Goal: Transaction & Acquisition: Purchase product/service

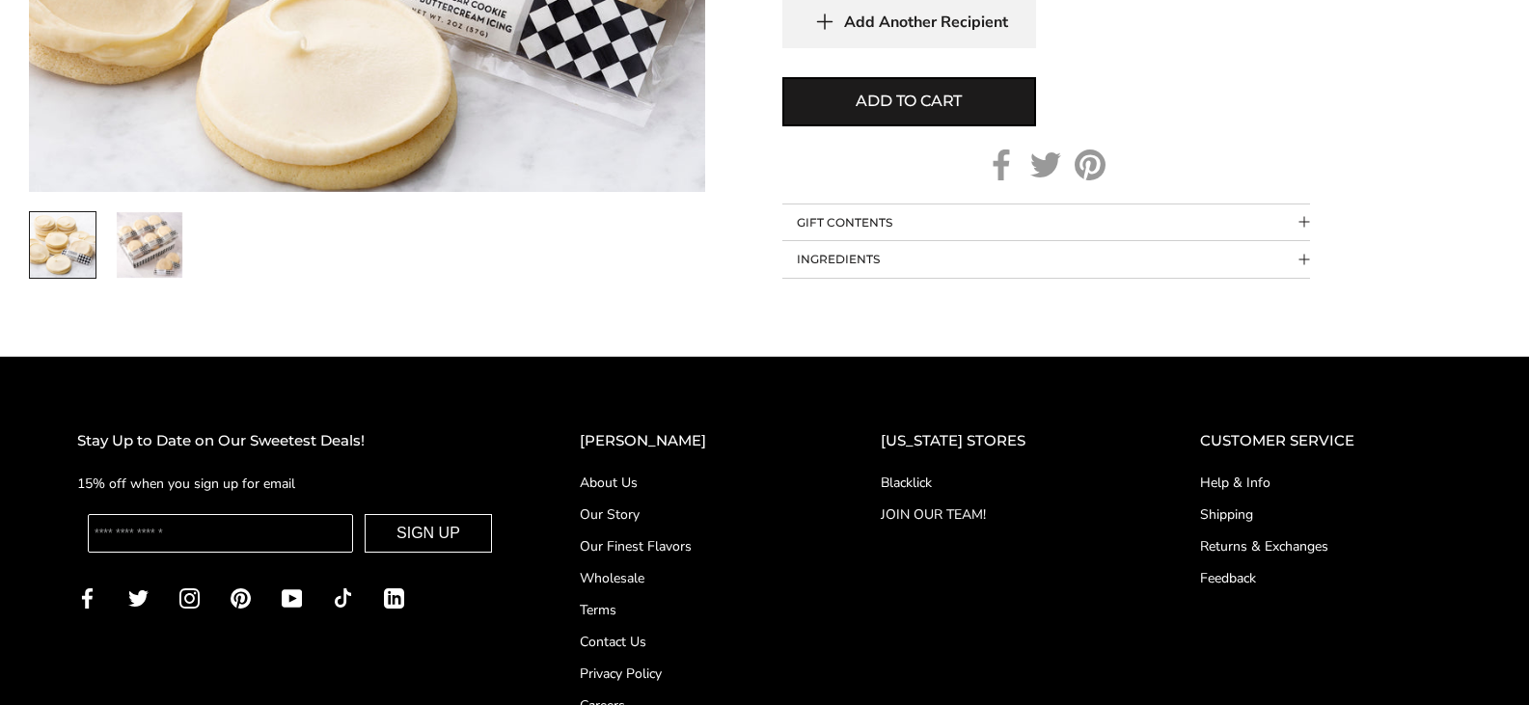
scroll to position [1375, 0]
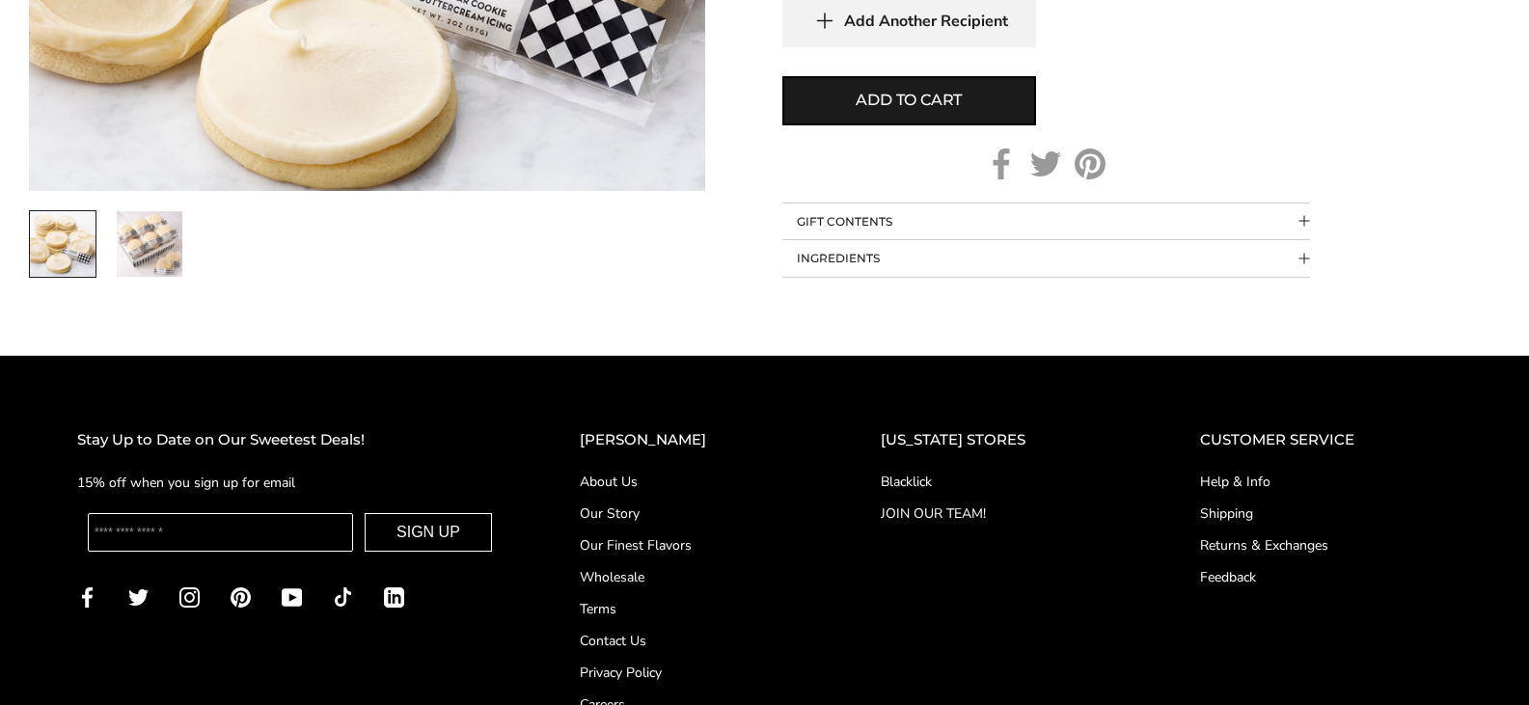
click at [849, 252] on button "INGREDIENTS" at bounding box center [1046, 258] width 528 height 37
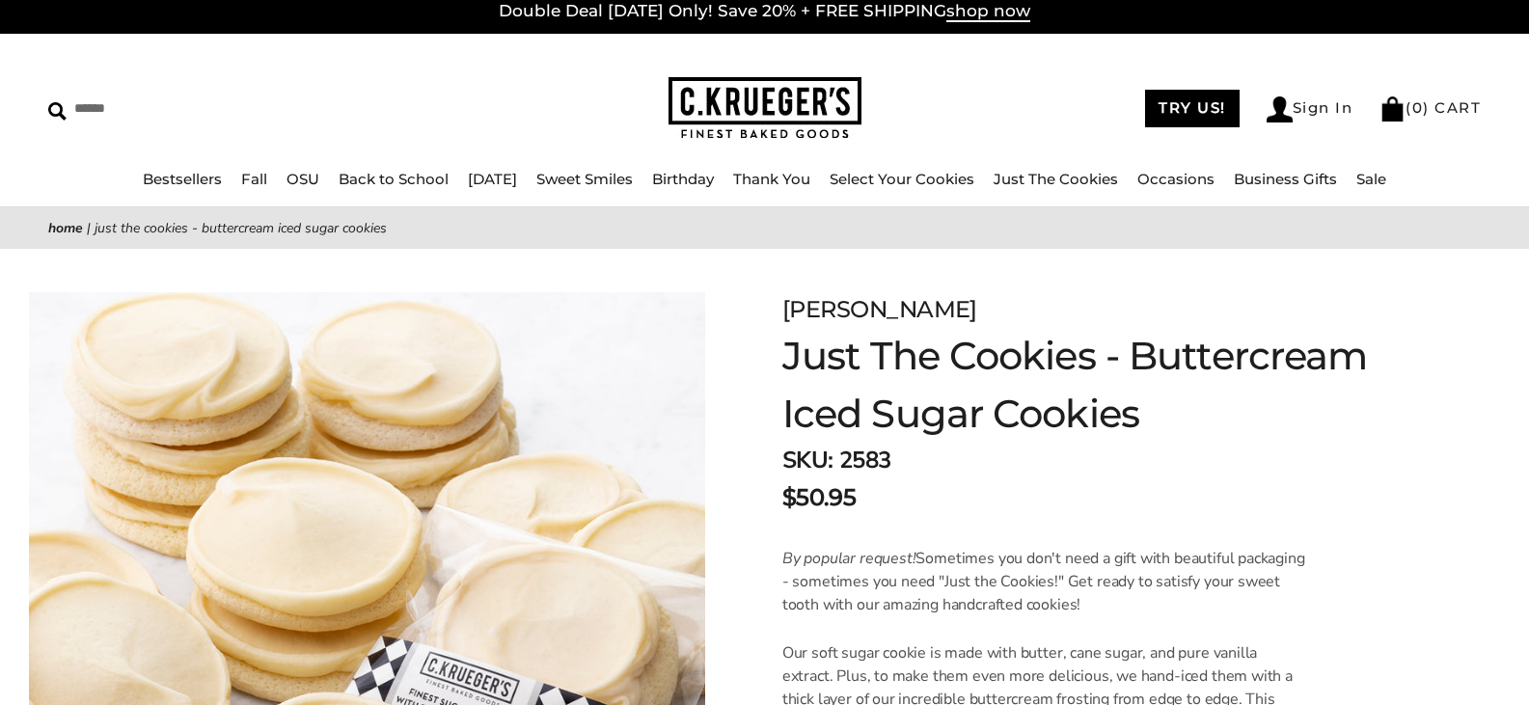
scroll to position [14, 0]
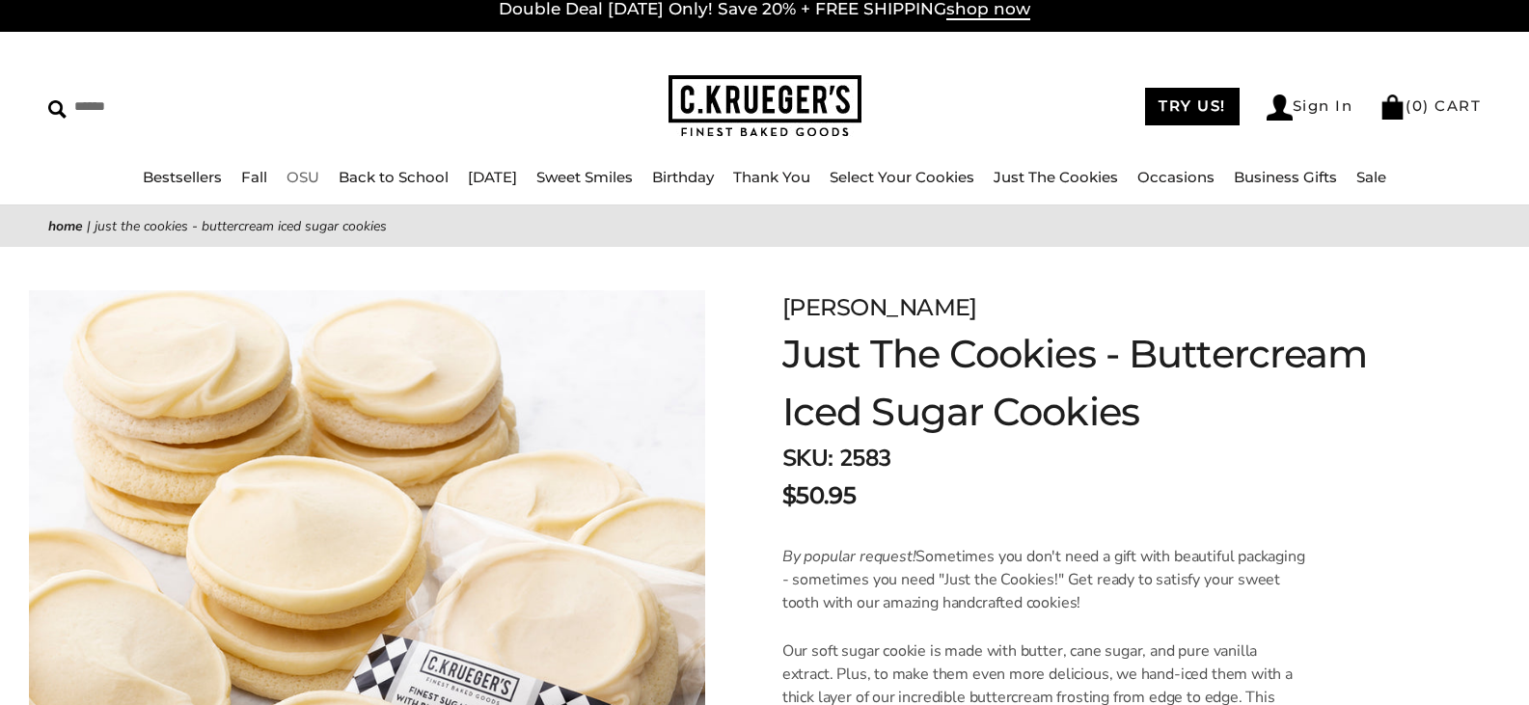
click at [287, 177] on link "OSU" at bounding box center [303, 177] width 33 height 18
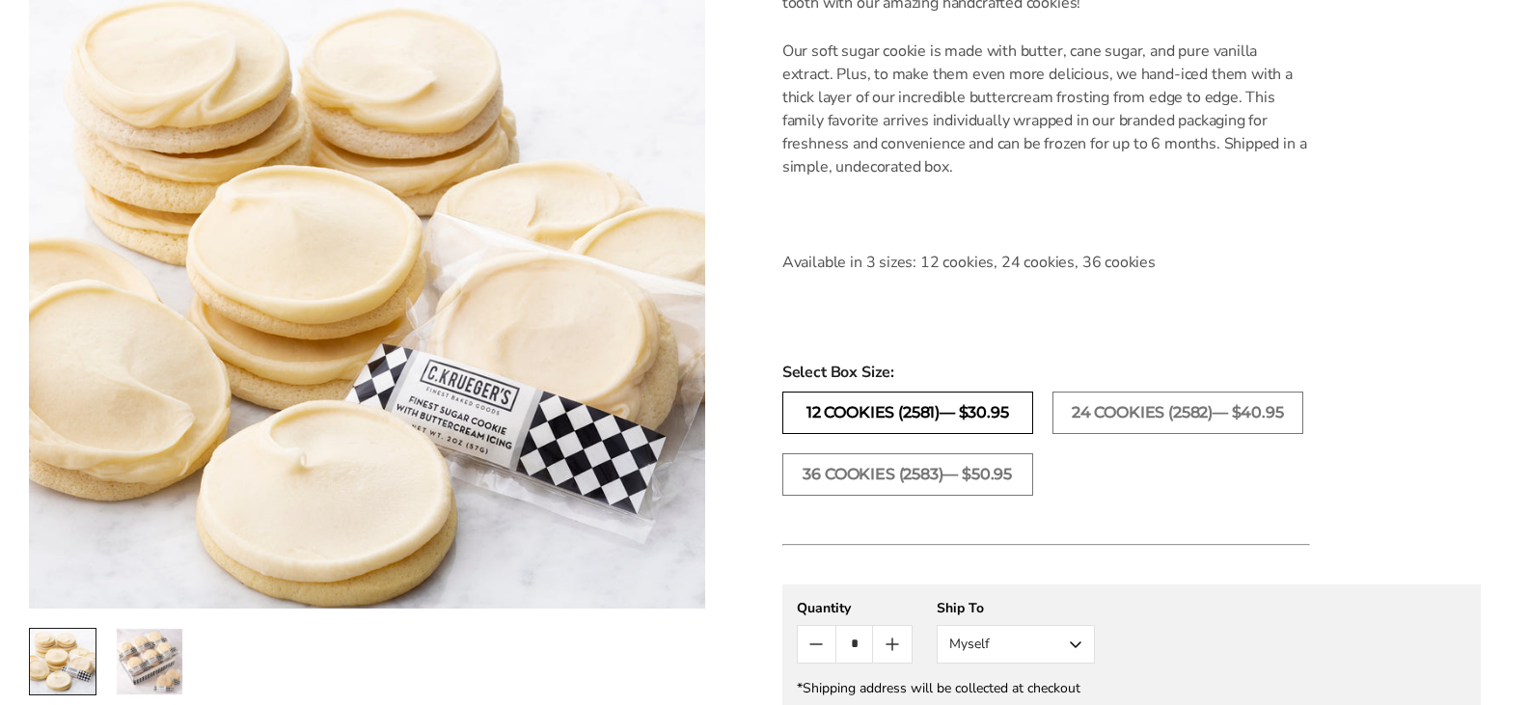
scroll to position [615, 0]
click at [946, 416] on label "12 COOKIES (2581)— $30.95" at bounding box center [907, 412] width 251 height 42
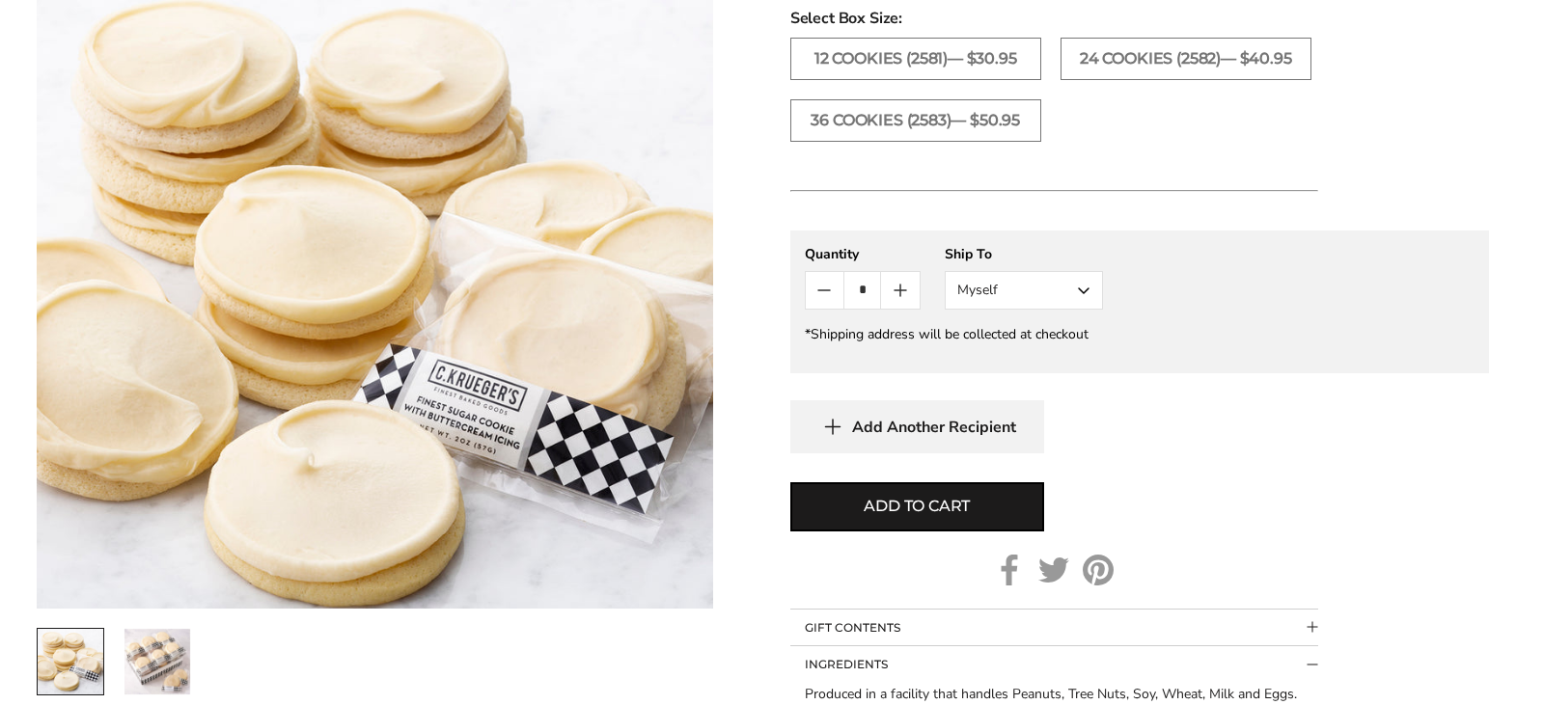
scroll to position [957, 0]
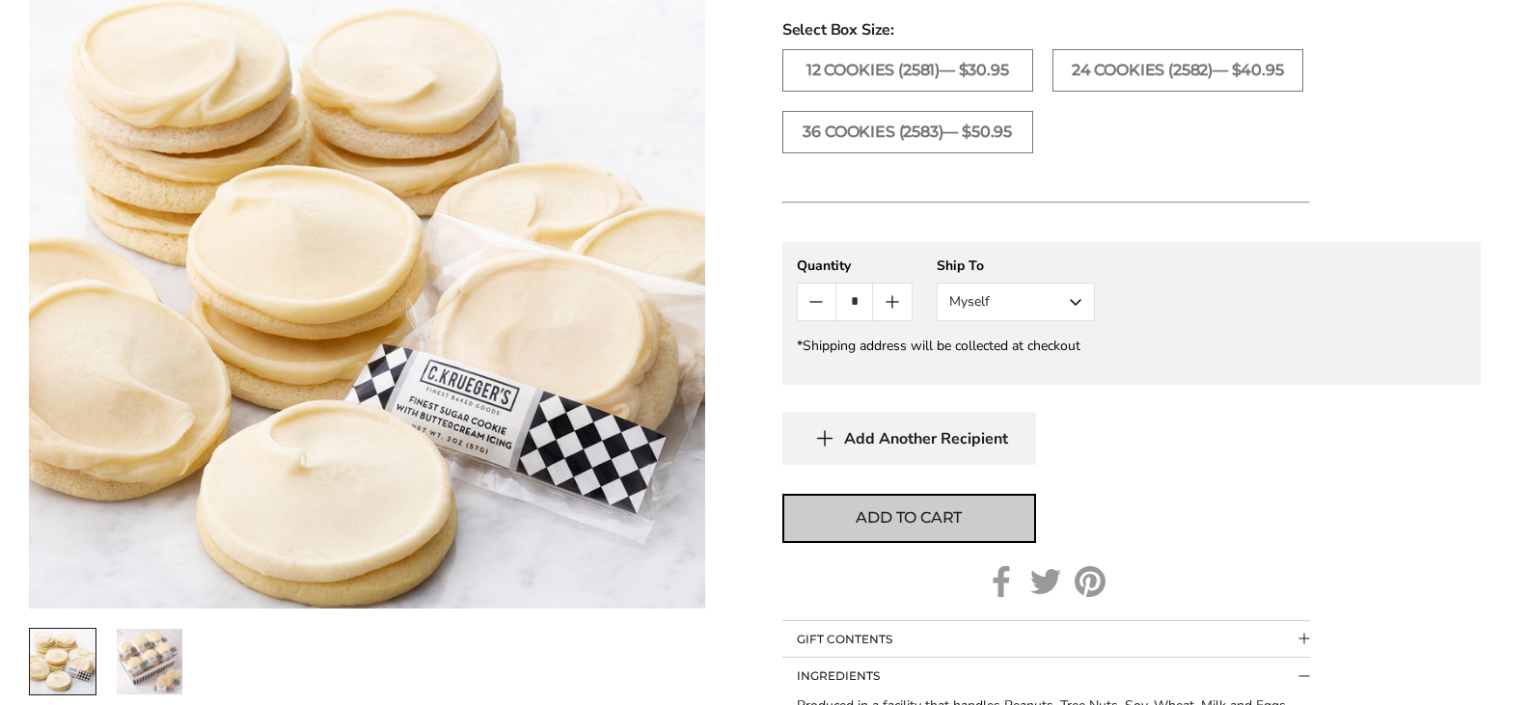
click at [929, 513] on span "Add to cart" at bounding box center [909, 517] width 106 height 23
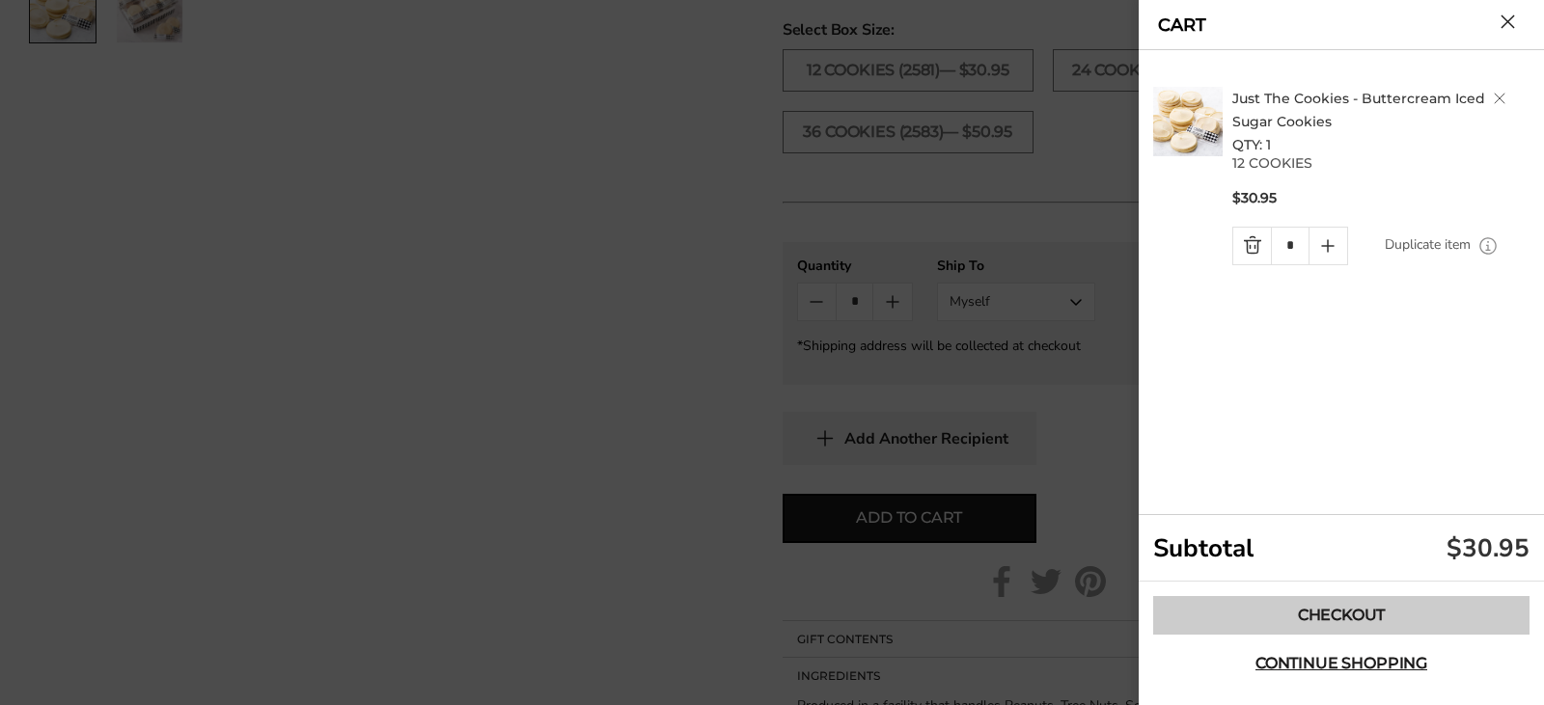
click at [1339, 607] on link "Checkout" at bounding box center [1341, 615] width 376 height 39
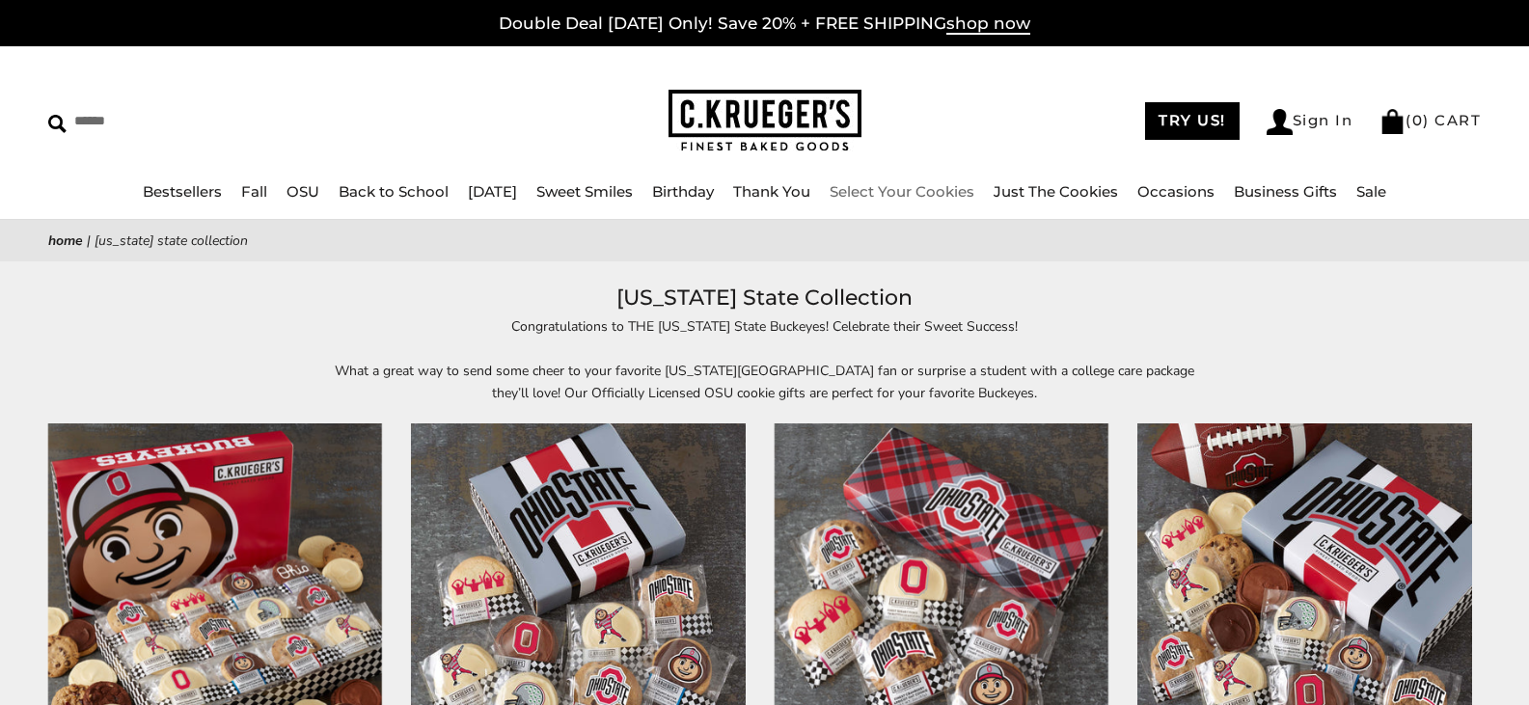
click at [912, 195] on link "Select Your Cookies" at bounding box center [902, 191] width 145 height 18
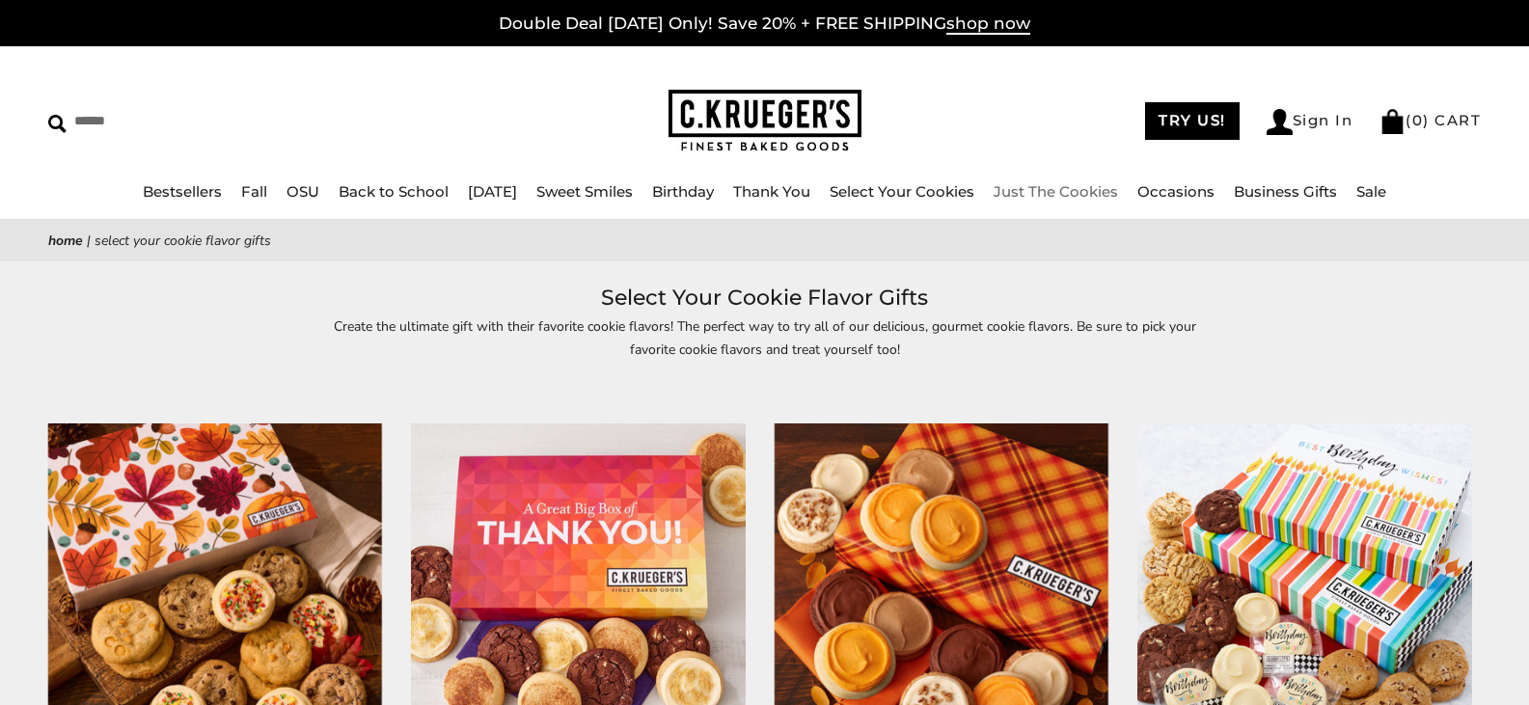
click at [1118, 191] on link "Just The Cookies" at bounding box center [1056, 191] width 124 height 18
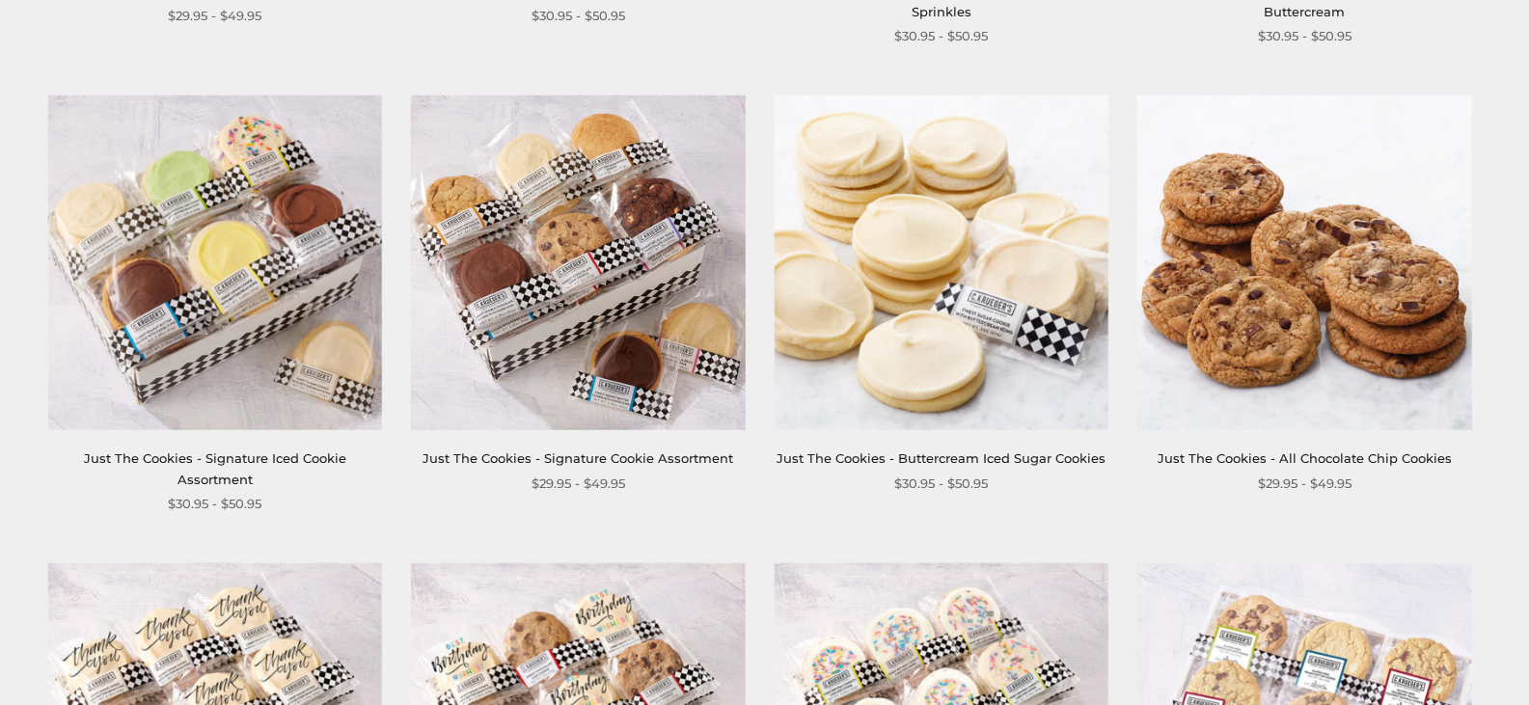
scroll to position [798, 0]
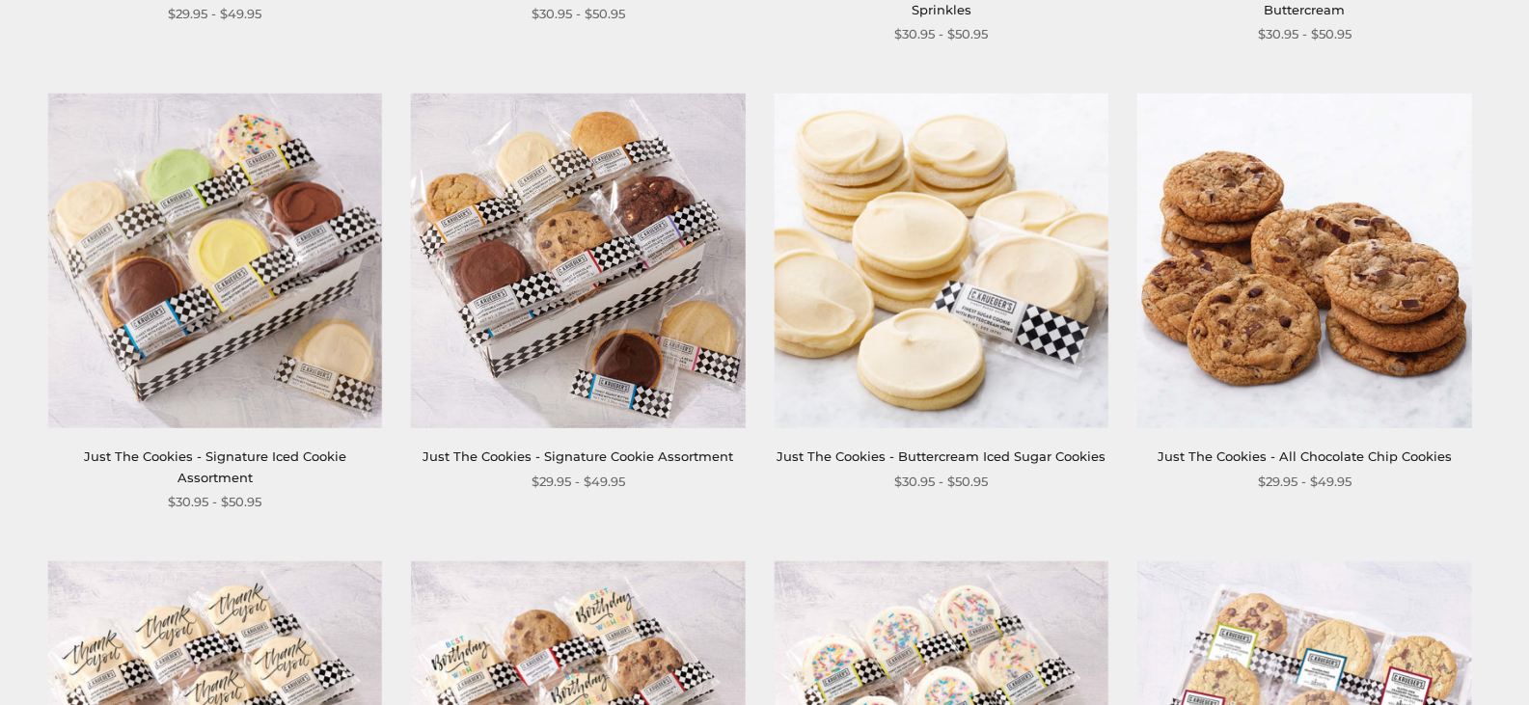
click at [1004, 314] on img at bounding box center [942, 261] width 334 height 334
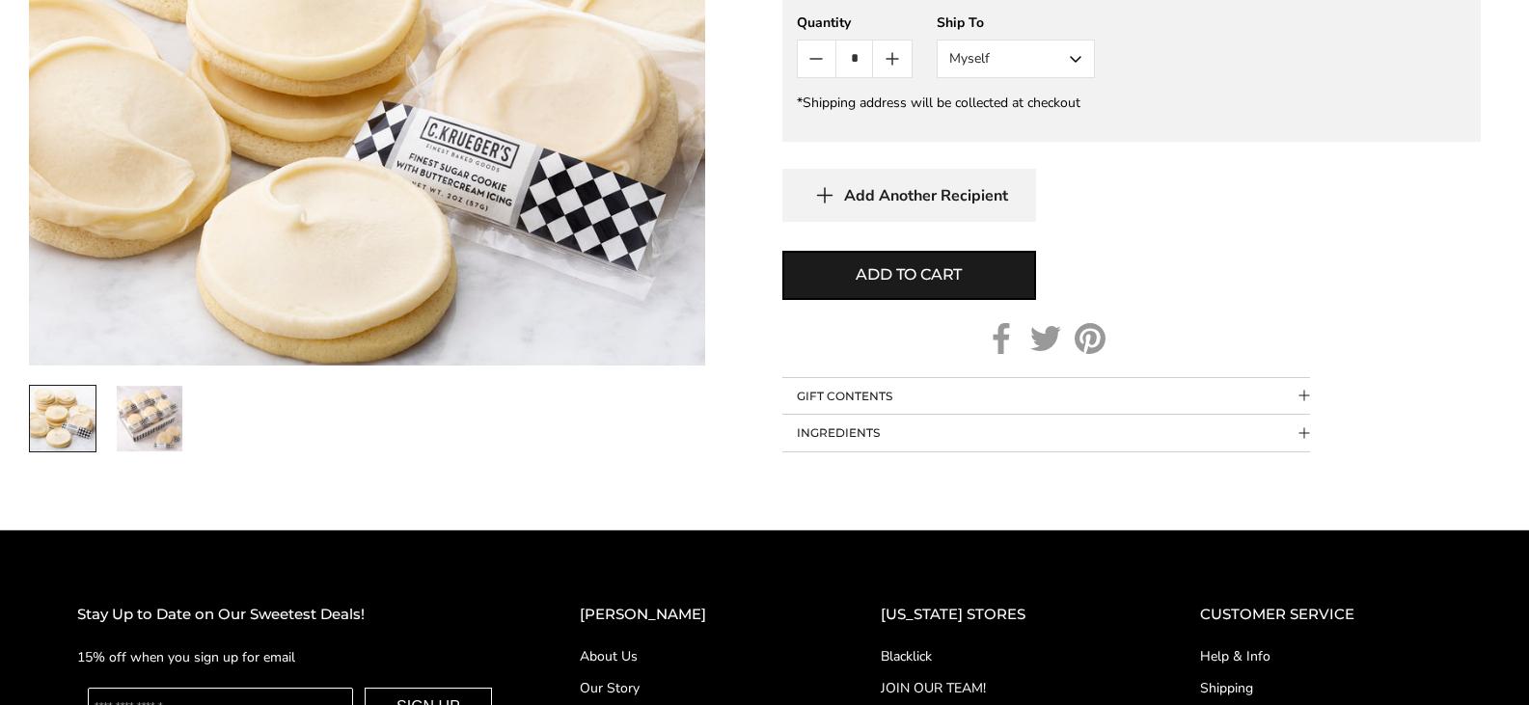
scroll to position [1202, 0]
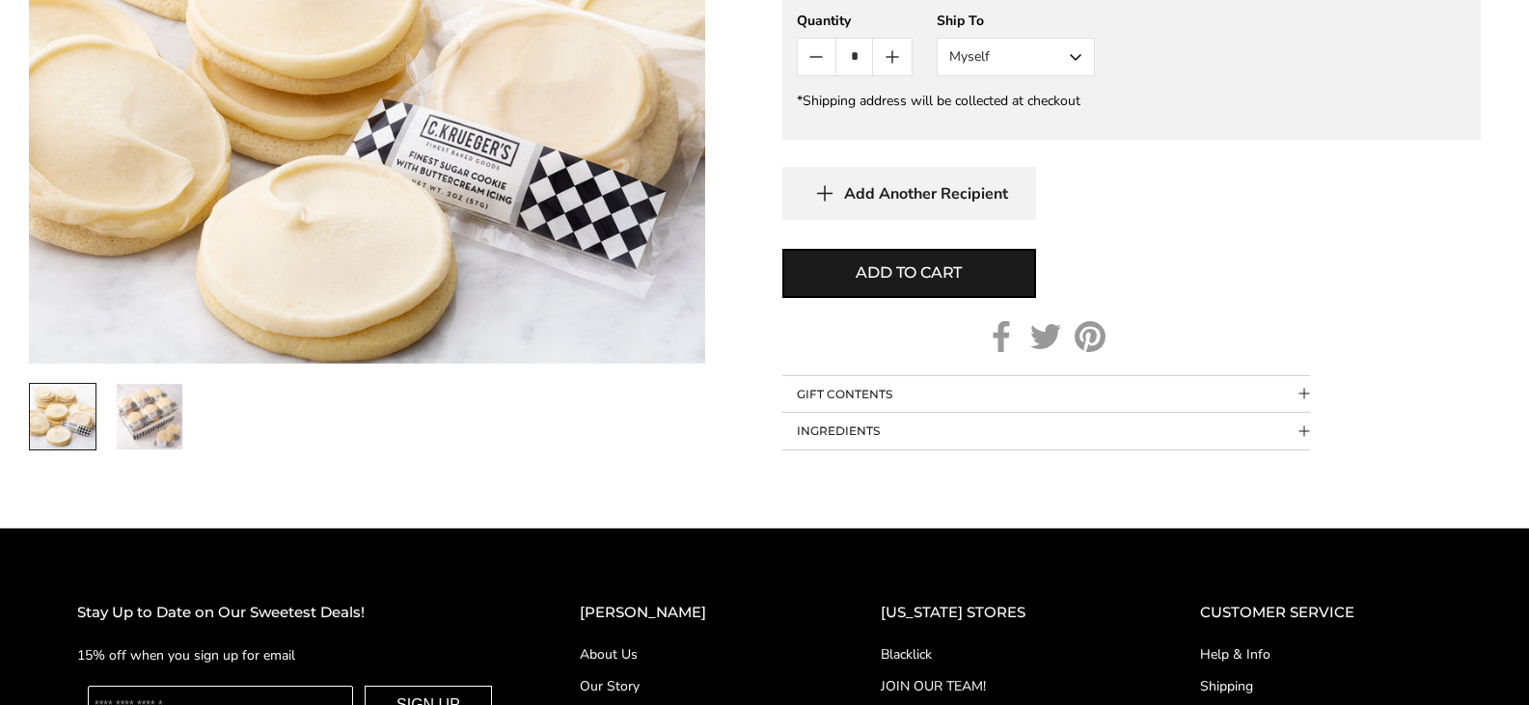
click at [854, 431] on button "INGREDIENTS" at bounding box center [1046, 431] width 528 height 37
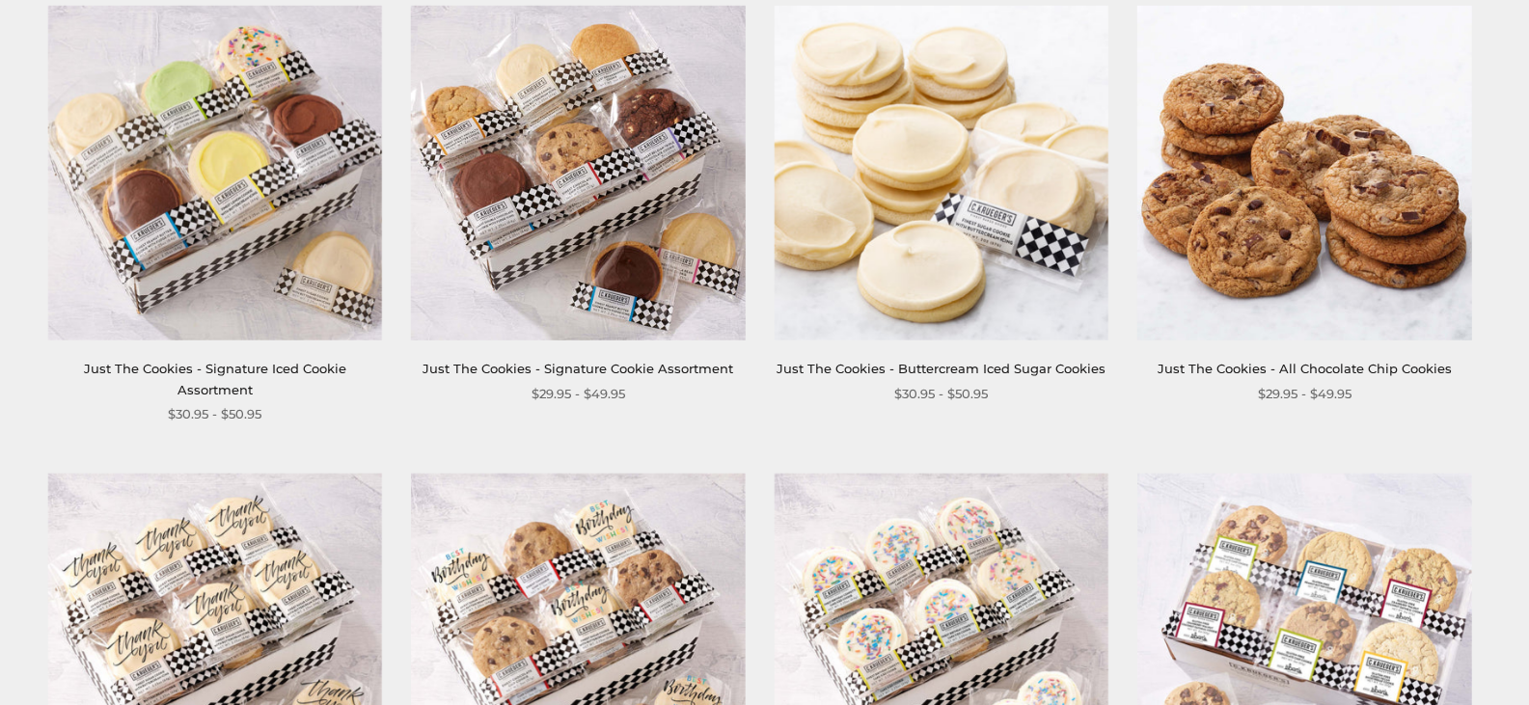
click at [229, 191] on img at bounding box center [215, 173] width 334 height 334
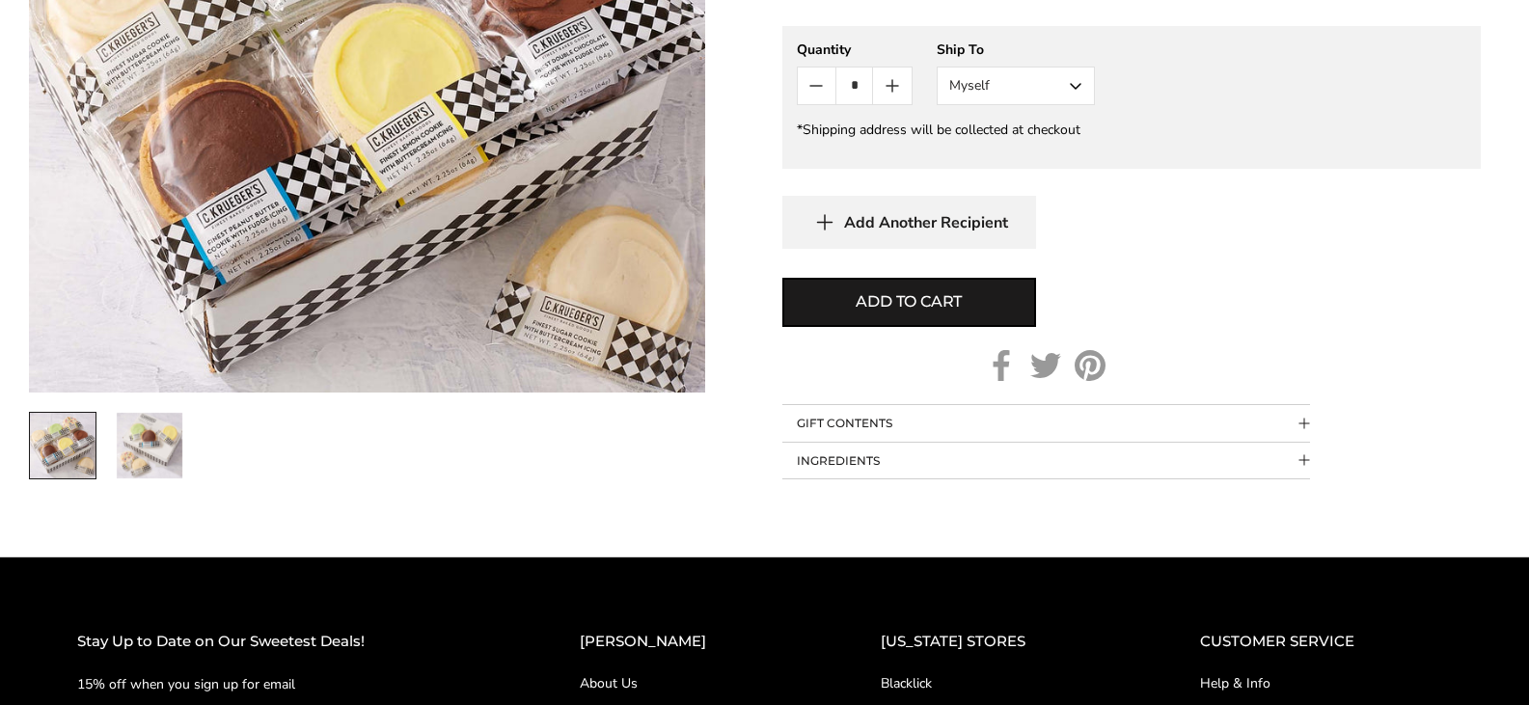
scroll to position [1443, 0]
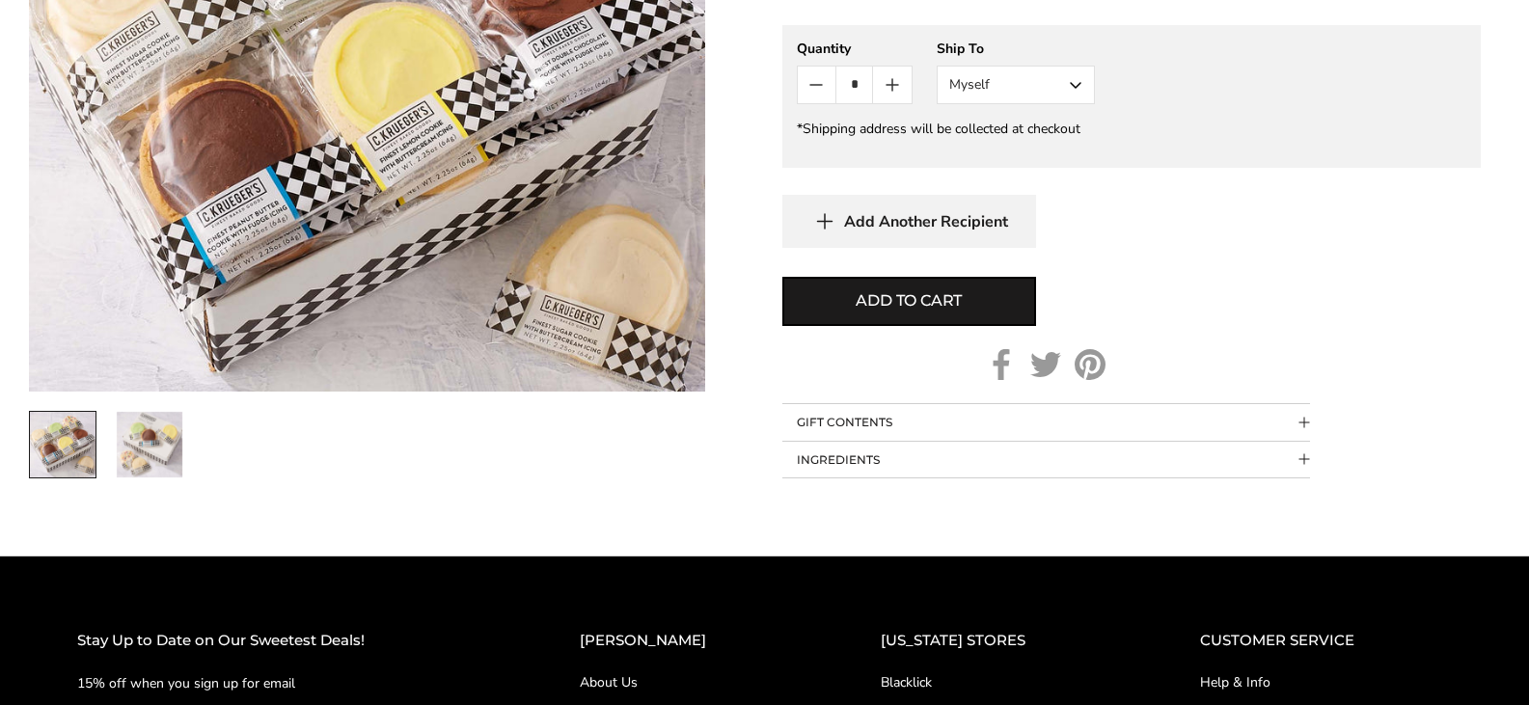
click at [899, 460] on button "INGREDIENTS" at bounding box center [1046, 460] width 528 height 37
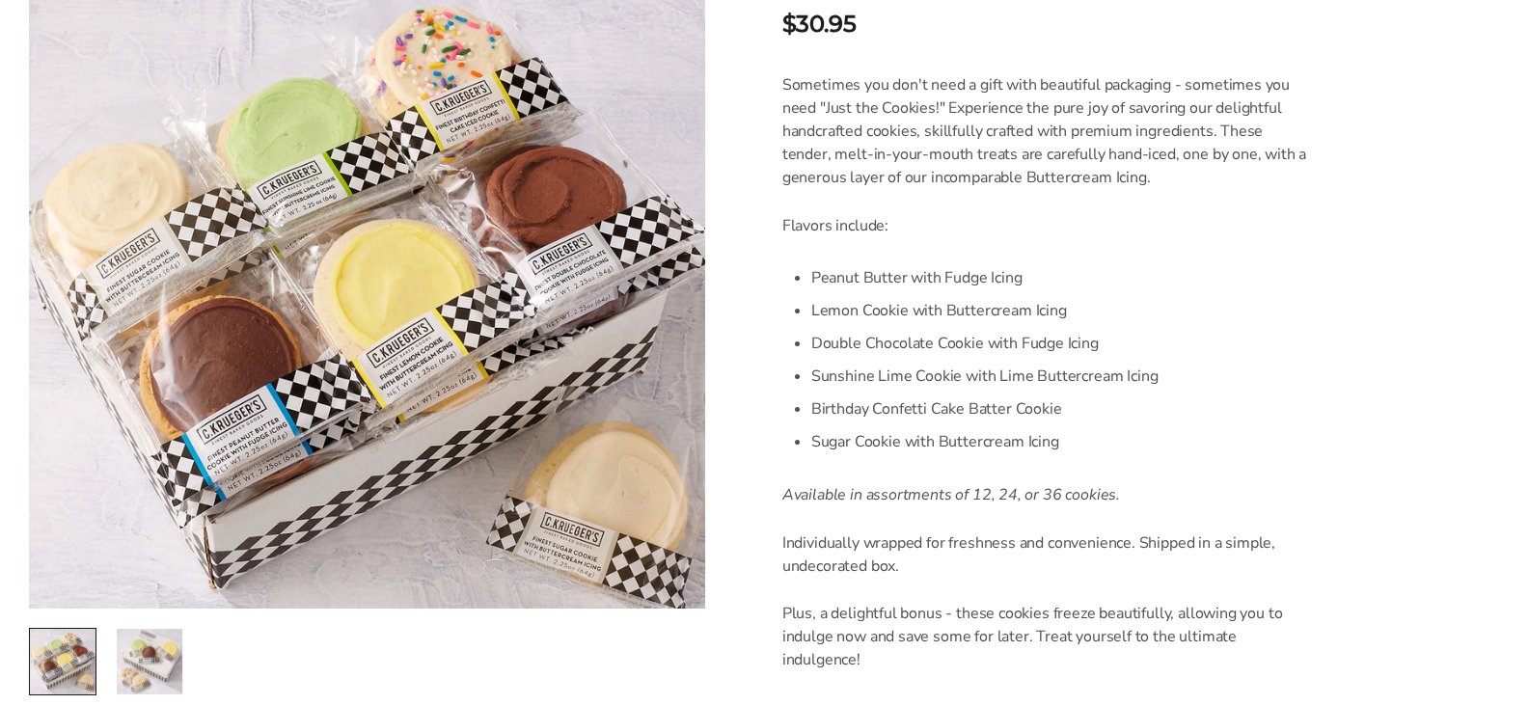
scroll to position [0, 0]
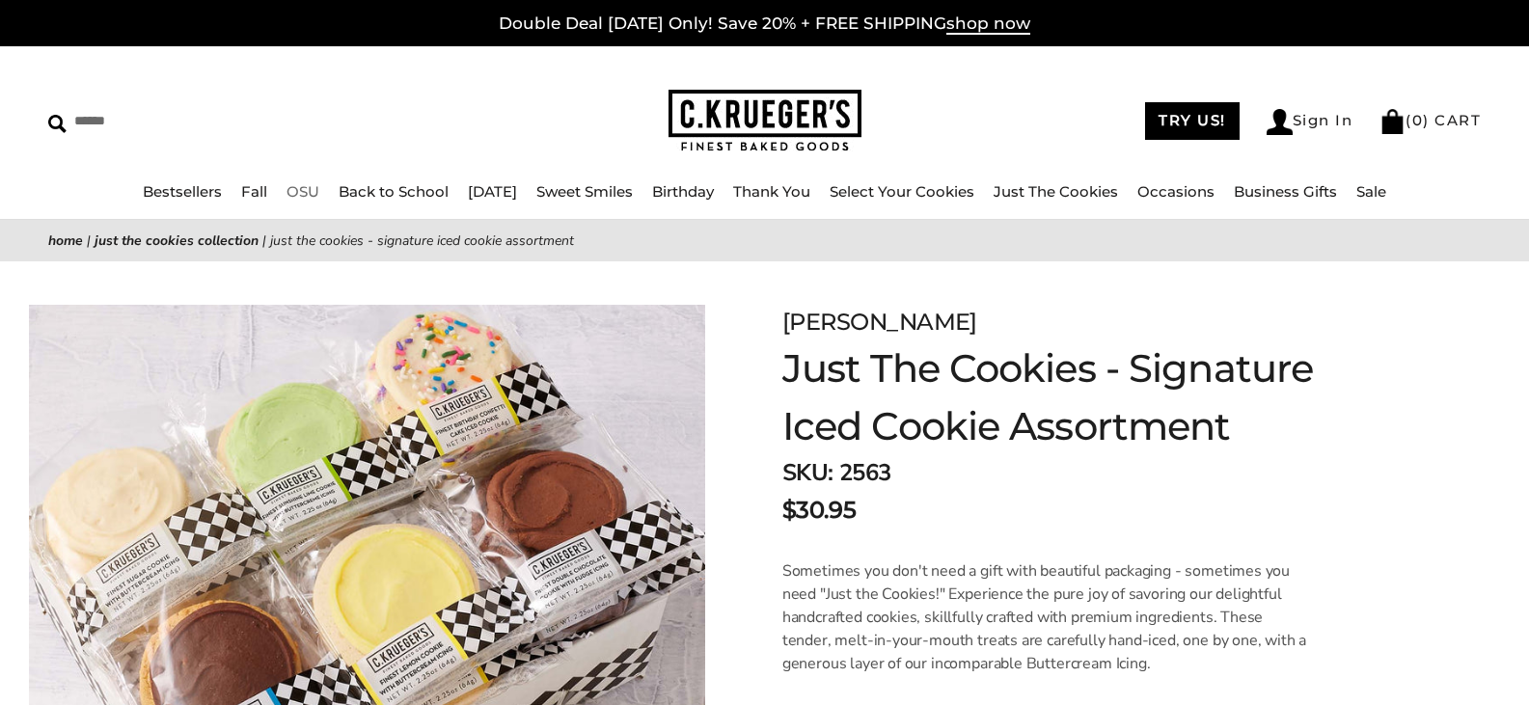
click at [287, 191] on link "OSU" at bounding box center [303, 191] width 33 height 18
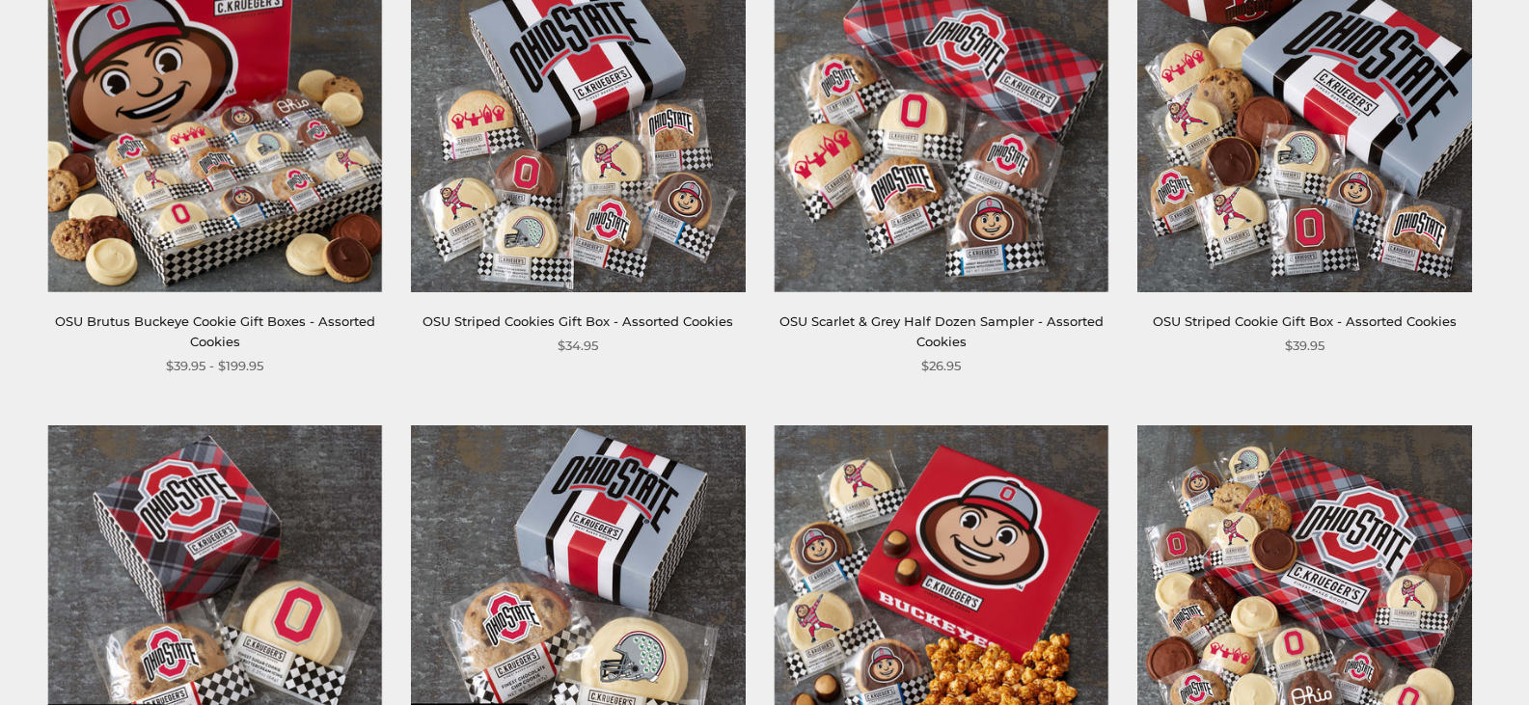
scroll to position [473, 0]
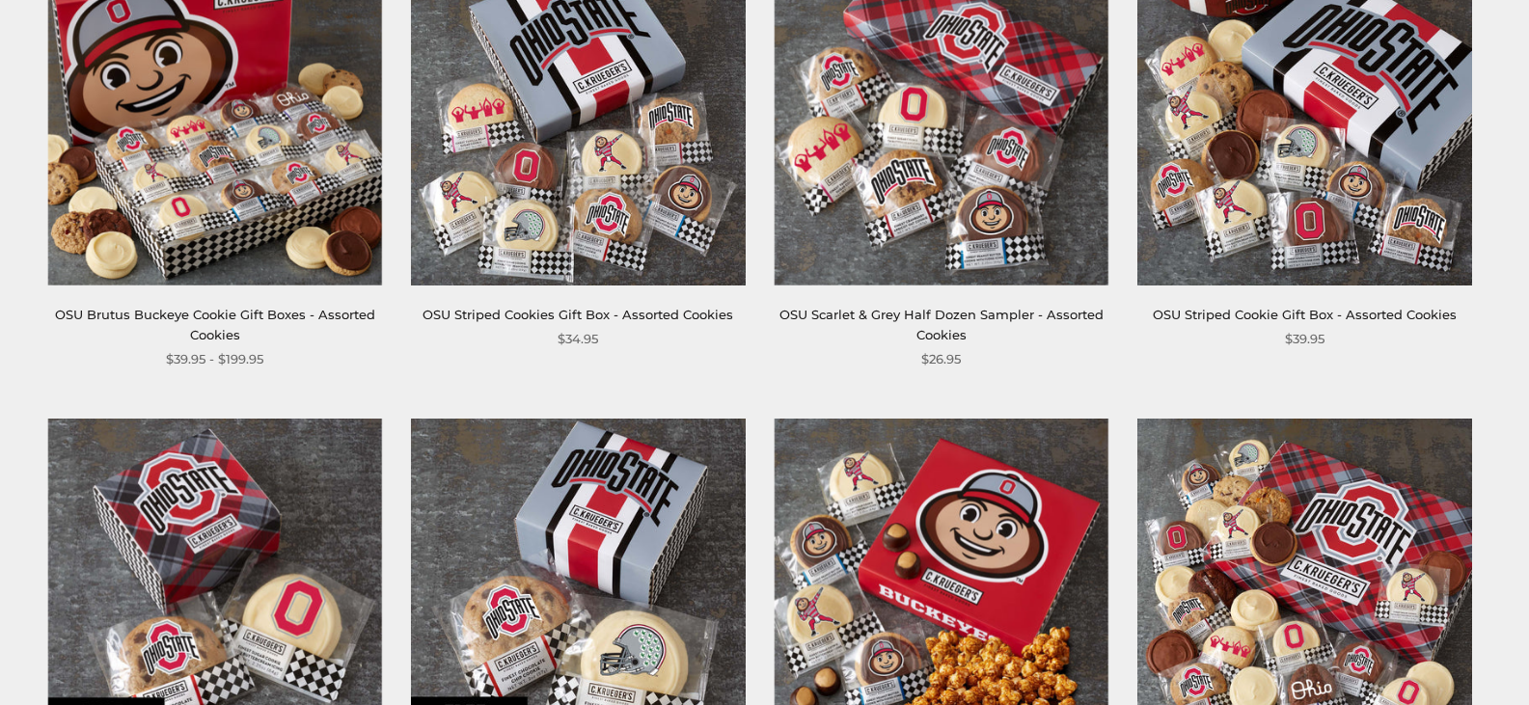
click at [553, 190] on img at bounding box center [578, 118] width 334 height 334
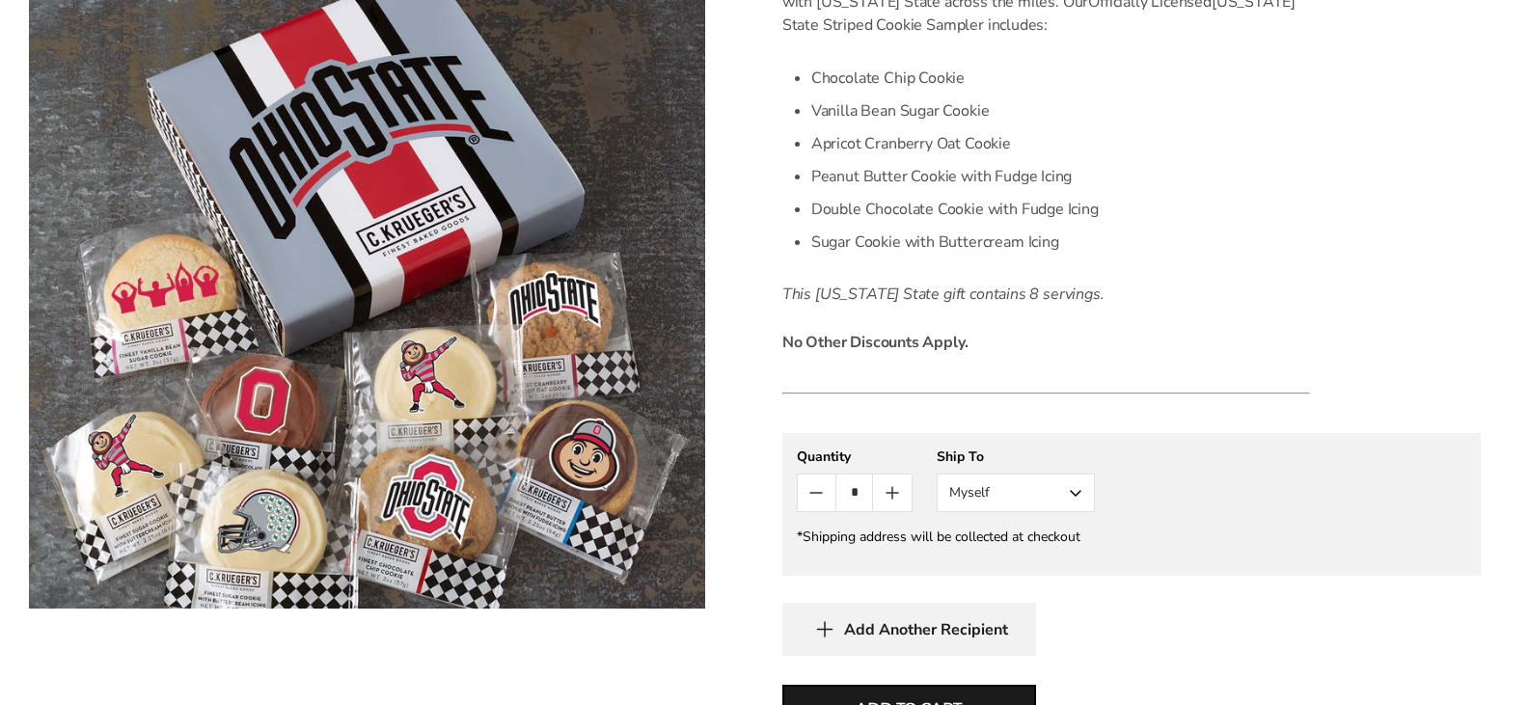
scroll to position [617, 0]
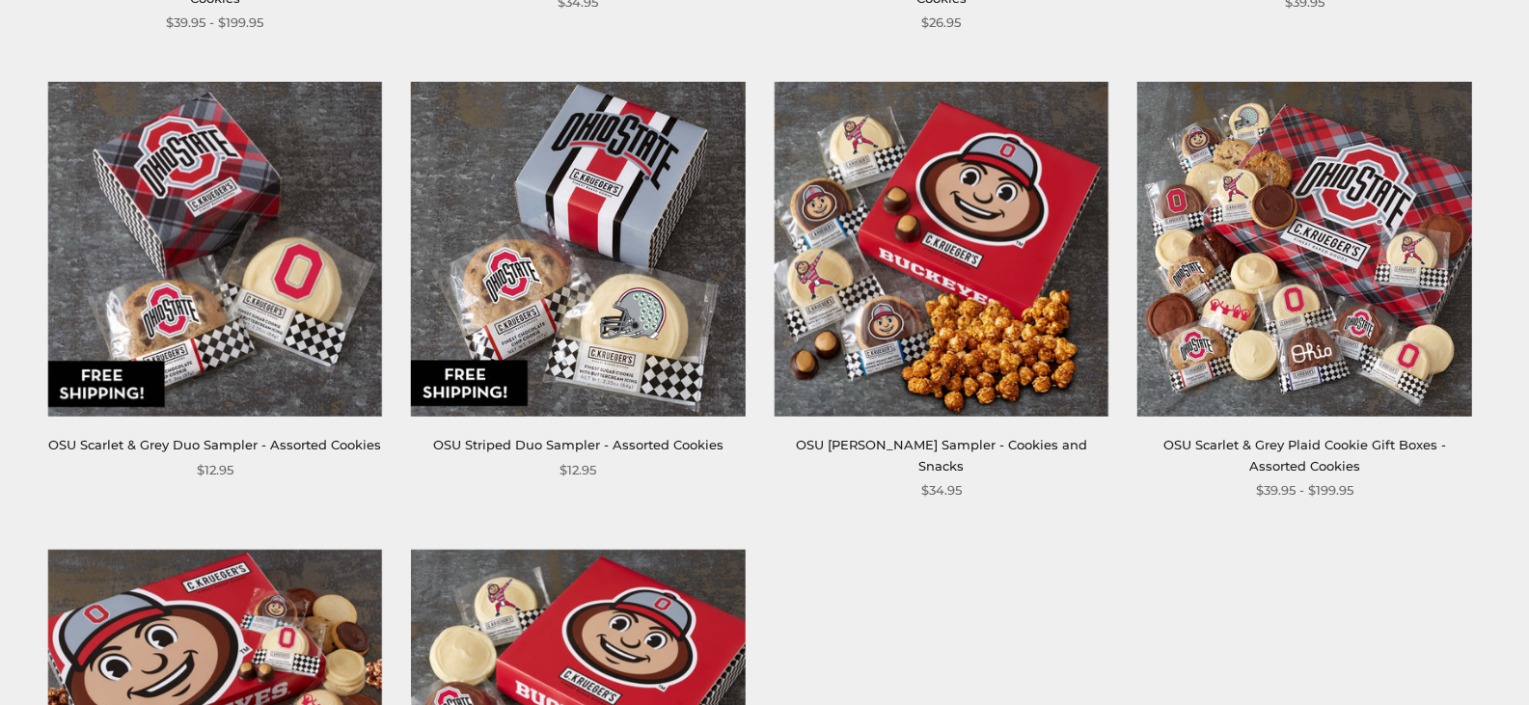
scroll to position [808, 0]
click at [590, 336] on img at bounding box center [578, 250] width 334 height 334
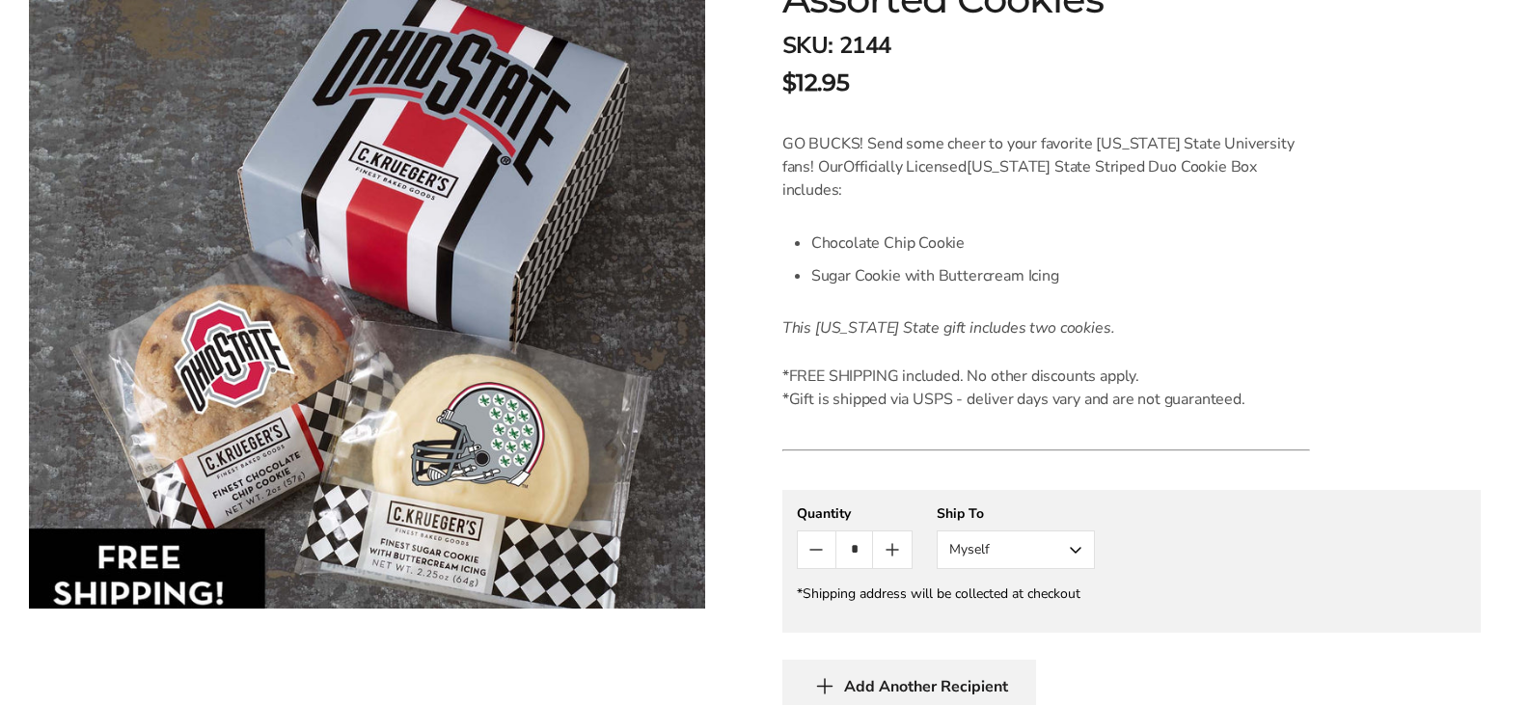
scroll to position [429, 0]
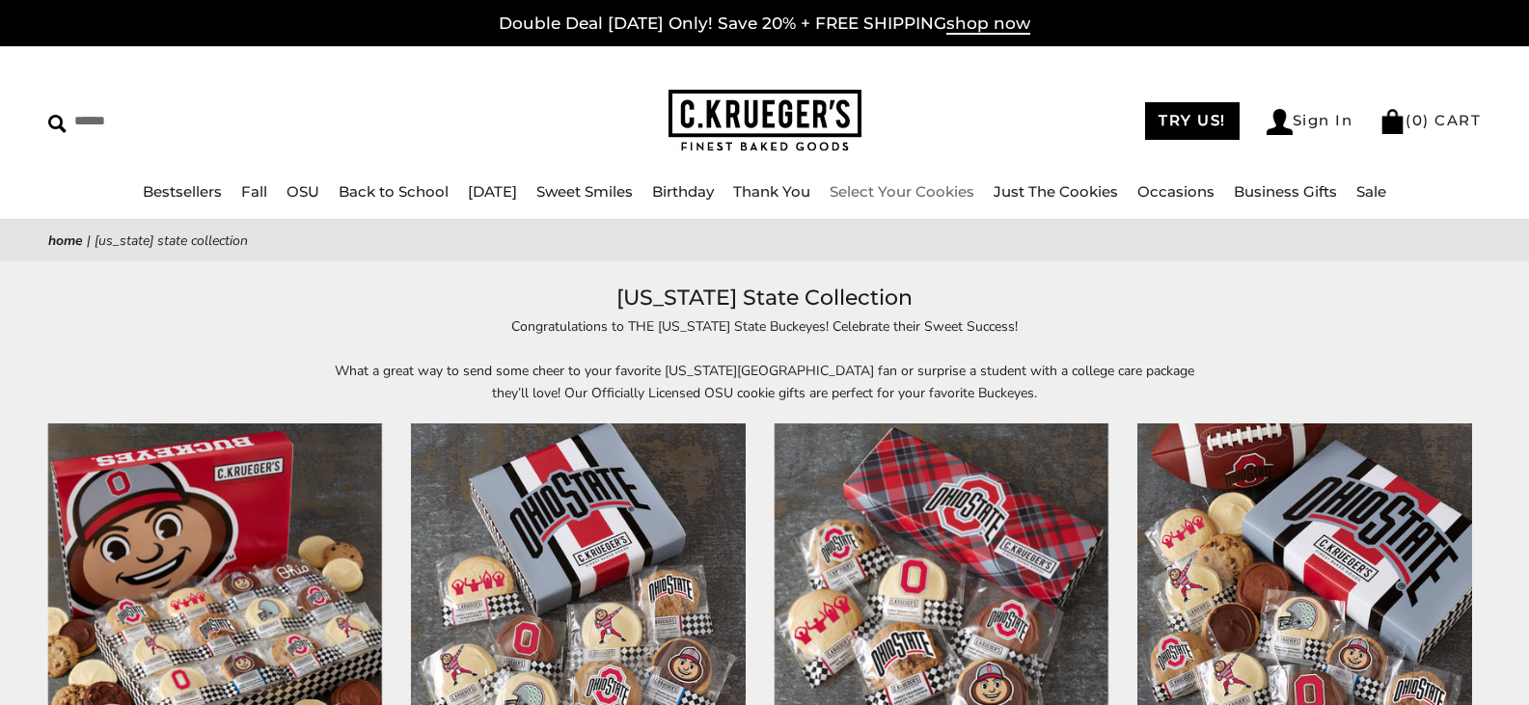
click at [974, 194] on link "Select Your Cookies" at bounding box center [902, 191] width 145 height 18
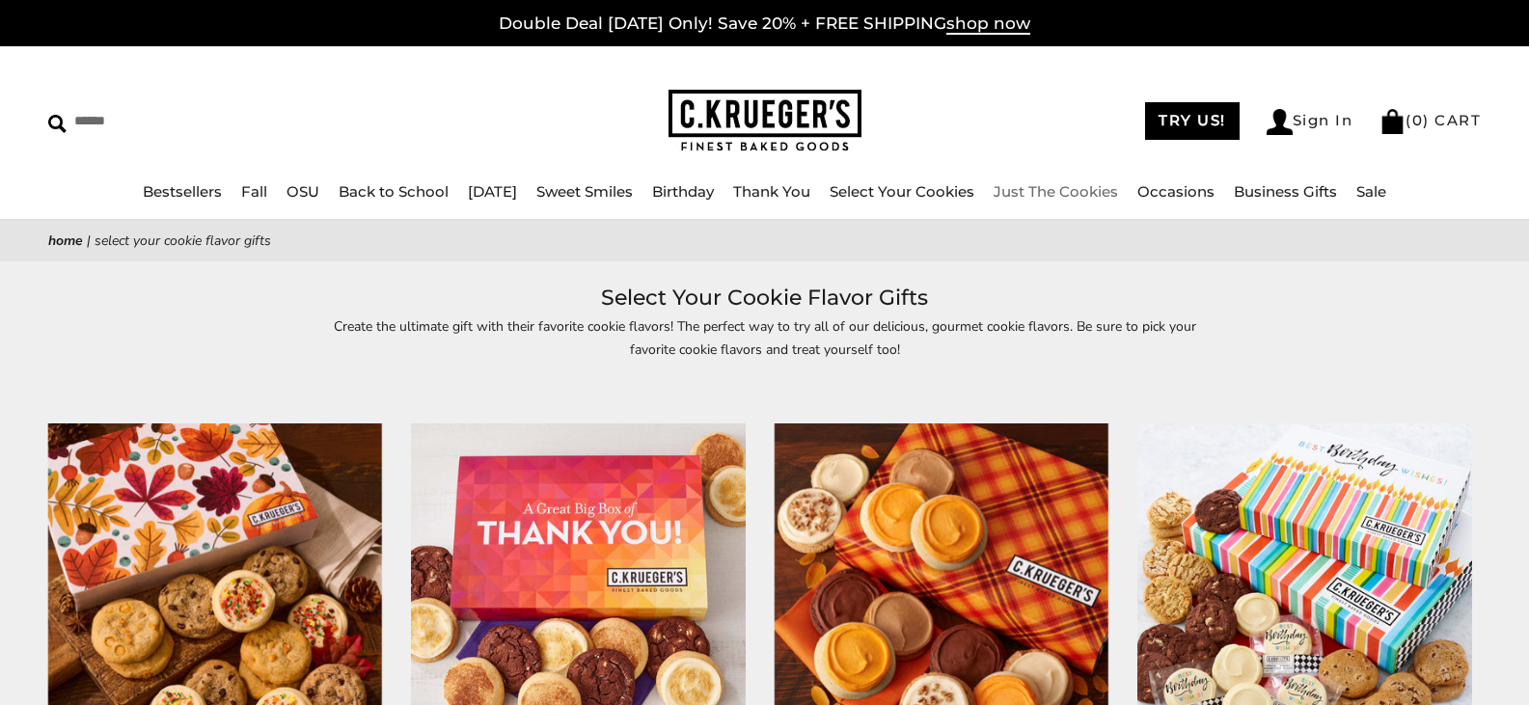
click at [1109, 195] on link "Just The Cookies" at bounding box center [1056, 191] width 124 height 18
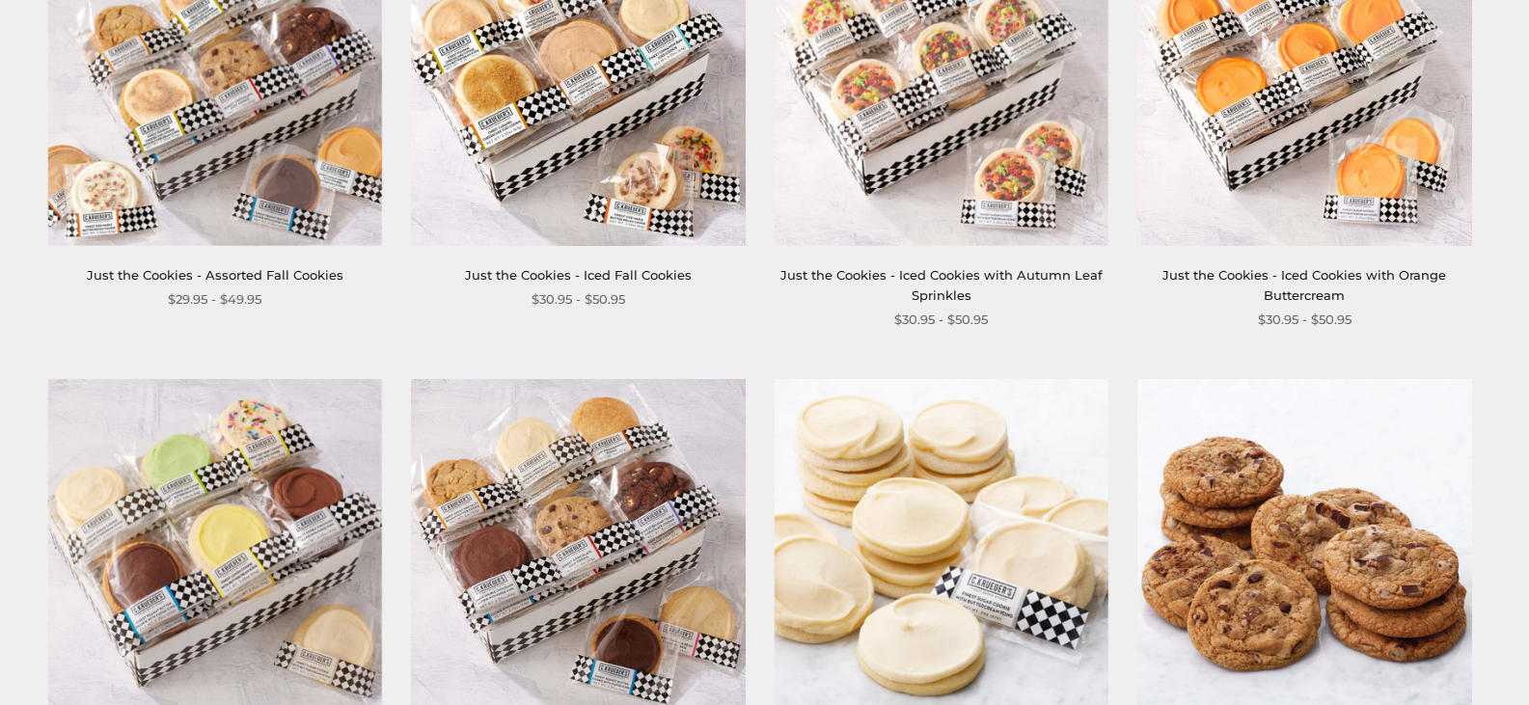
scroll to position [513, 0]
click at [904, 166] on img at bounding box center [942, 77] width 334 height 334
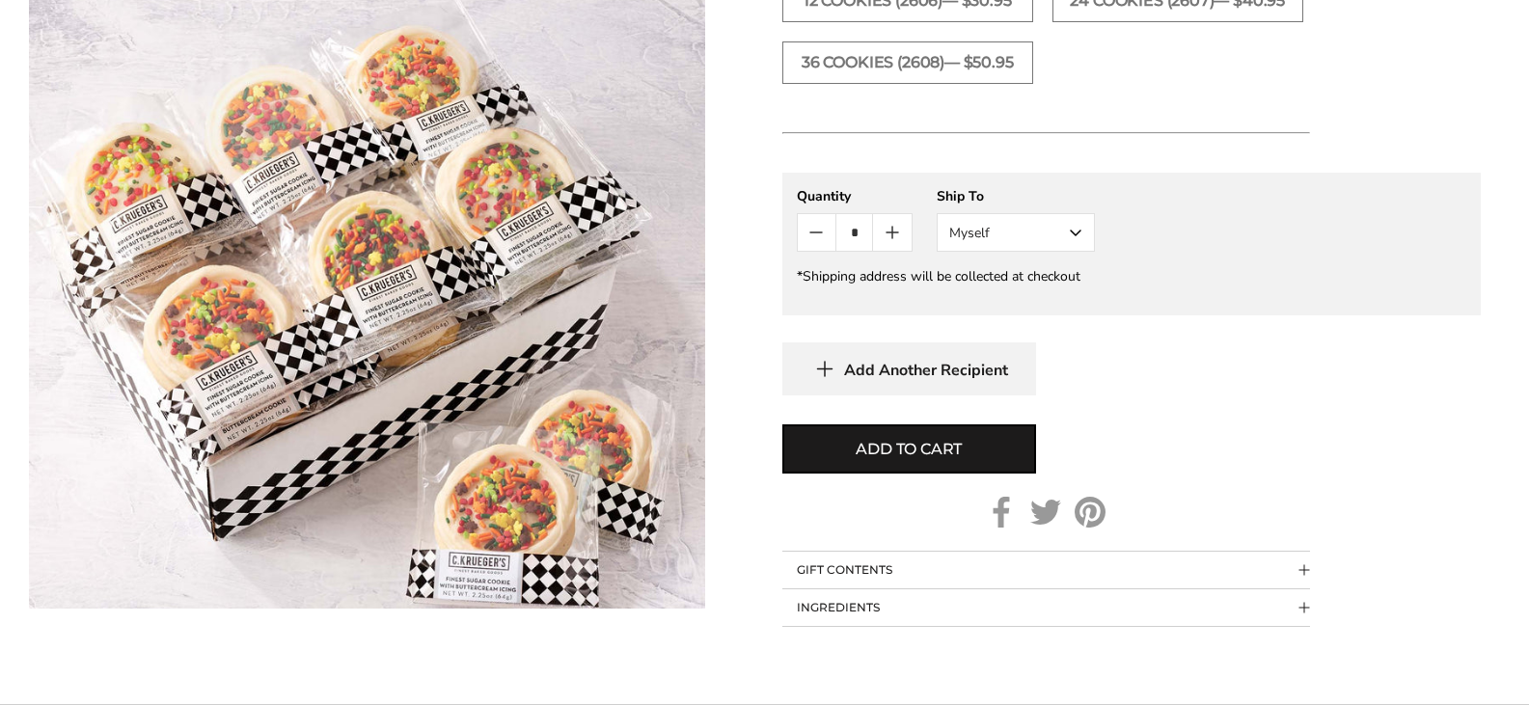
scroll to position [922, 0]
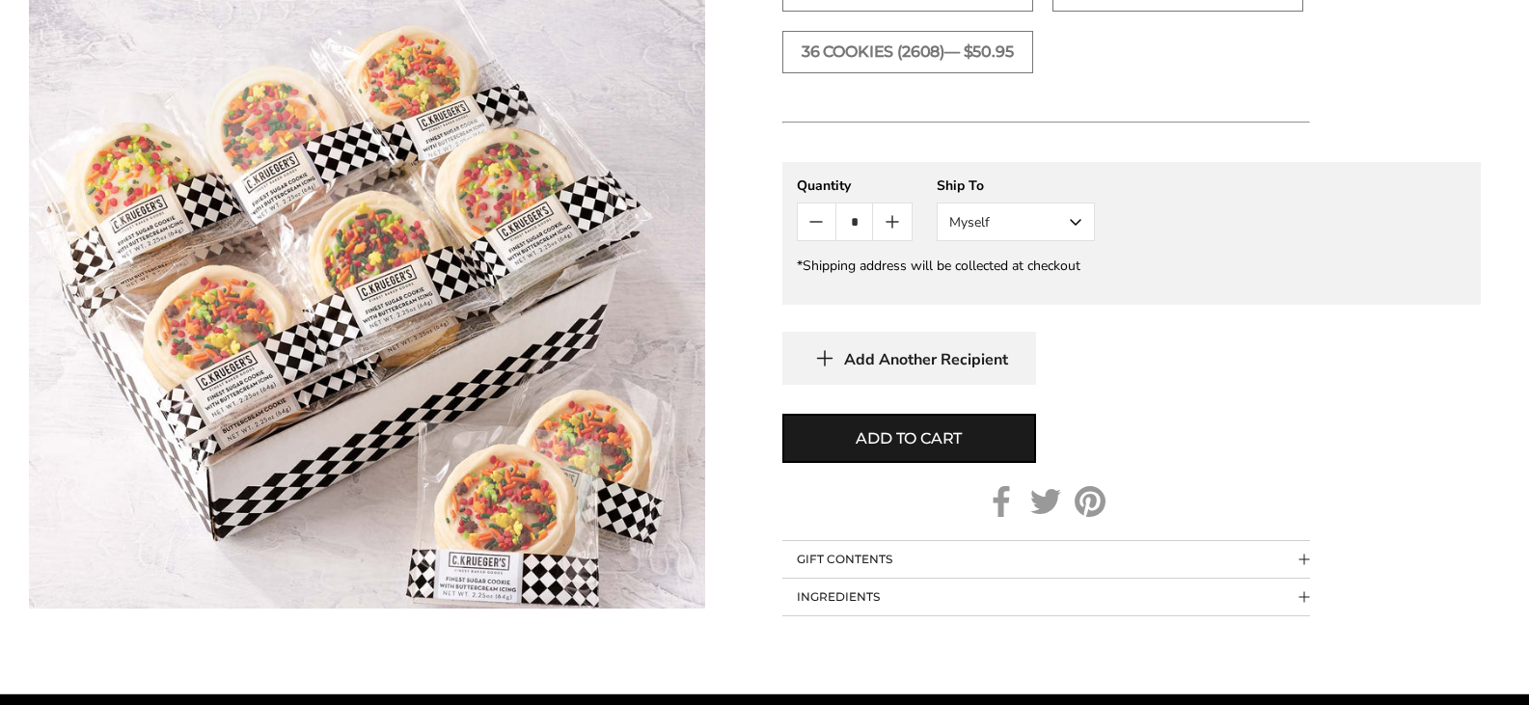
click at [977, 598] on button "INGREDIENTS" at bounding box center [1046, 597] width 528 height 37
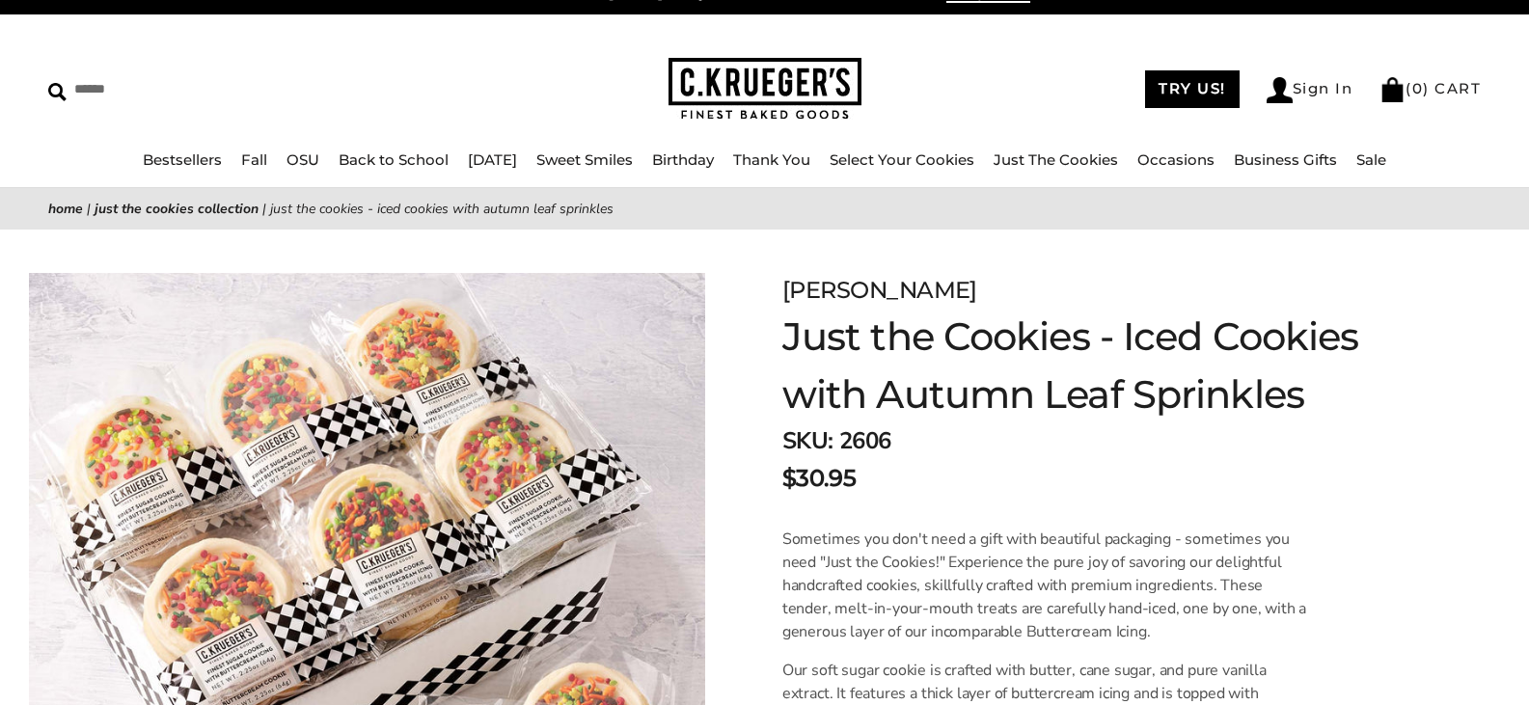
scroll to position [0, 0]
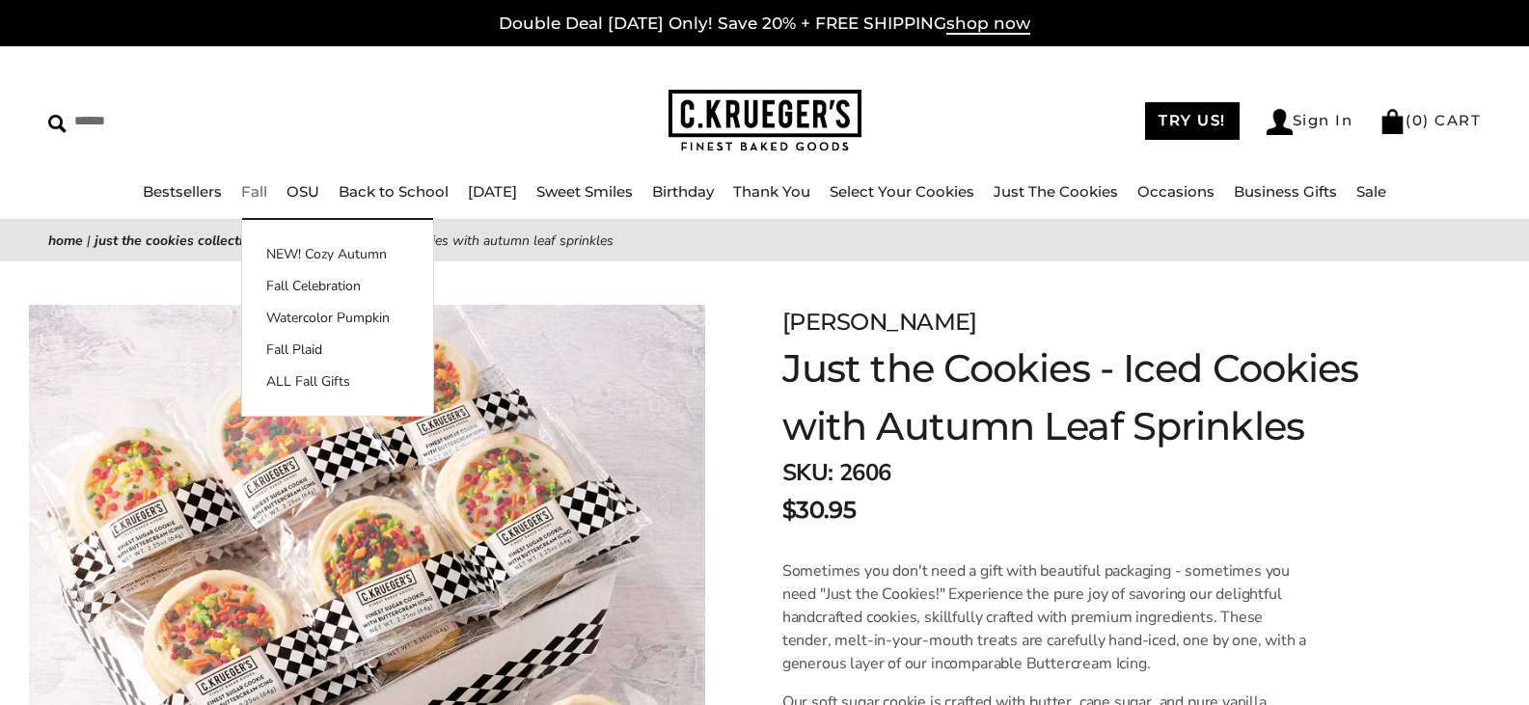
click at [241, 196] on link "Fall" at bounding box center [254, 191] width 26 height 18
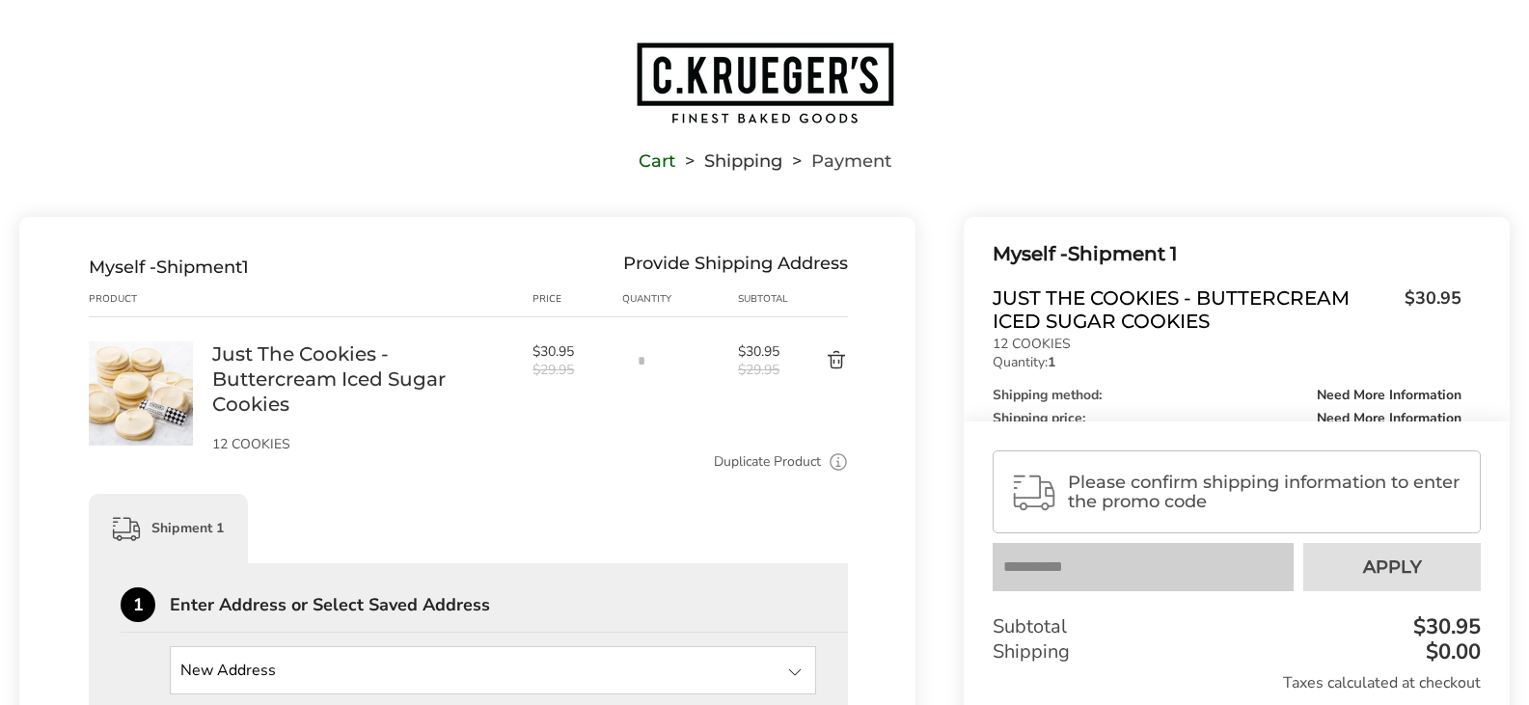
scroll to position [17, 0]
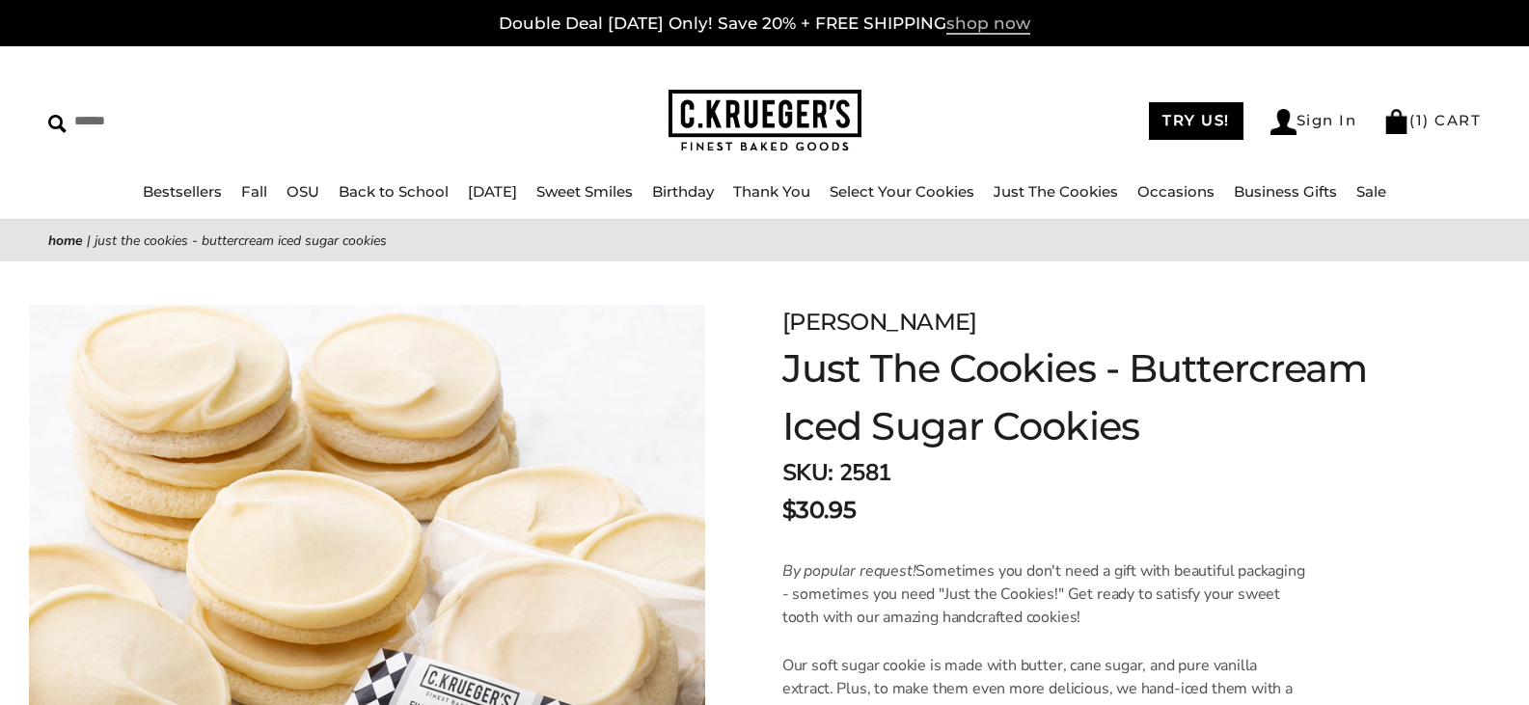
click at [982, 23] on span "shop now" at bounding box center [988, 24] width 84 height 21
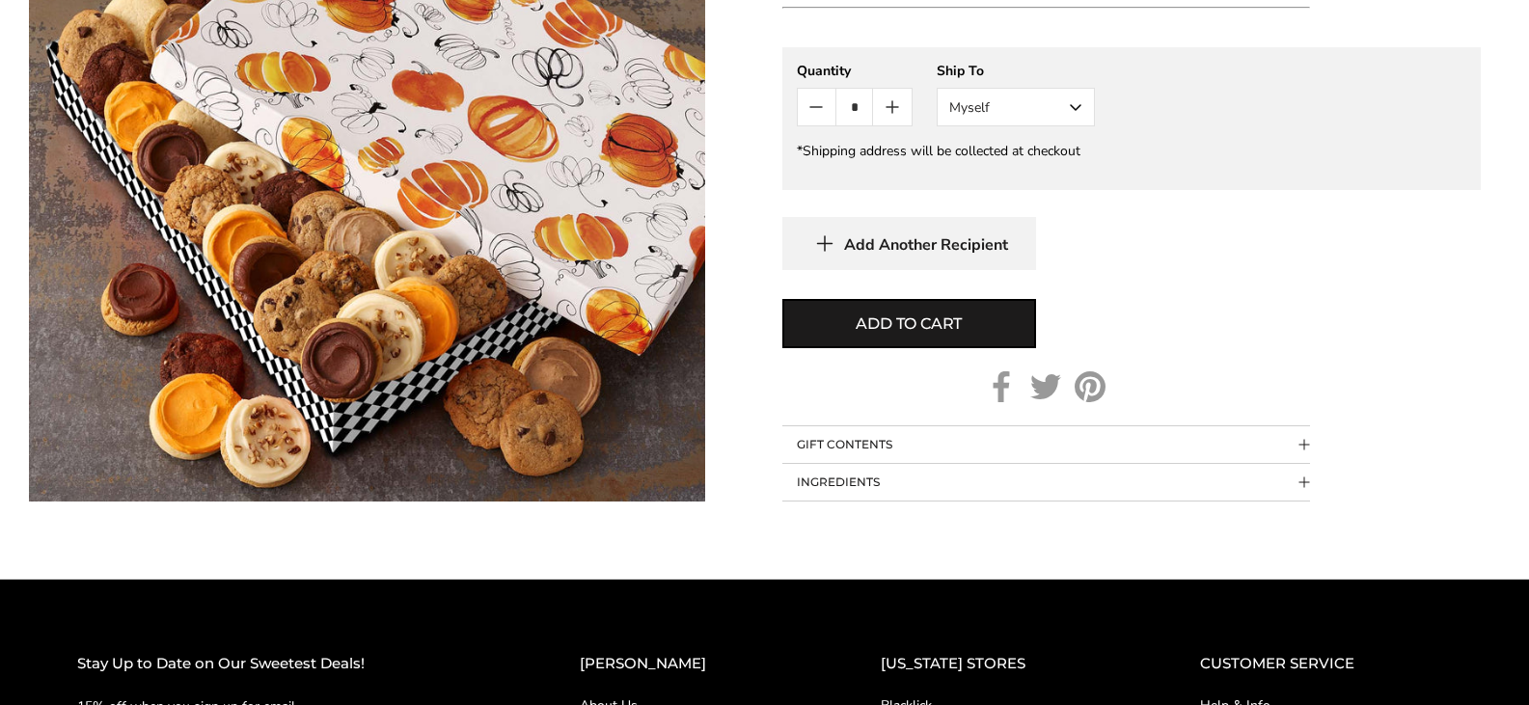
scroll to position [1035, 0]
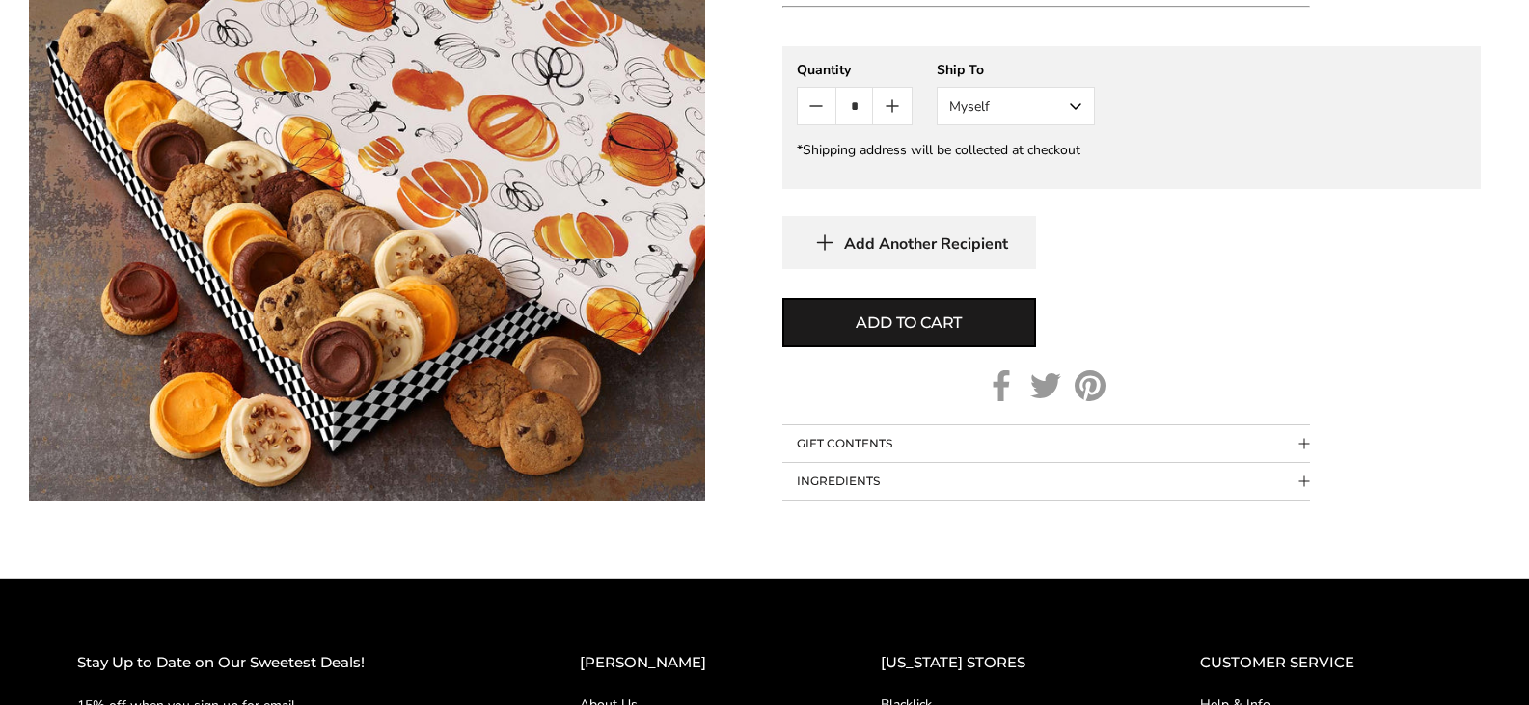
click at [851, 484] on button "INGREDIENTS" at bounding box center [1046, 481] width 528 height 37
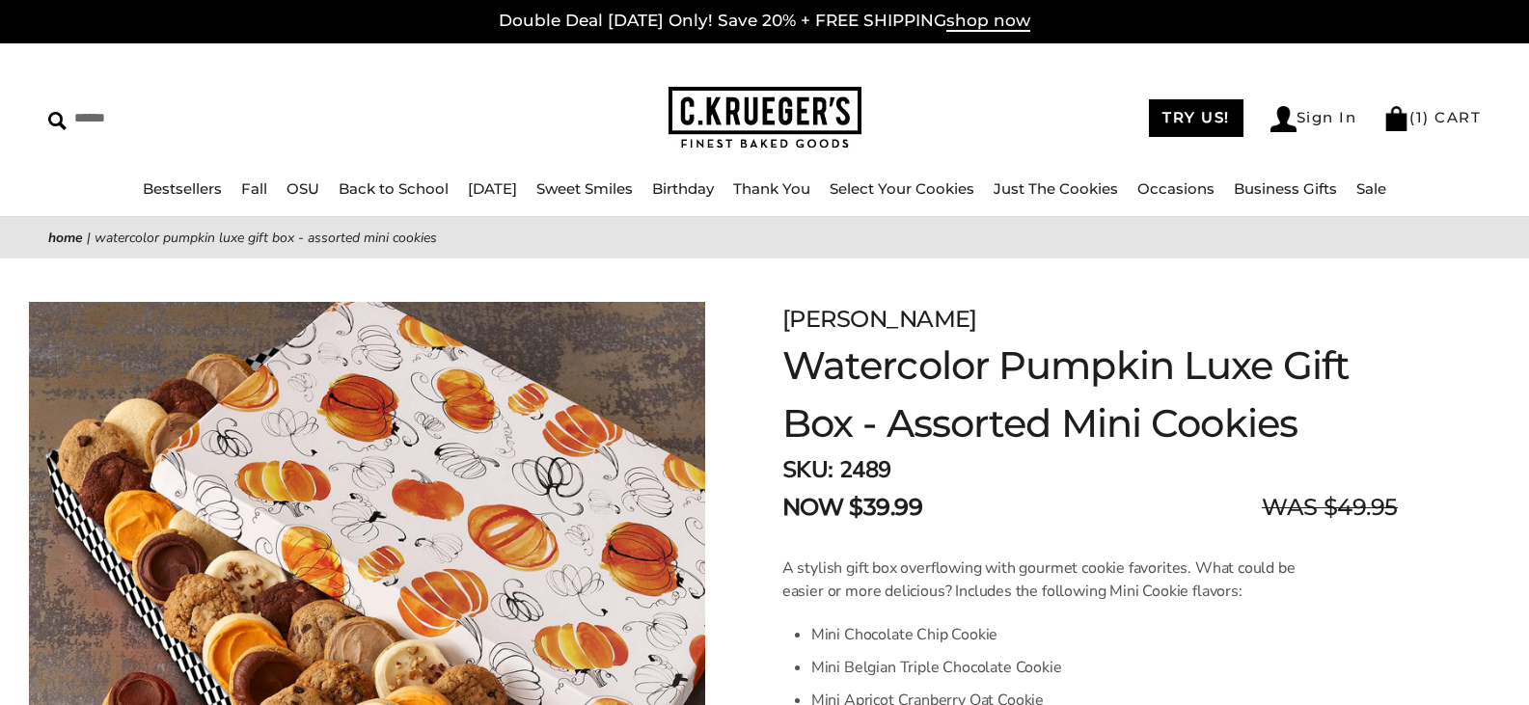
scroll to position [0, 0]
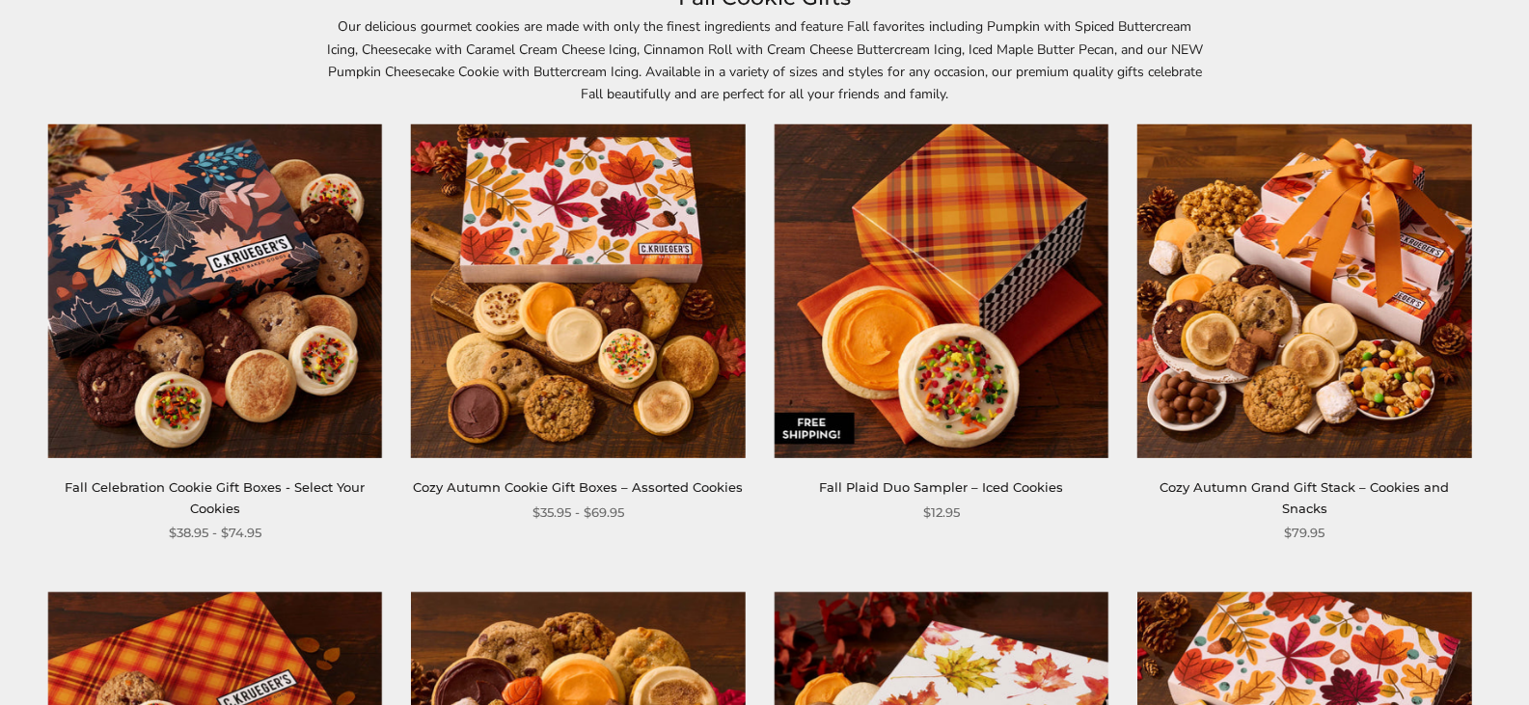
scroll to position [298, 0]
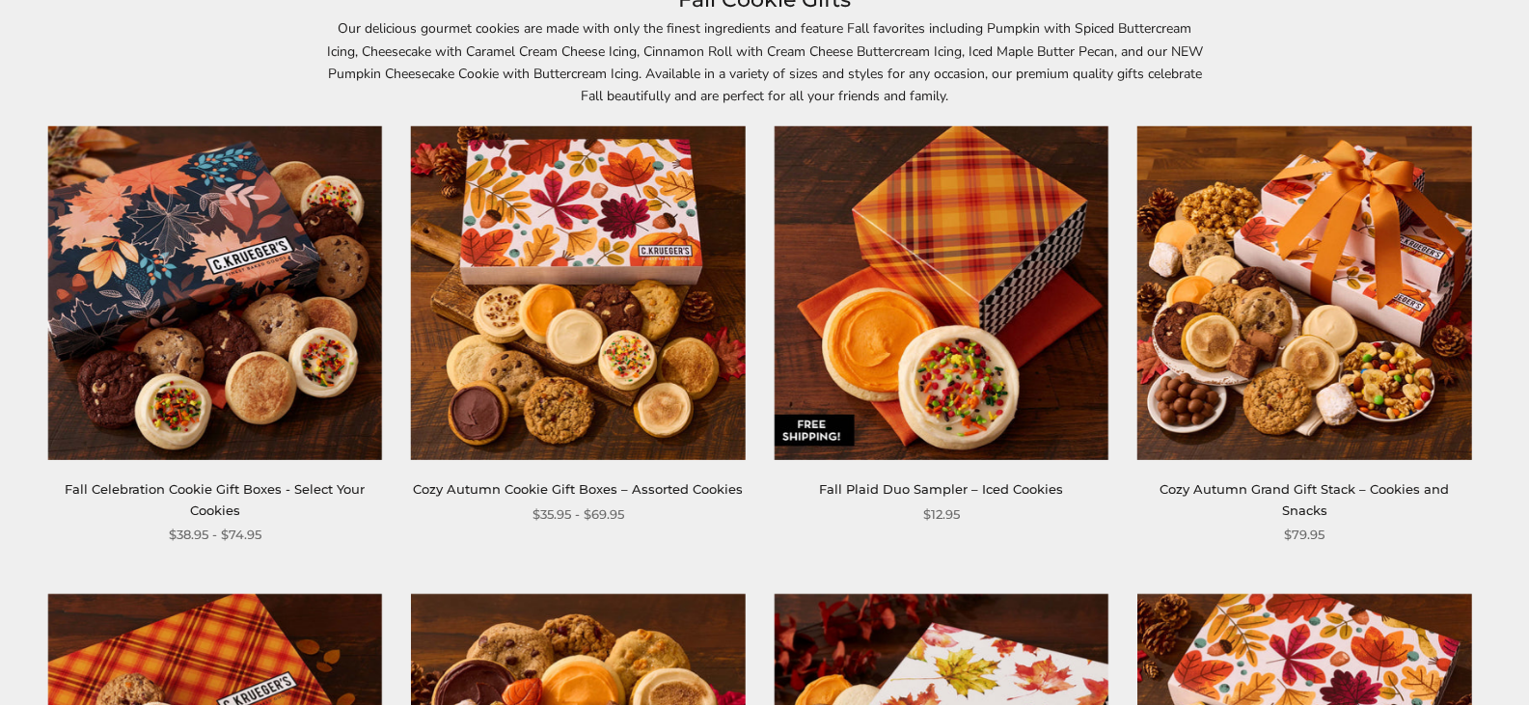
click at [947, 344] on img at bounding box center [942, 293] width 334 height 334
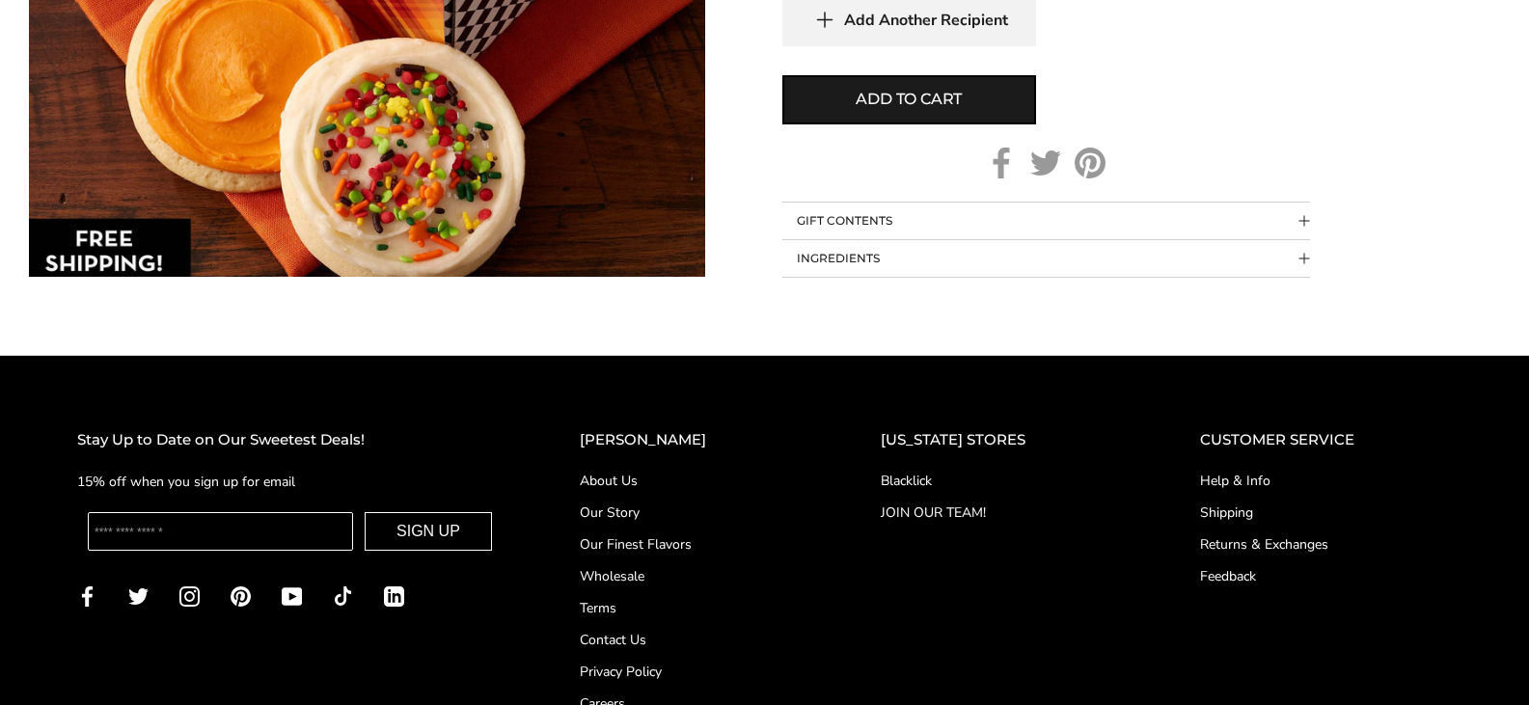
scroll to position [1151, 0]
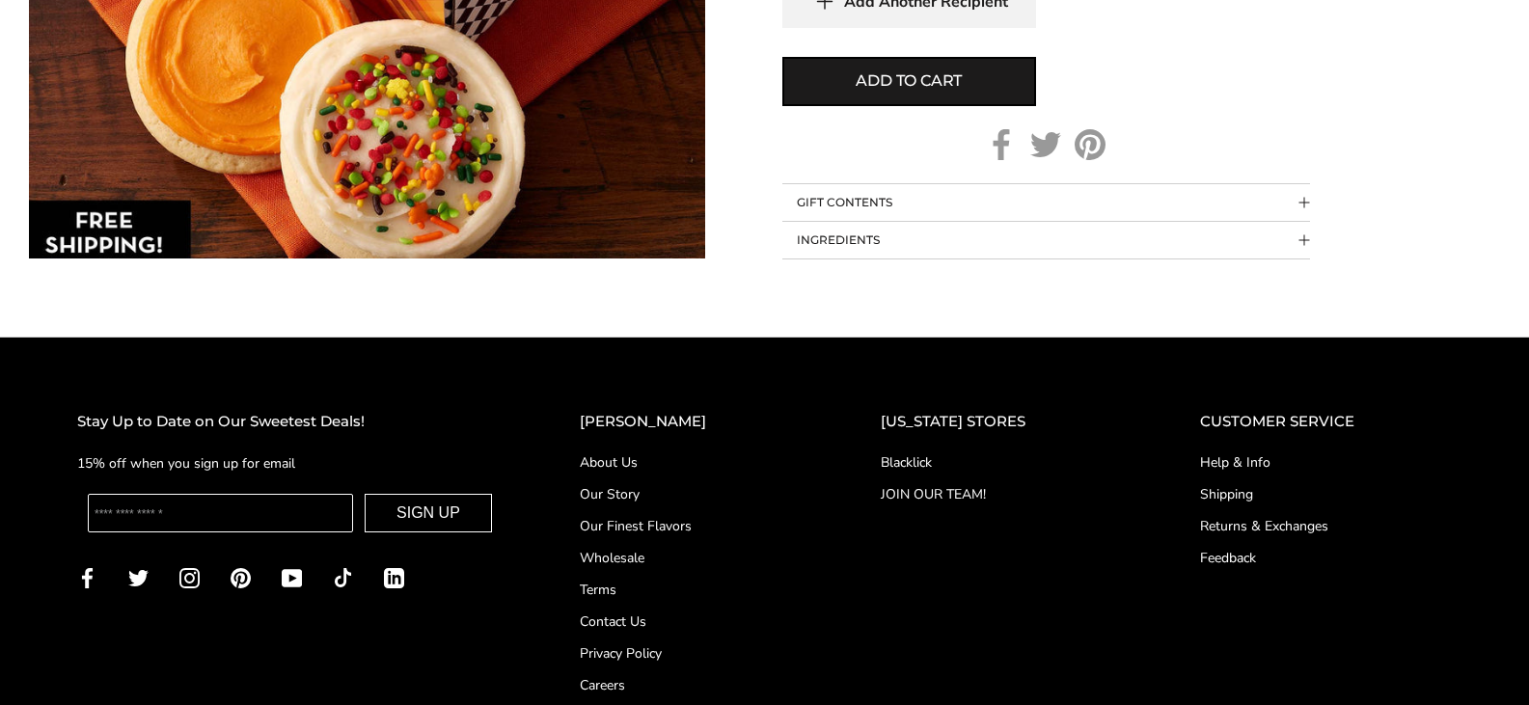
click at [942, 233] on button "INGREDIENTS" at bounding box center [1046, 240] width 528 height 37
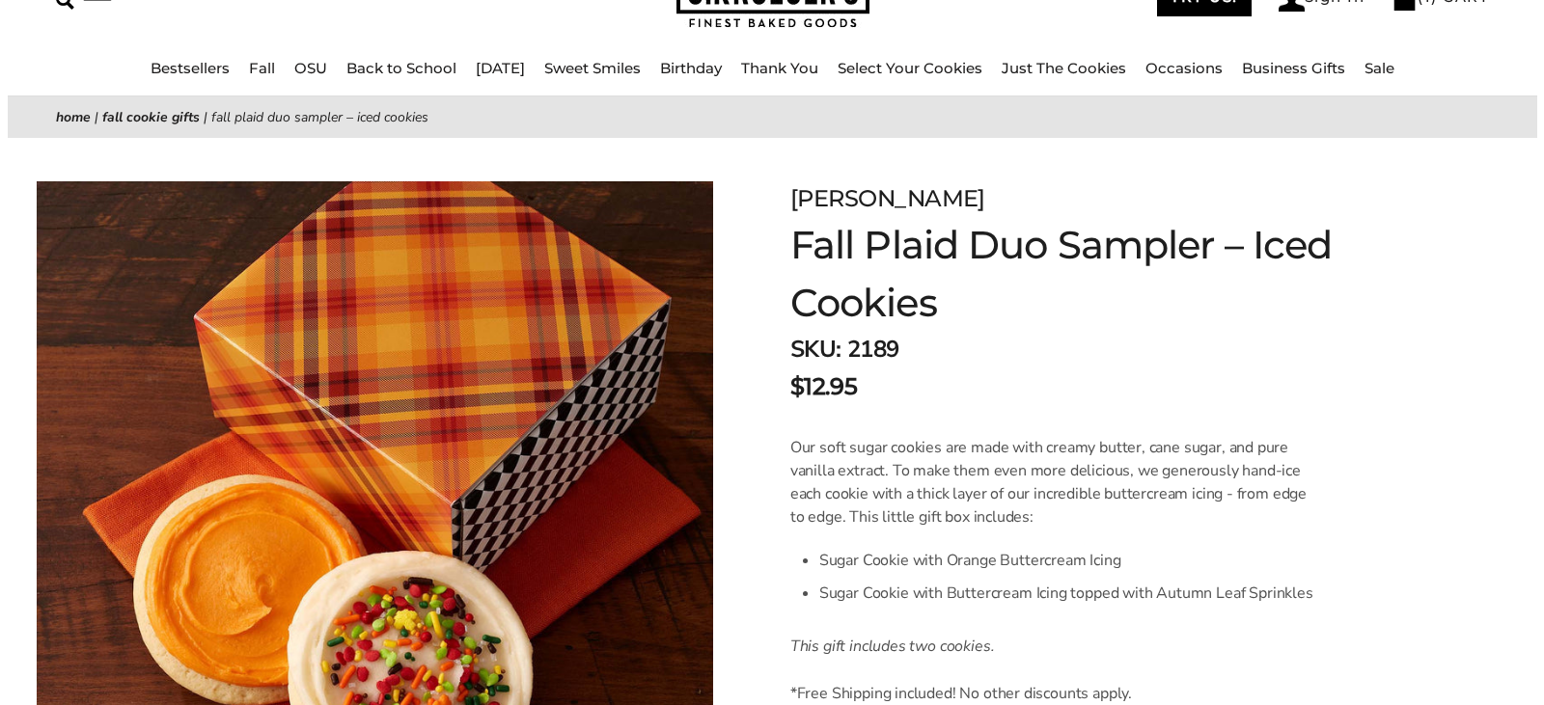
scroll to position [0, 0]
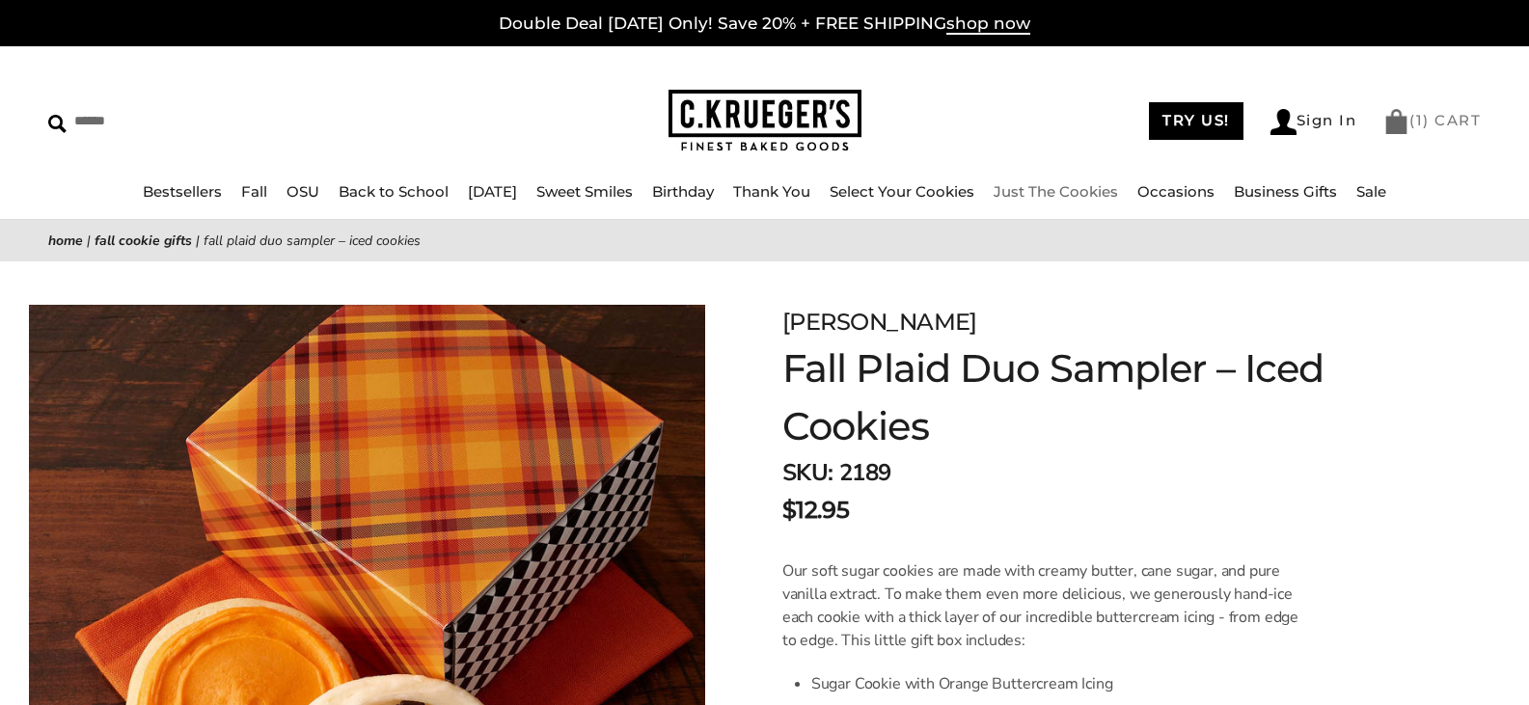
click at [1436, 118] on link "( 1 ) CART" at bounding box center [1431, 120] width 97 height 18
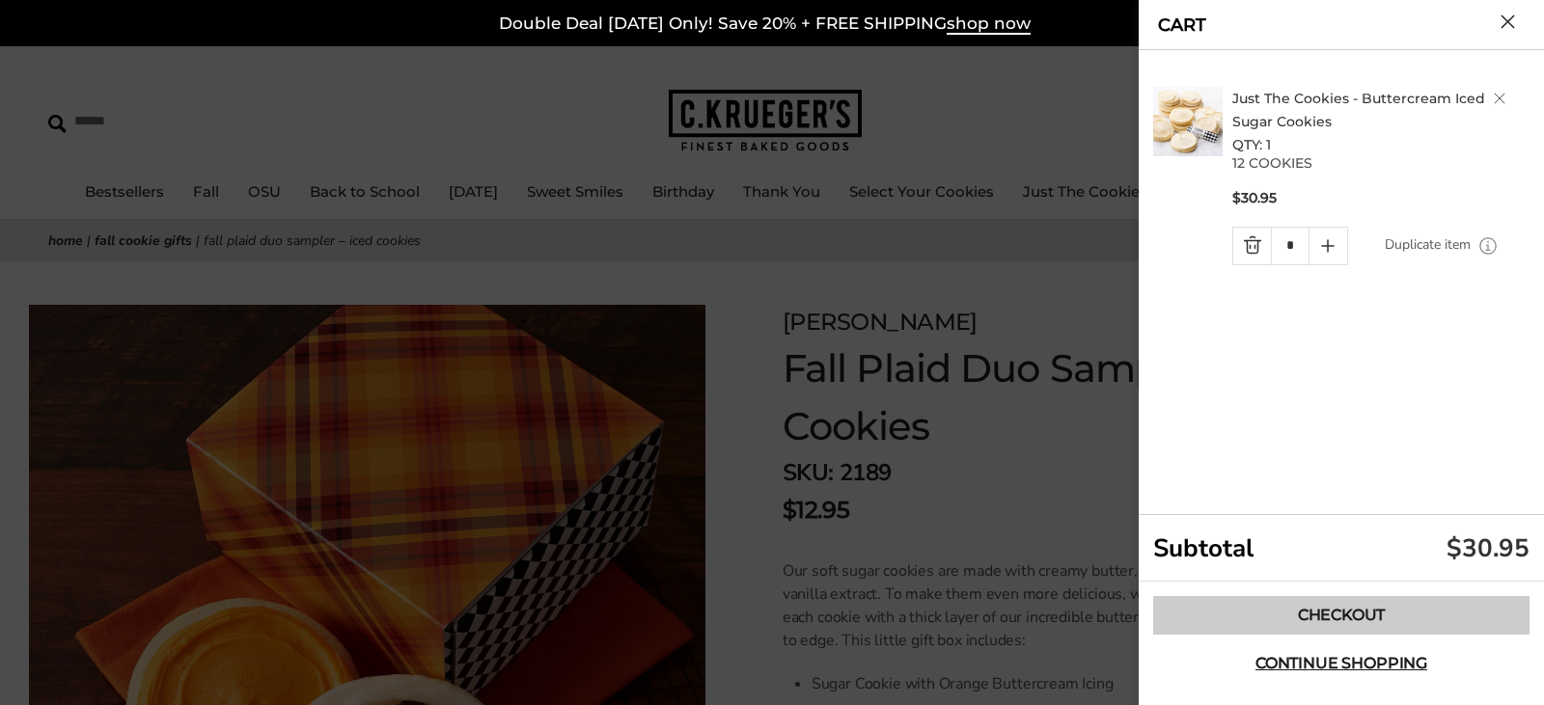
click at [1309, 613] on link "Checkout" at bounding box center [1341, 615] width 376 height 39
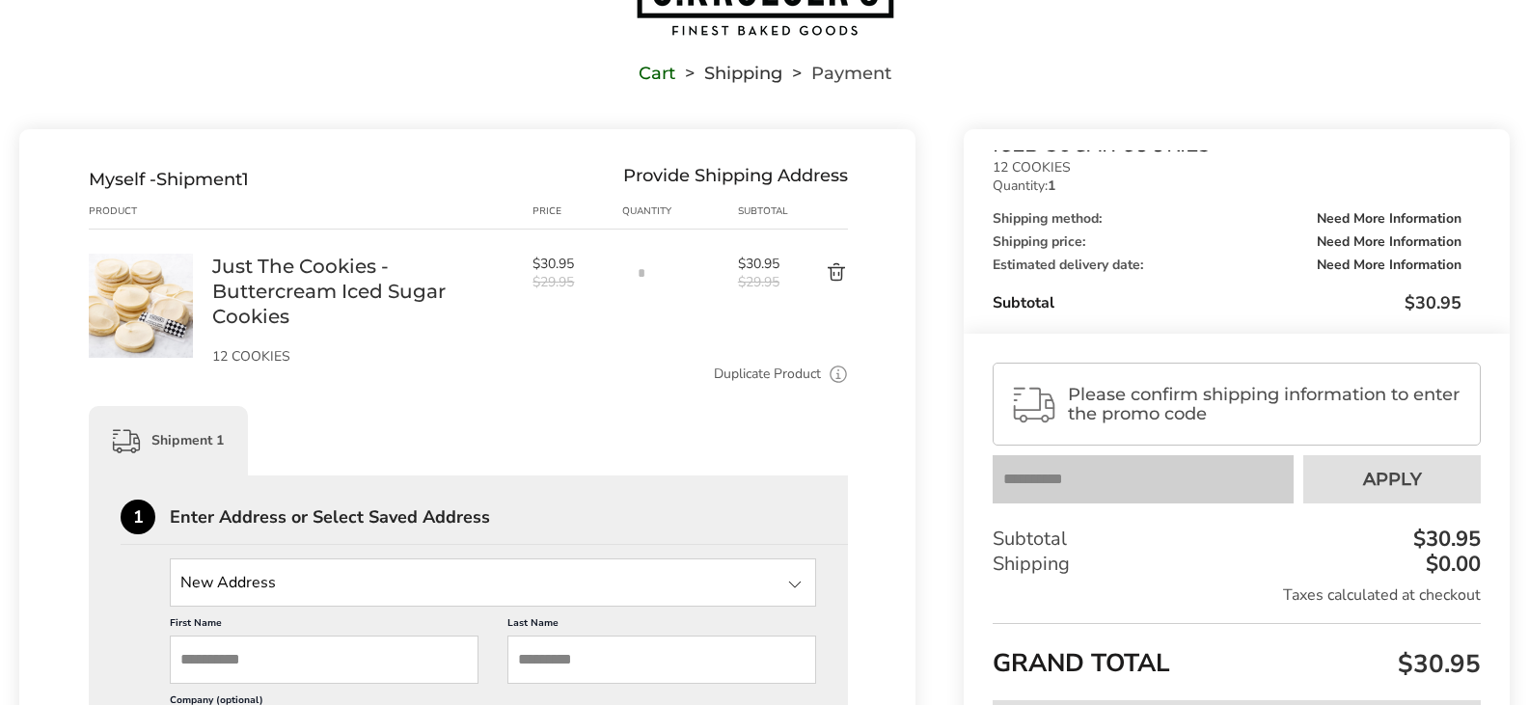
scroll to position [105, 0]
click at [360, 587] on input "State" at bounding box center [493, 584] width 646 height 48
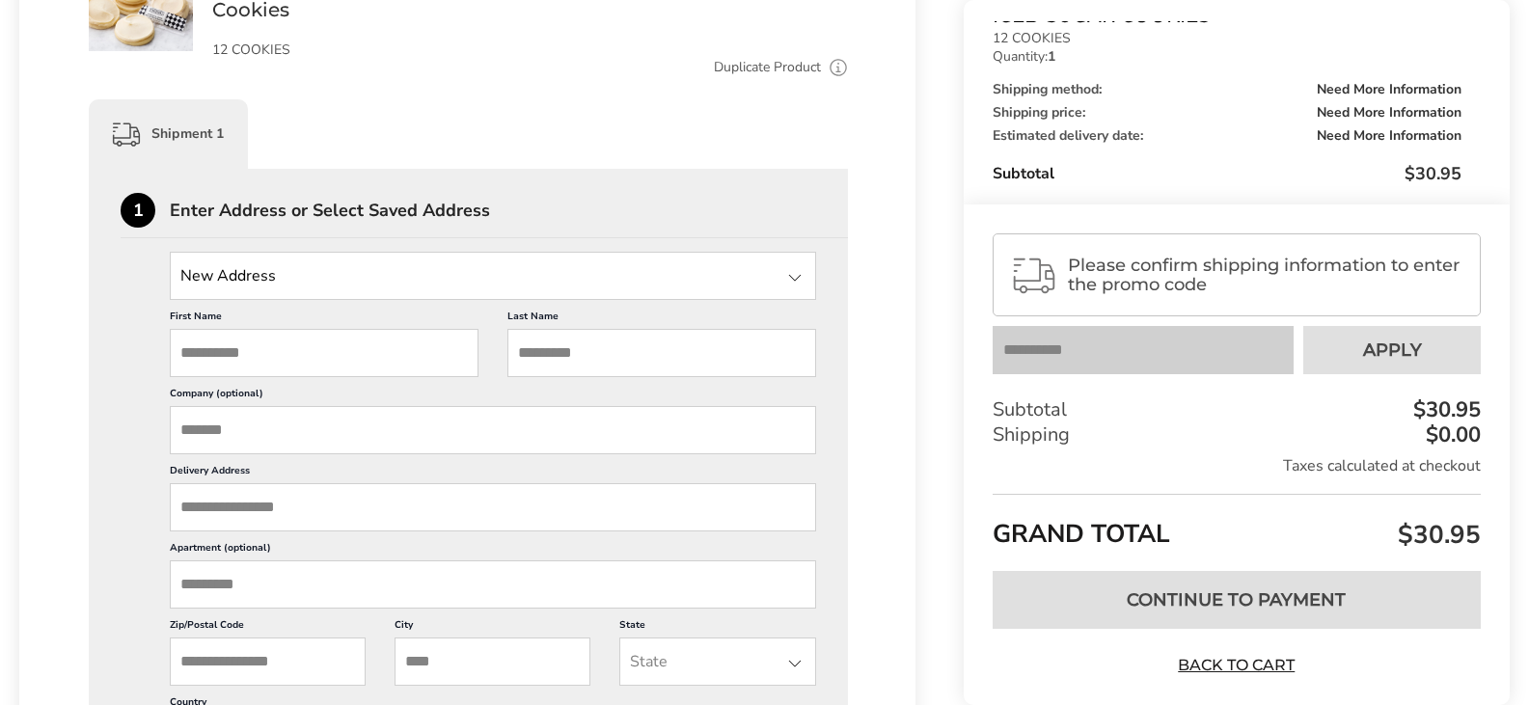
scroll to position [414, 0]
click at [305, 342] on input "First Name" at bounding box center [324, 352] width 309 height 48
type input "*****"
click at [558, 358] on input "Last Name" at bounding box center [661, 352] width 309 height 48
type input "*******"
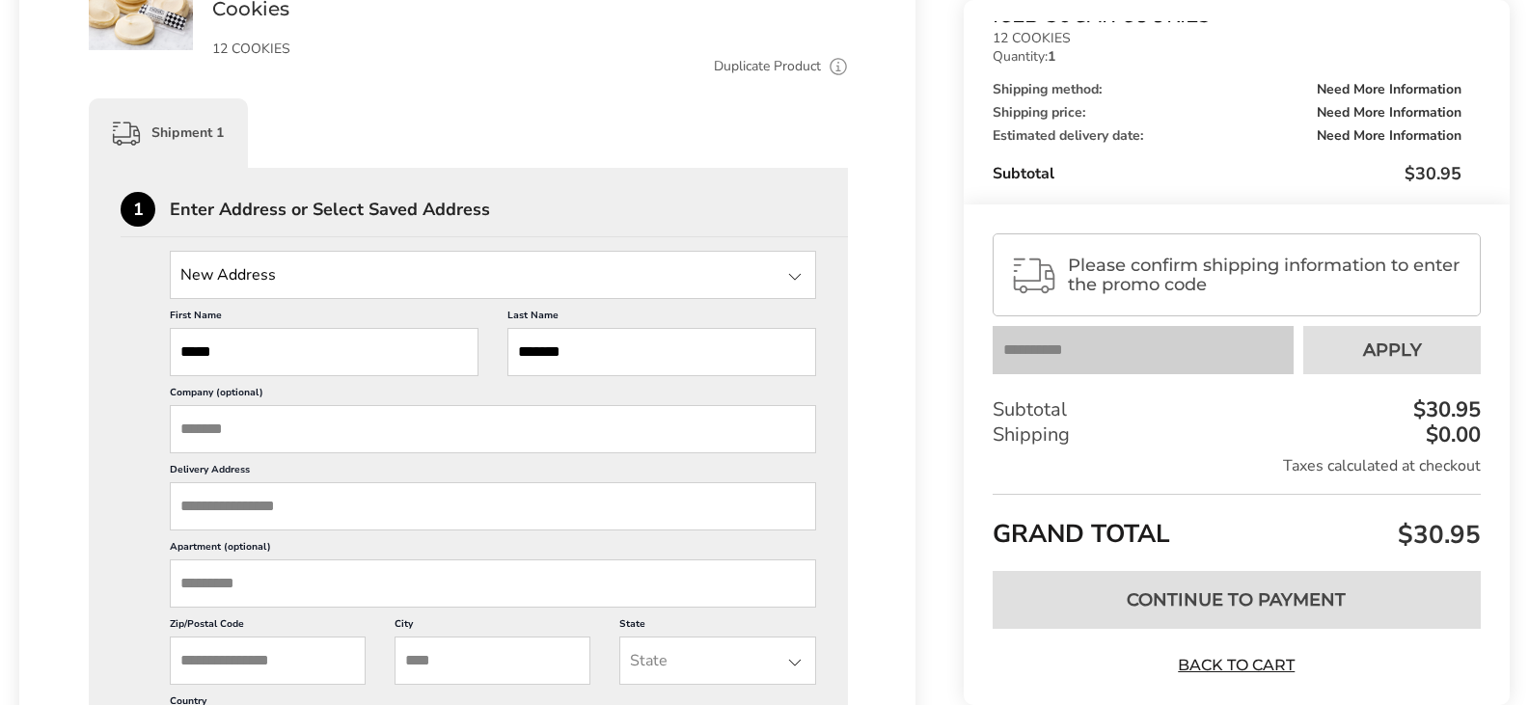
click at [374, 506] on input "Delivery Address" at bounding box center [493, 506] width 646 height 48
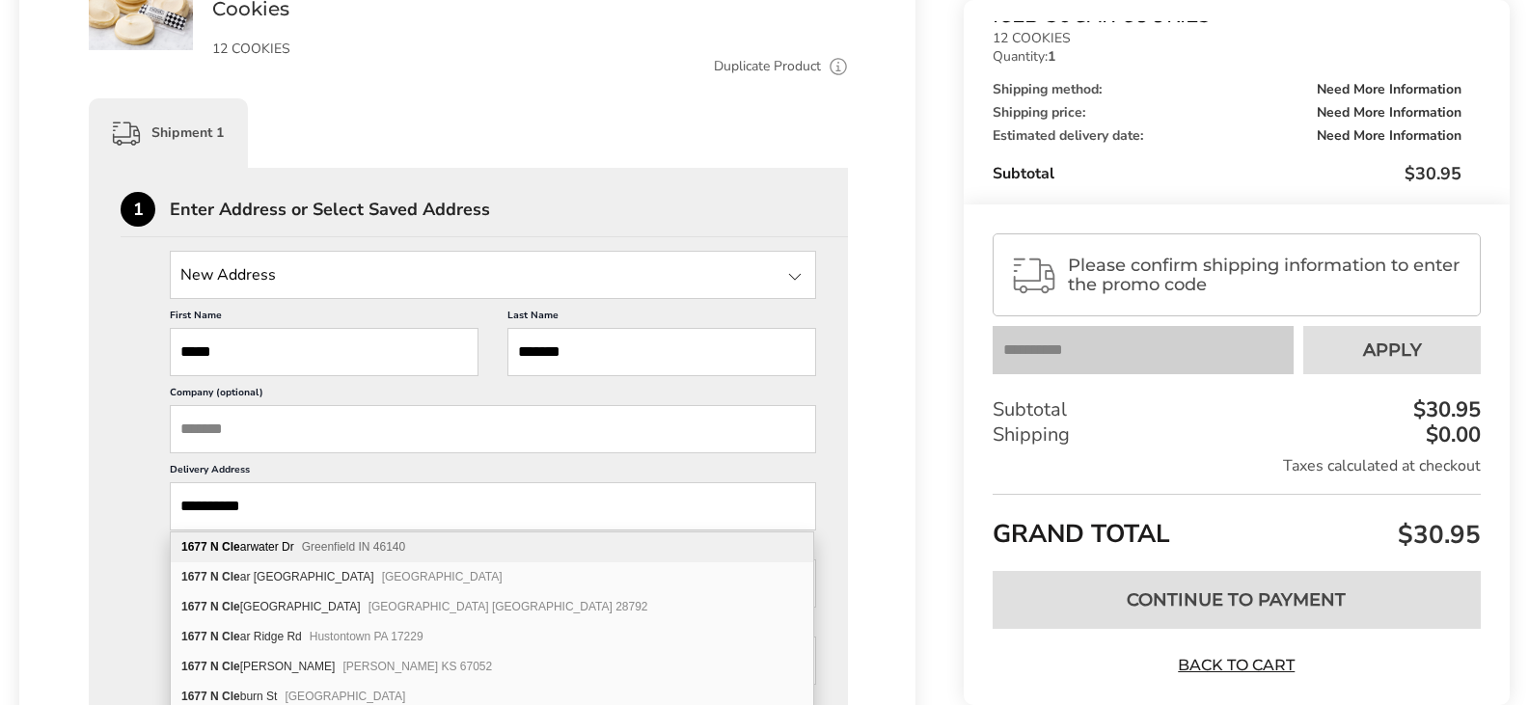
click at [362, 547] on span "Greenfield IN 46140" at bounding box center [353, 547] width 103 height 14
type input "**********"
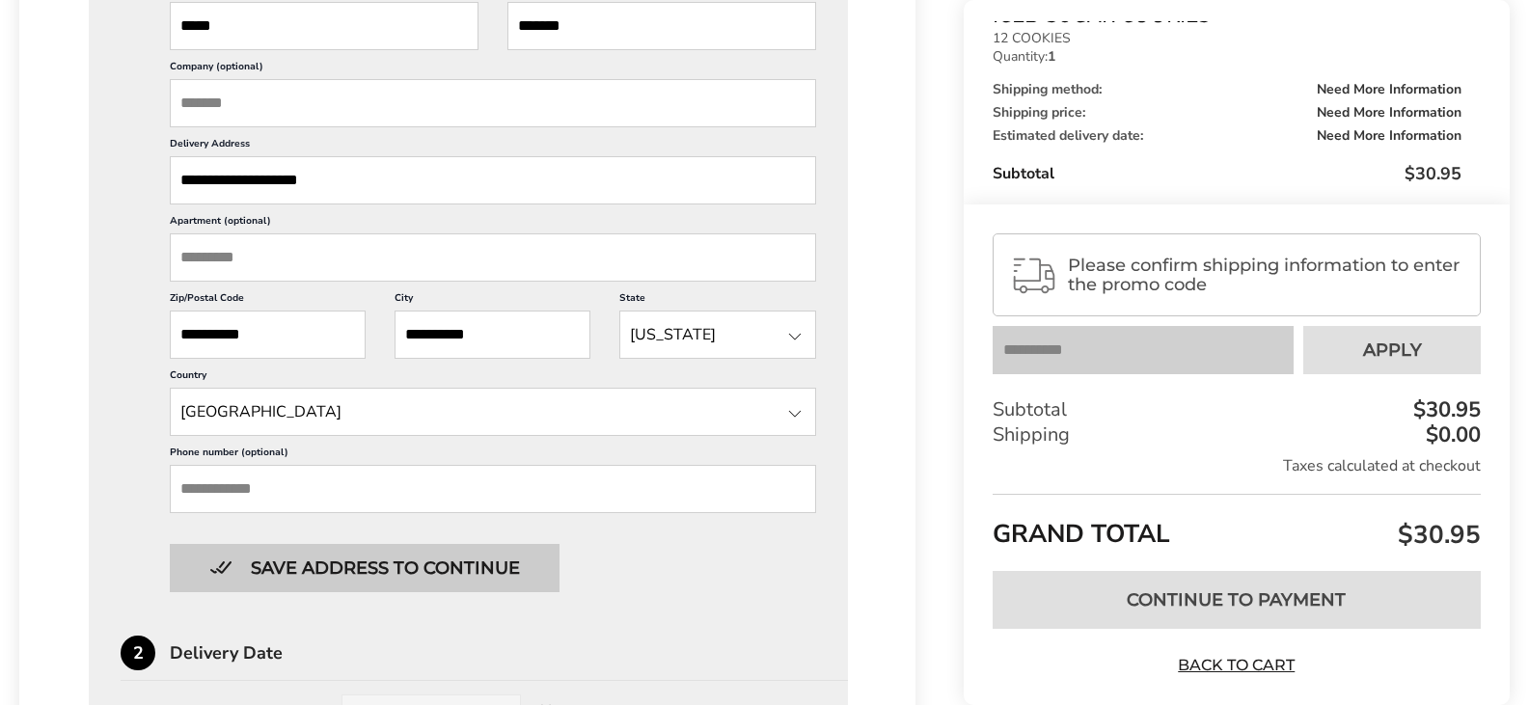
scroll to position [741, 0]
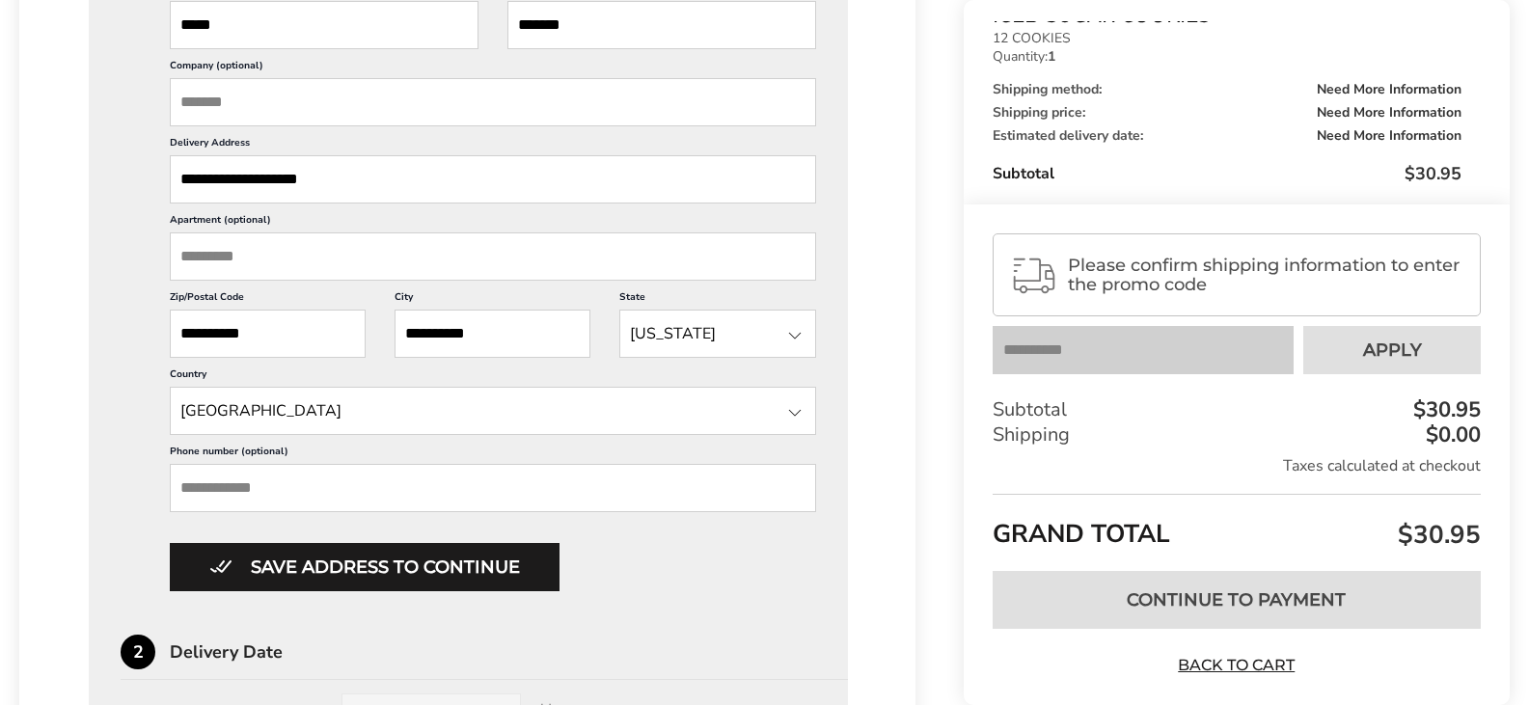
click at [361, 501] on input "Phone number (optional)" at bounding box center [493, 488] width 646 height 48
click at [362, 499] on input "Phone number (optional)" at bounding box center [493, 488] width 646 height 48
type input "**********"
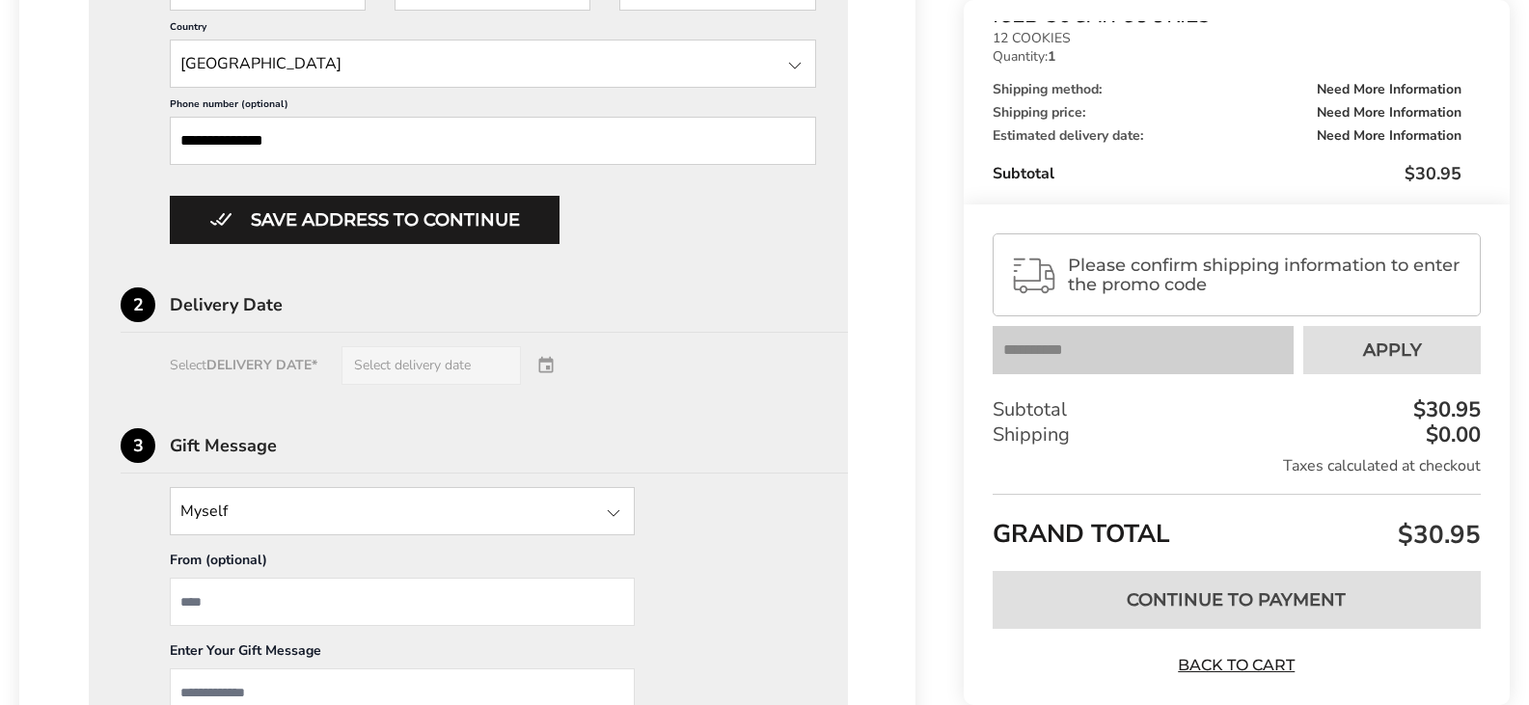
scroll to position [1092, 0]
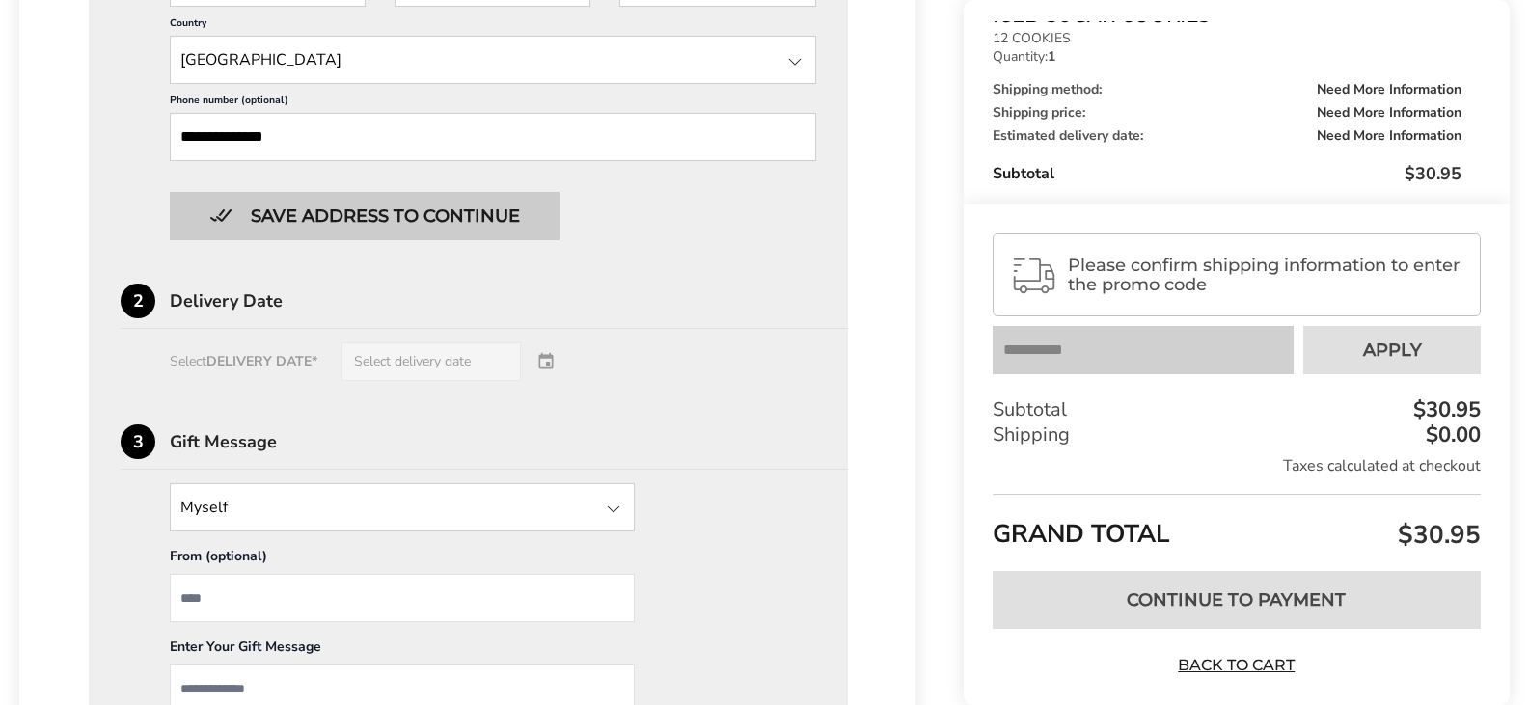
click at [429, 232] on button "Save address to continue" at bounding box center [365, 216] width 390 height 48
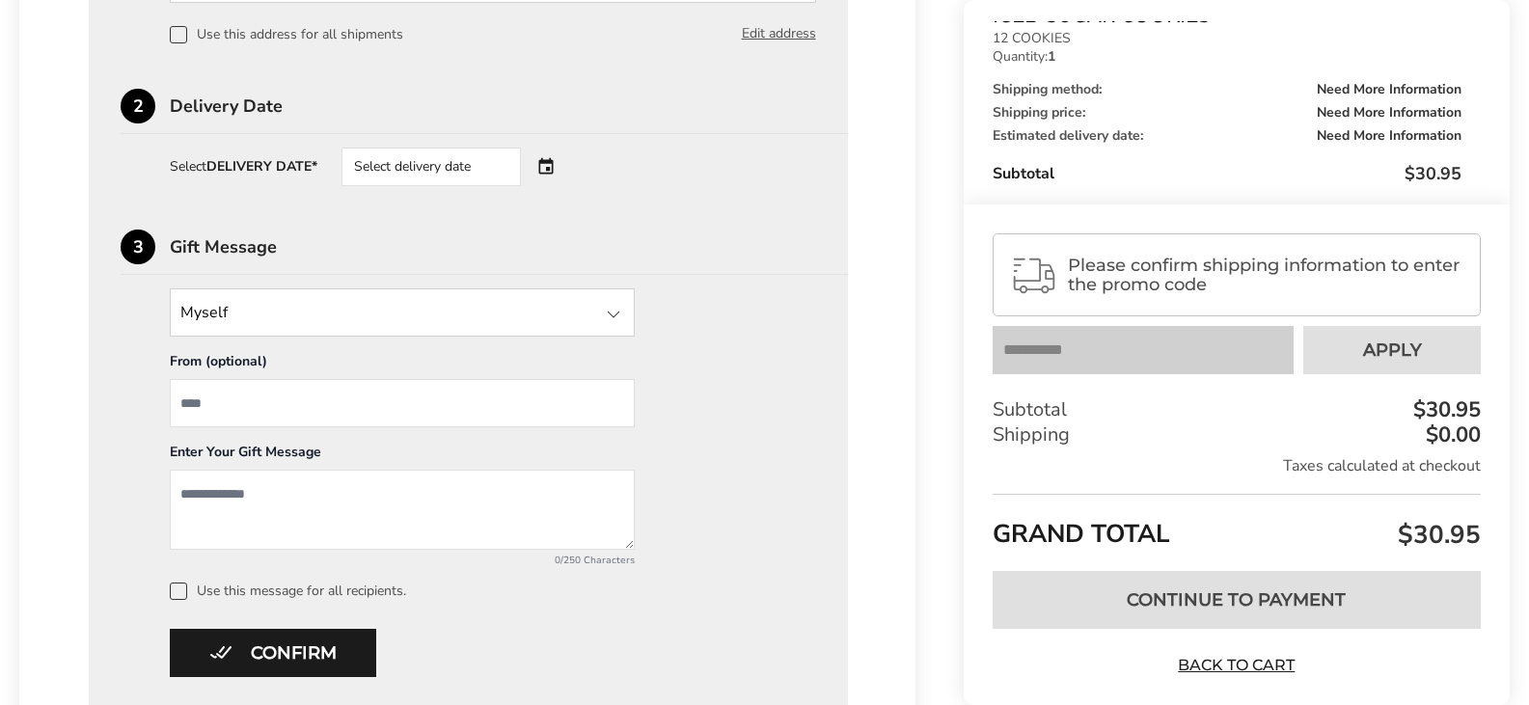
scroll to position [711, 0]
click at [548, 171] on div "Select delivery date" at bounding box center [458, 166] width 233 height 39
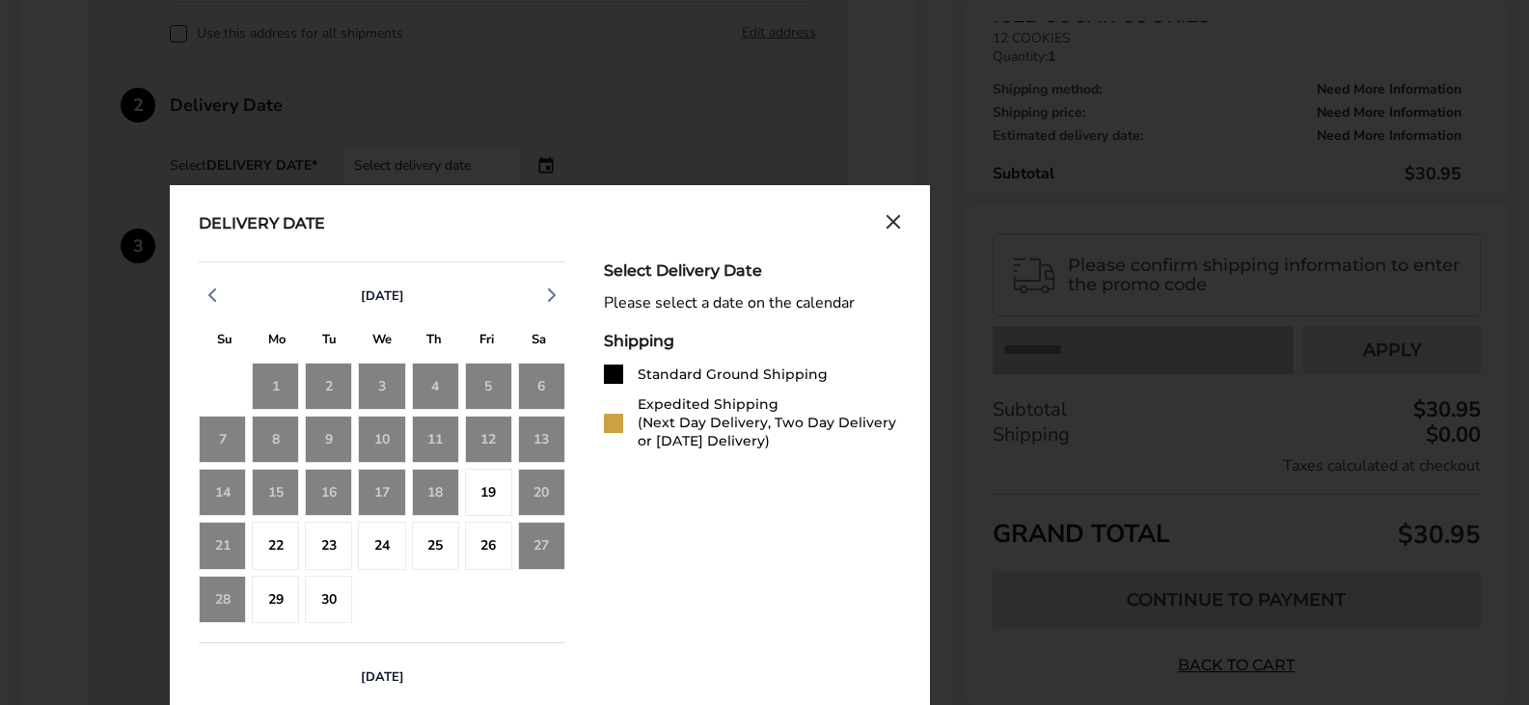
click at [492, 393] on div "5" at bounding box center [488, 386] width 47 height 47
click at [486, 383] on div "5" at bounding box center [488, 386] width 47 height 47
click at [277, 439] on div "8" at bounding box center [275, 439] width 47 height 47
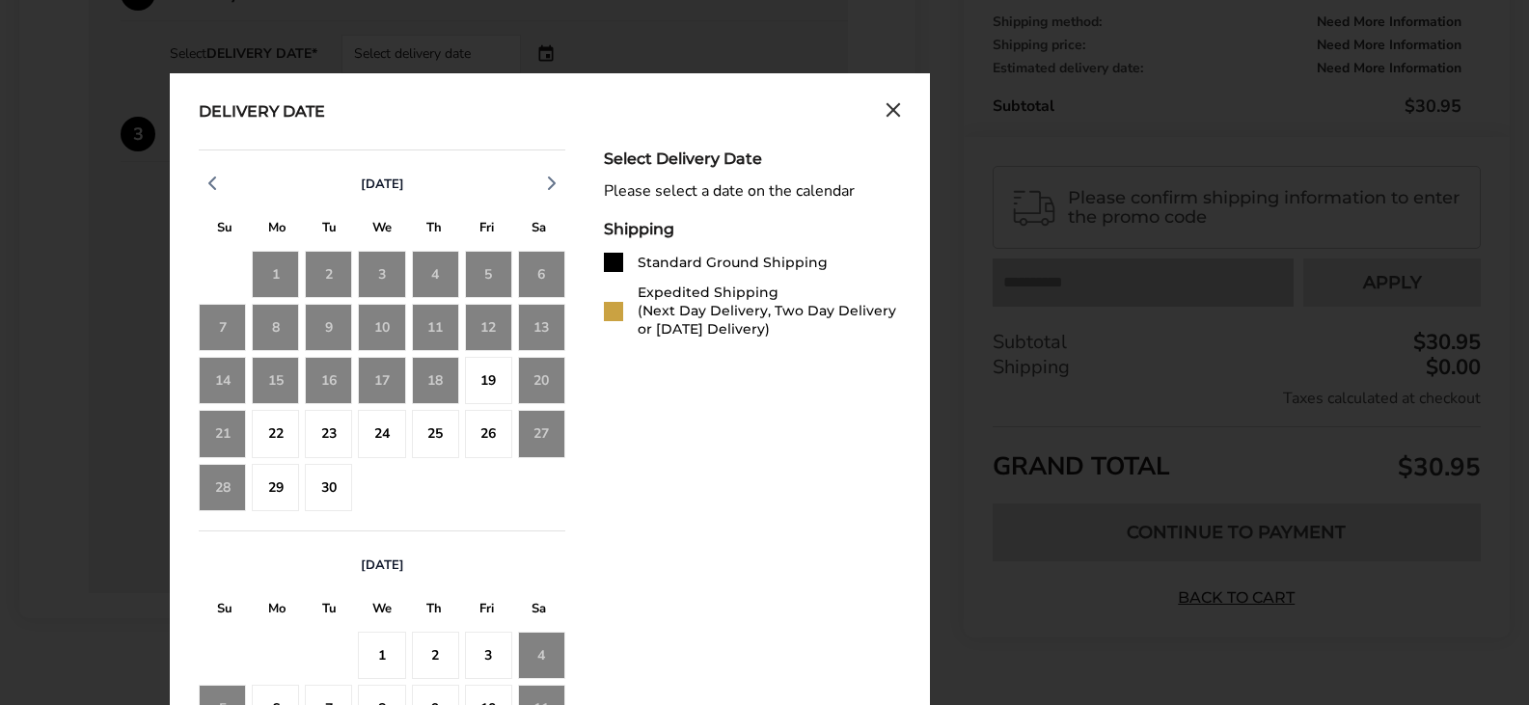
scroll to position [822, 0]
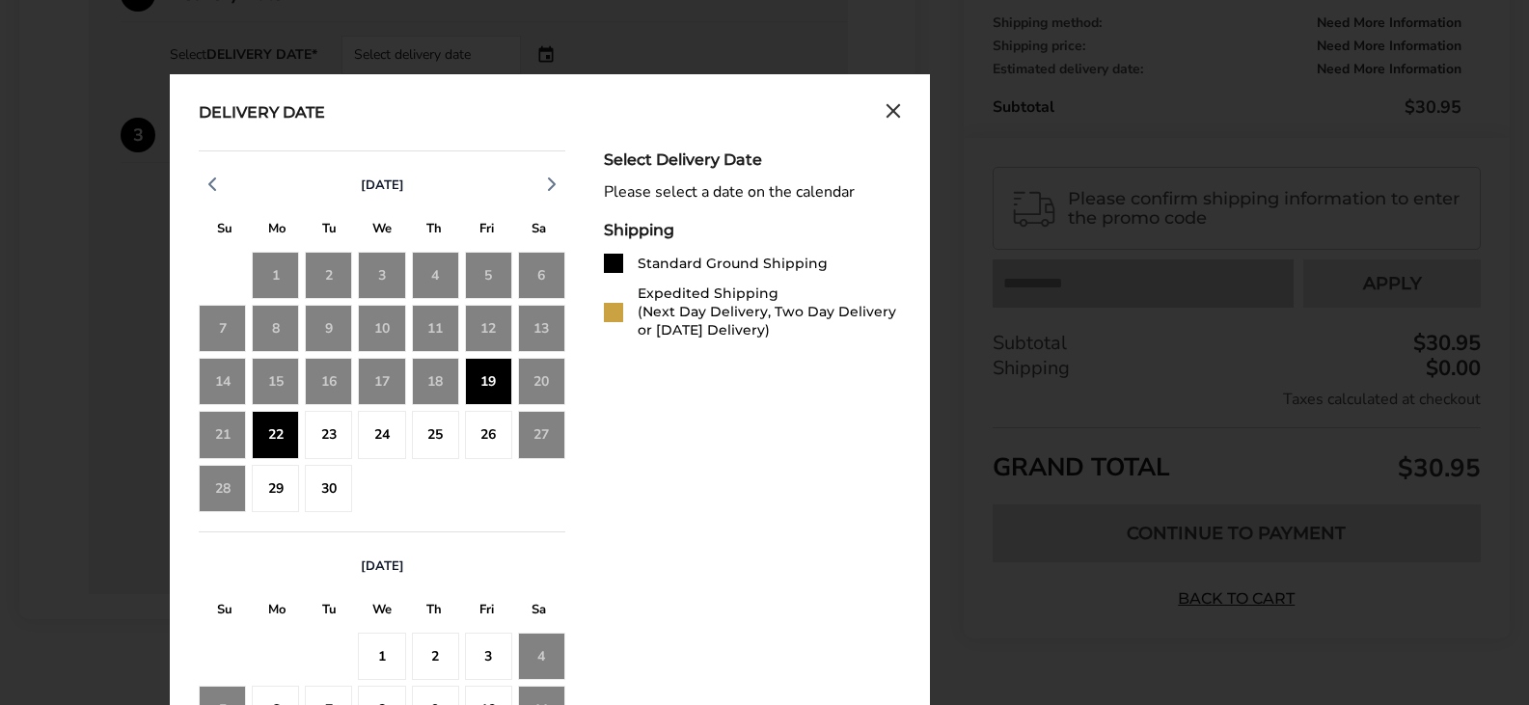
click at [482, 384] on div "19" at bounding box center [488, 381] width 47 height 47
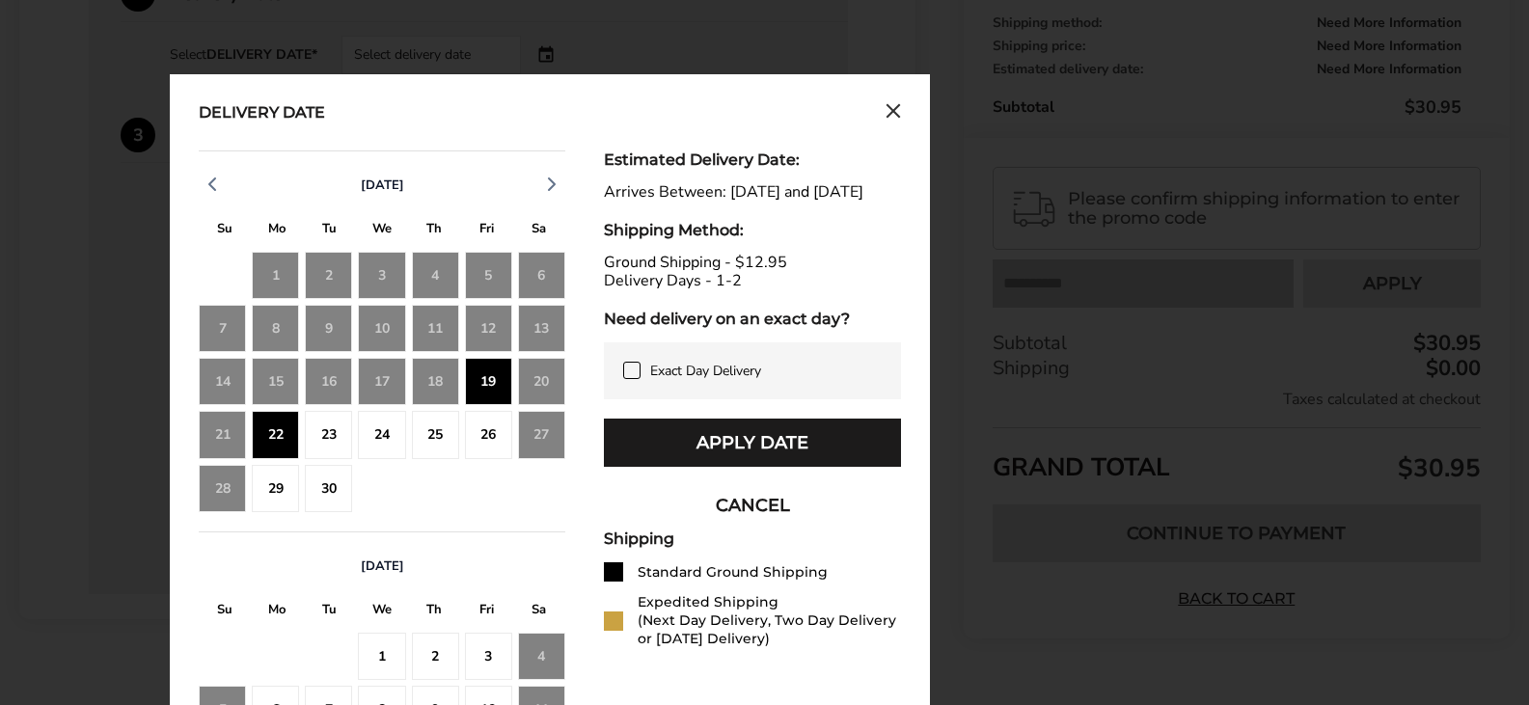
click at [632, 378] on icon at bounding box center [631, 370] width 15 height 15
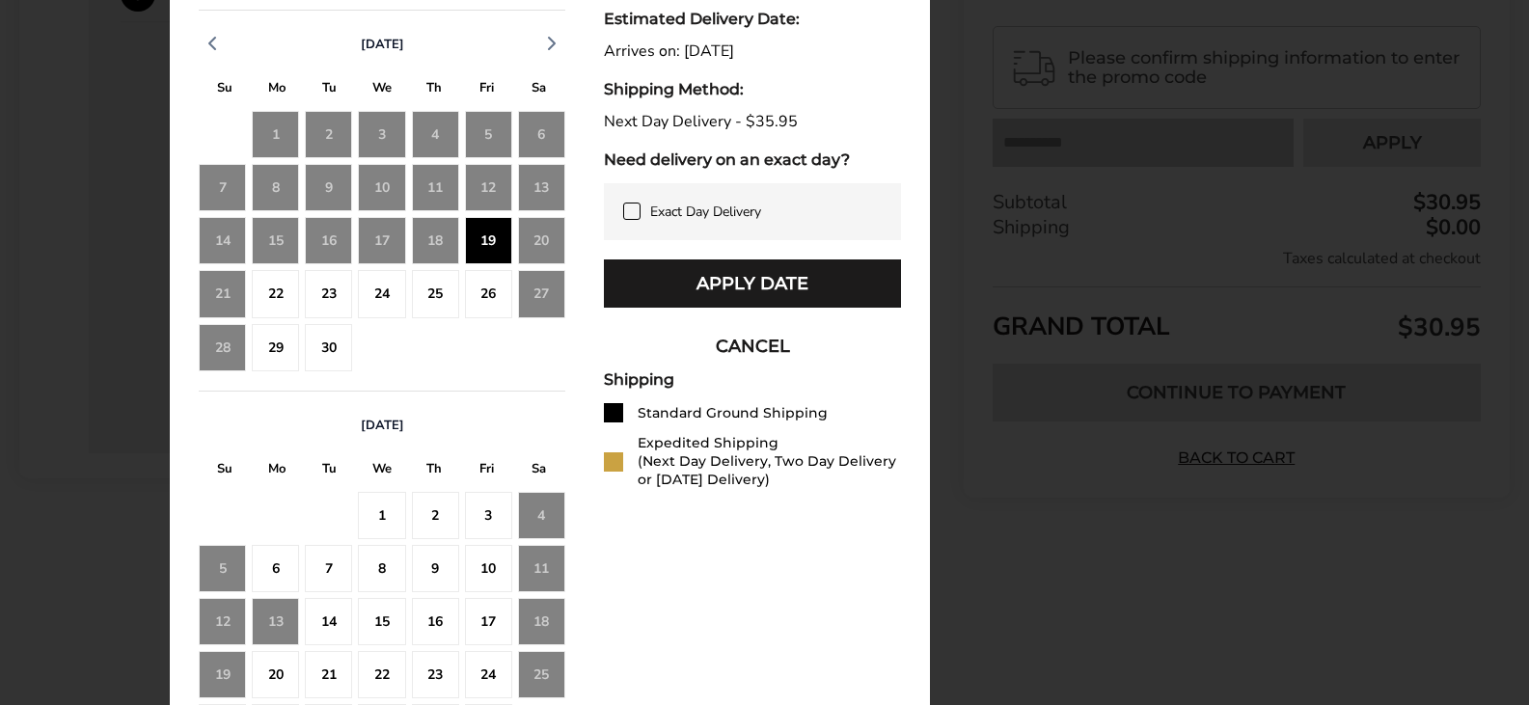
scroll to position [964, 0]
click at [631, 206] on icon at bounding box center [631, 210] width 15 height 15
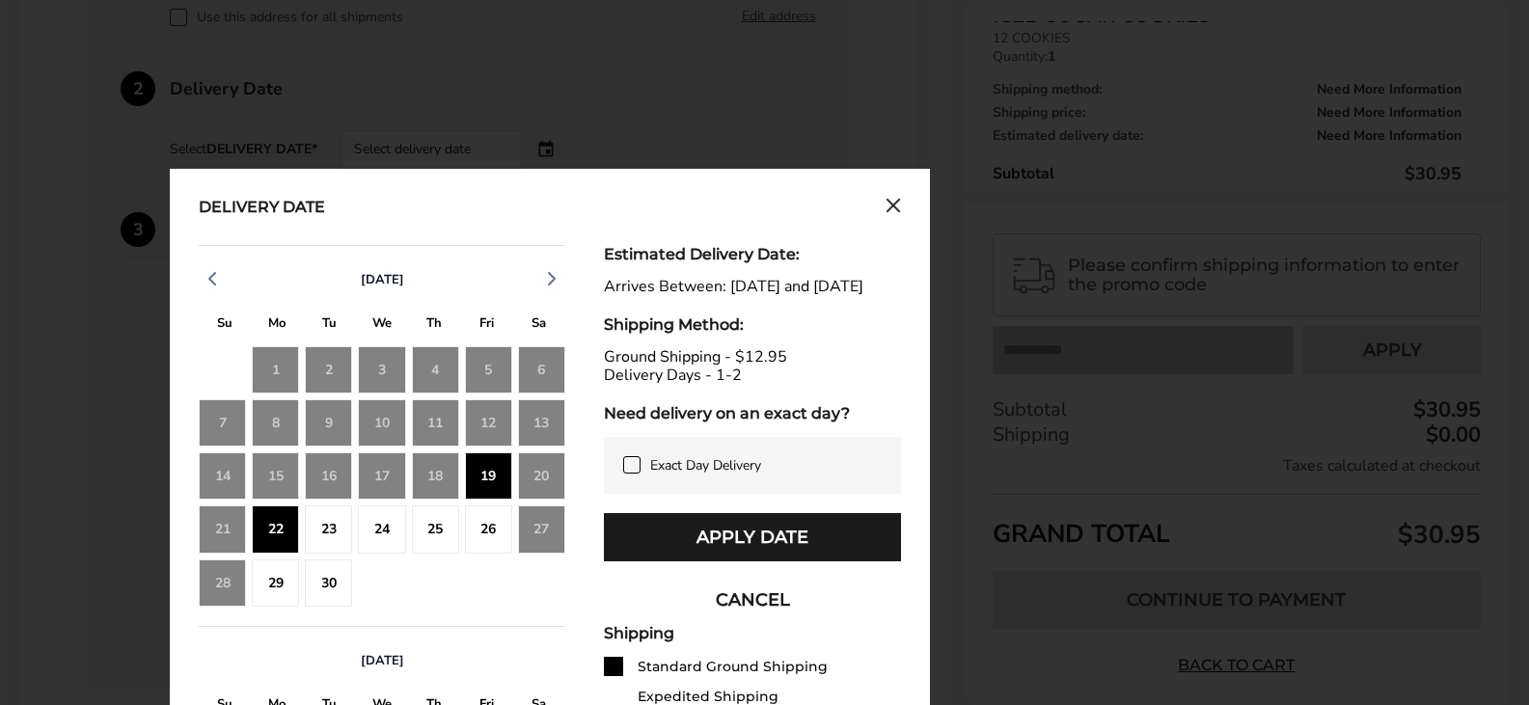
scroll to position [726, 0]
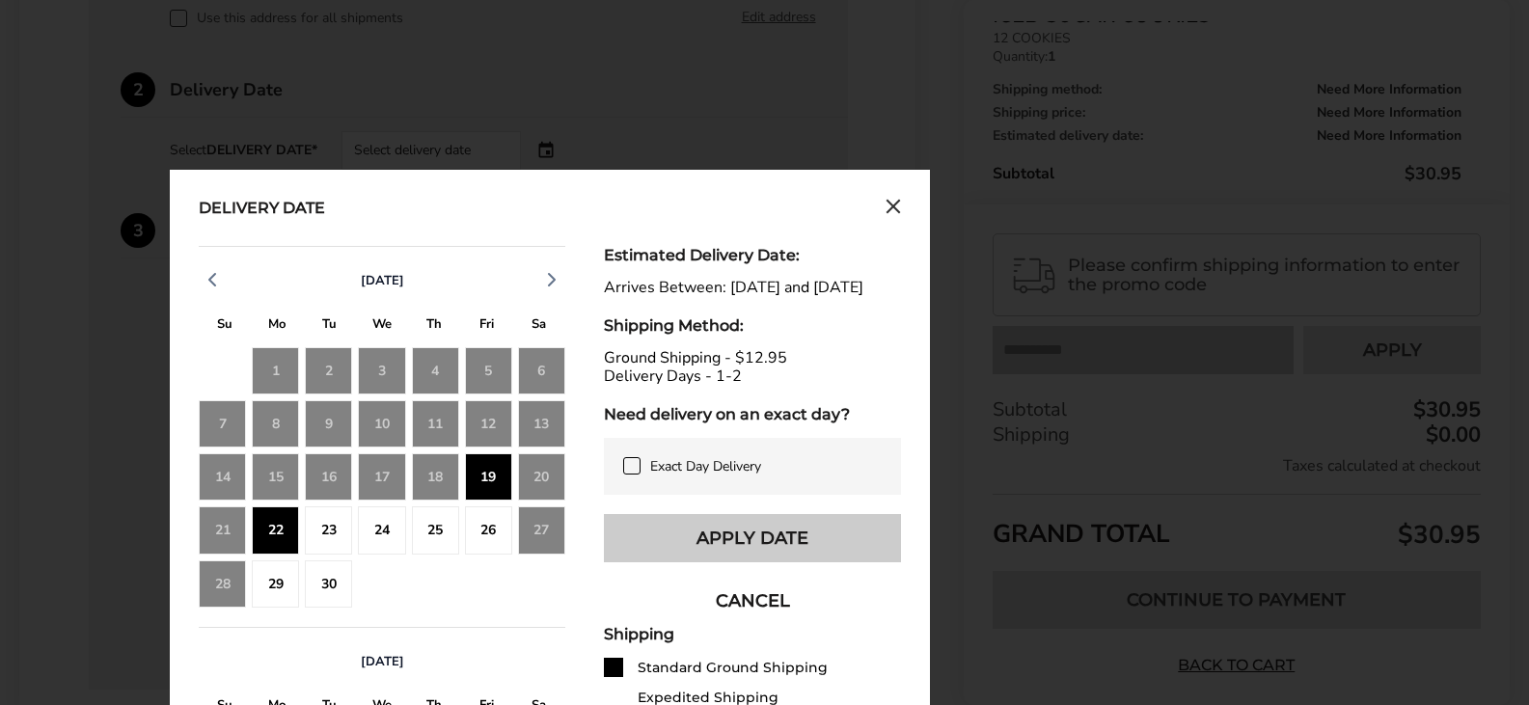
click at [770, 553] on button "Apply Date" at bounding box center [752, 538] width 297 height 48
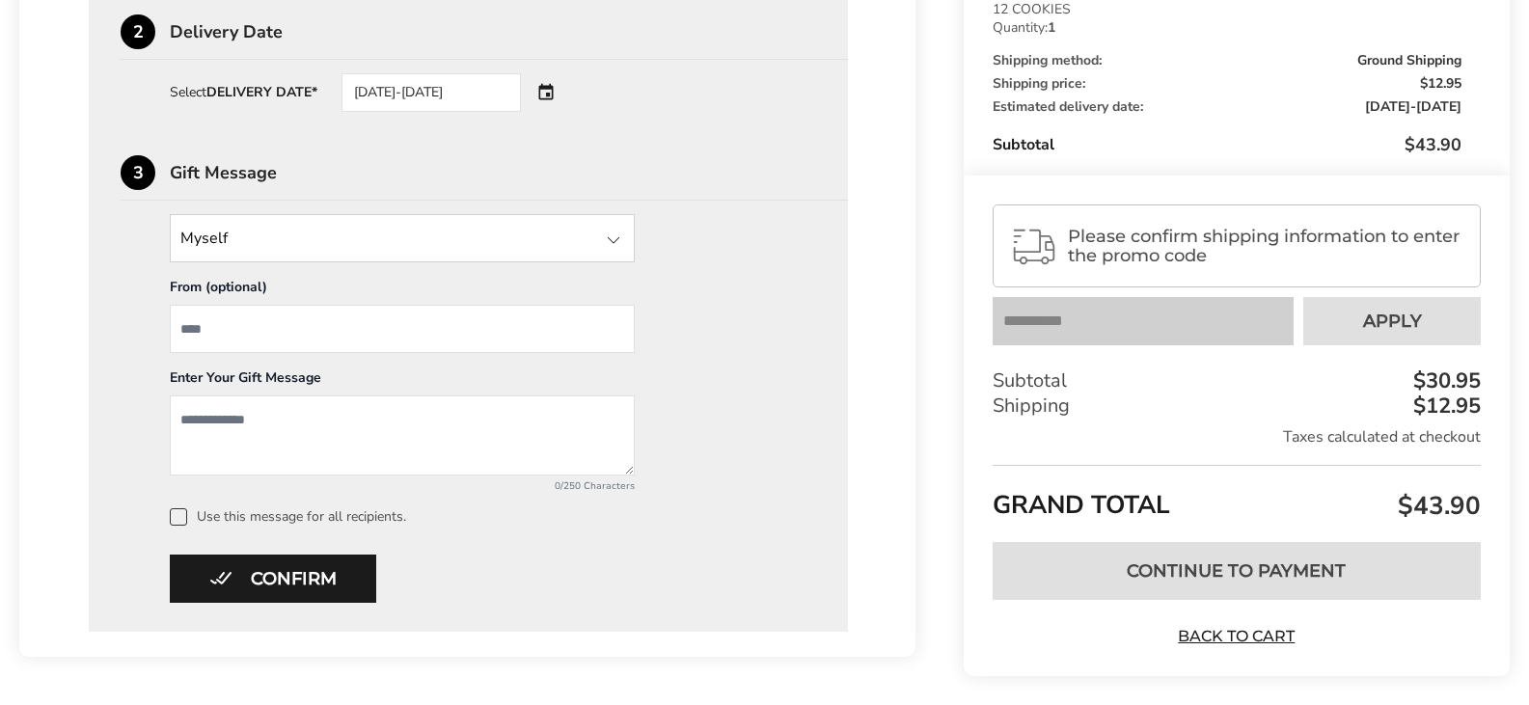
scroll to position [786, 0]
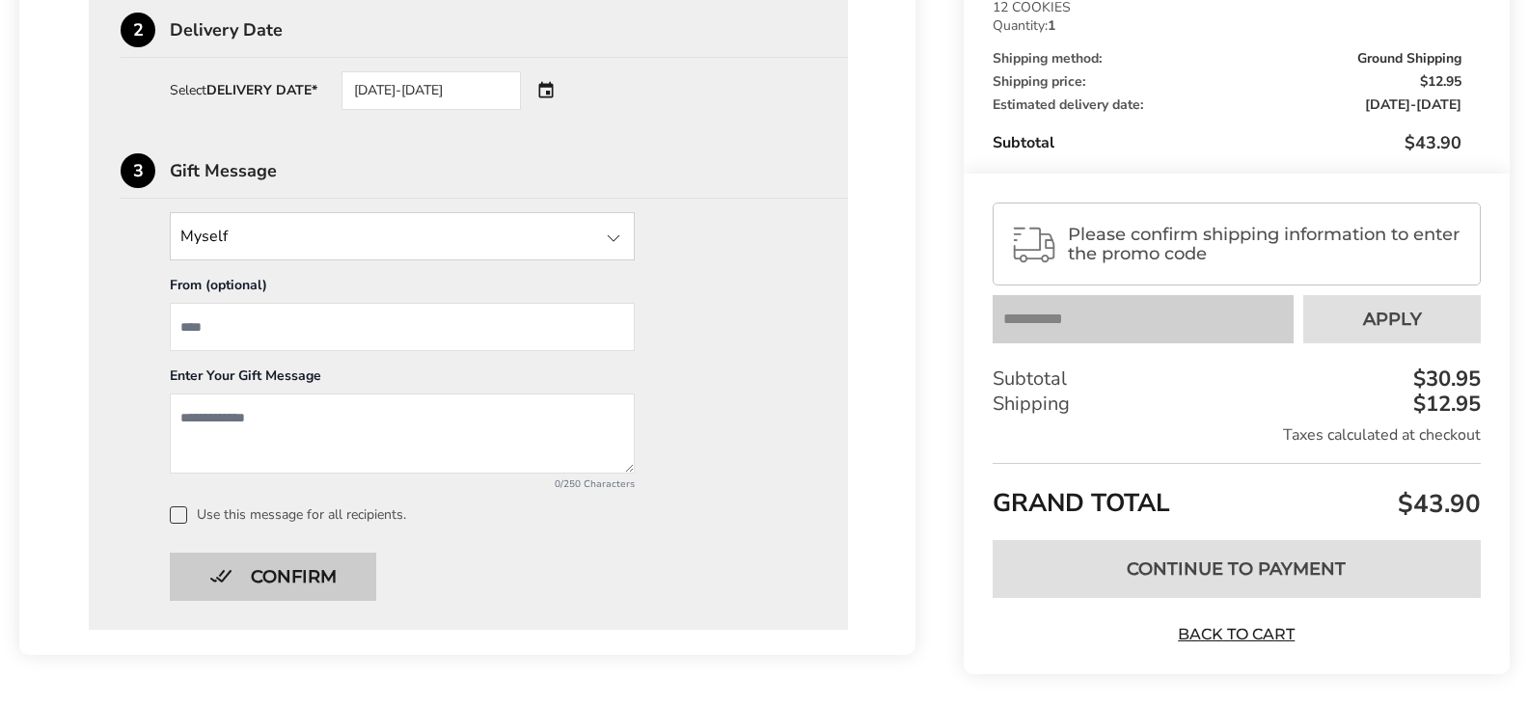
click at [288, 577] on button "Confirm" at bounding box center [273, 577] width 206 height 48
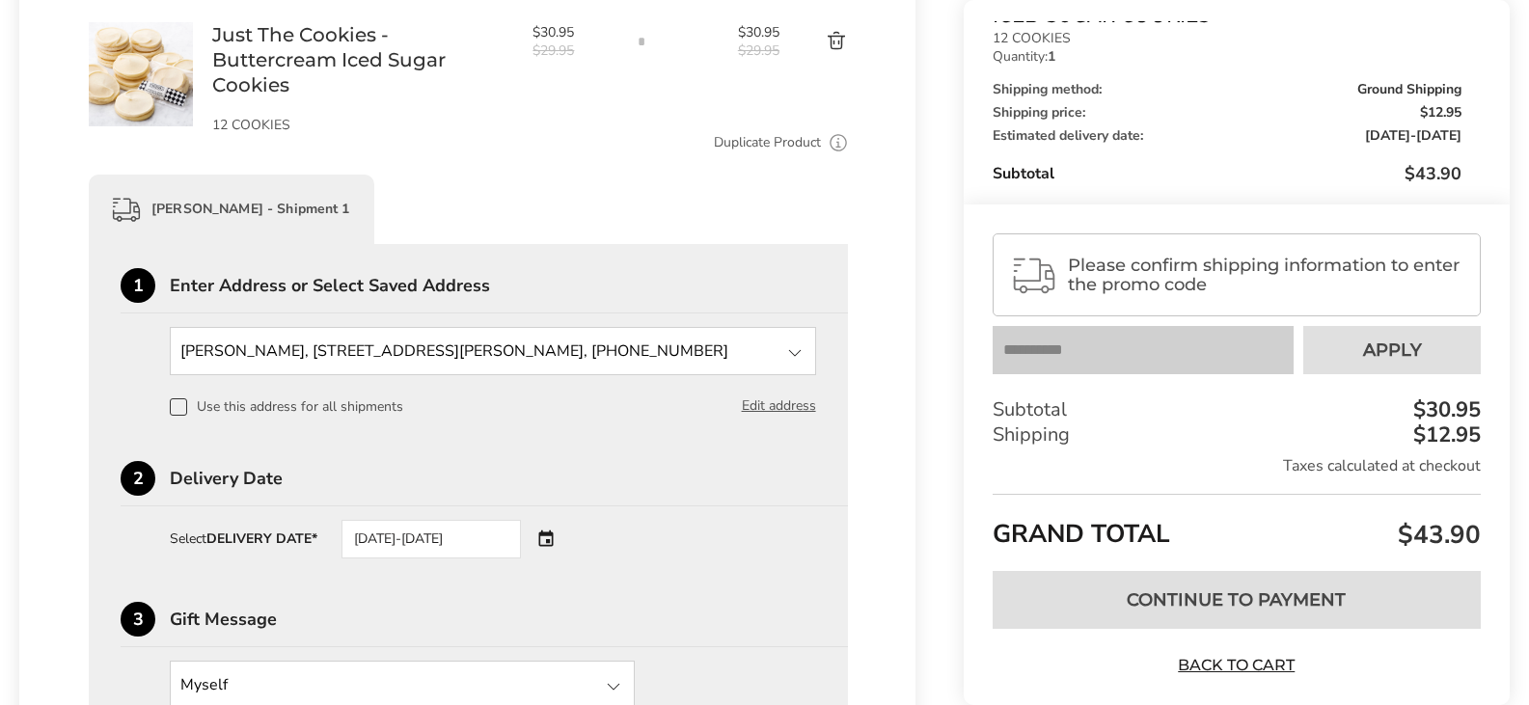
scroll to position [0, 0]
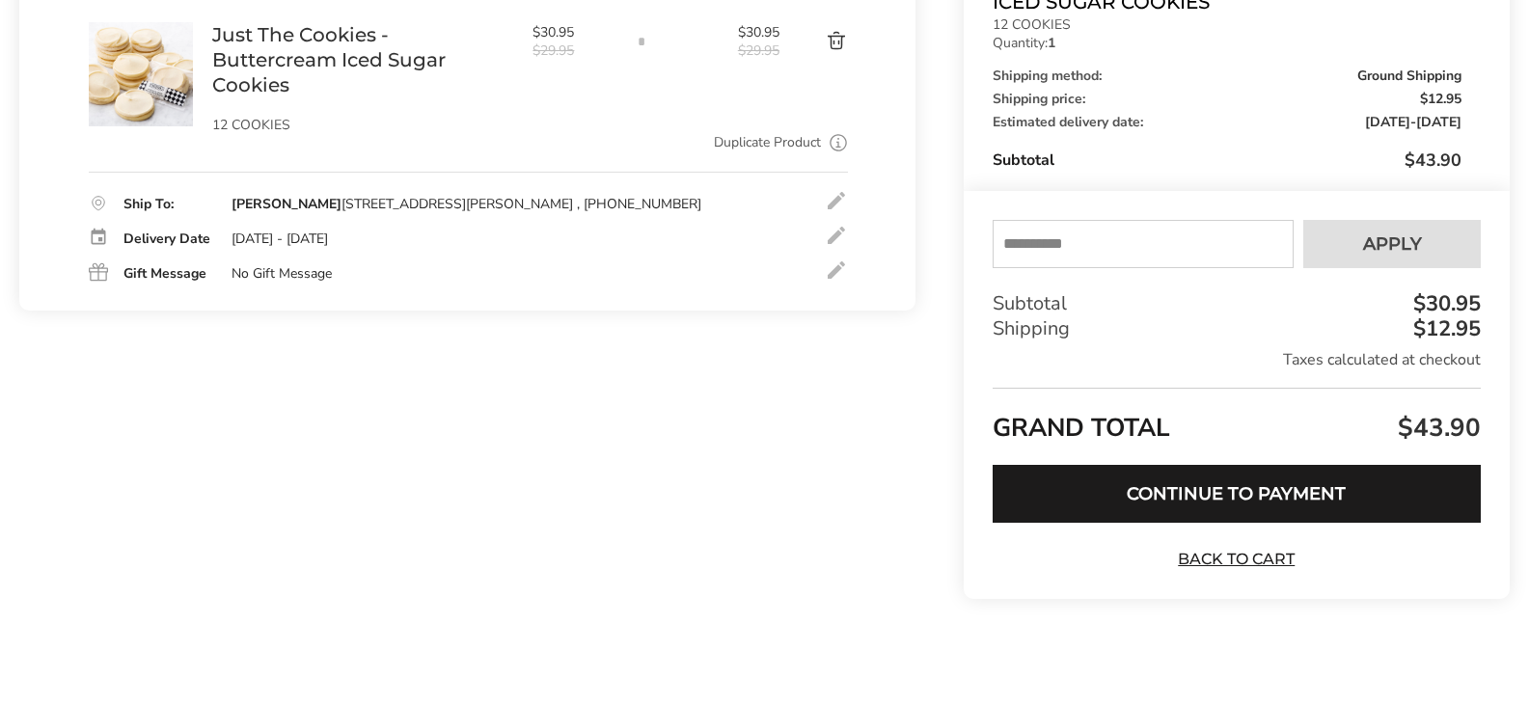
click at [1134, 238] on input "text" at bounding box center [1143, 244] width 301 height 48
type input "*********"
click at [1399, 265] on button "Apply" at bounding box center [1392, 244] width 178 height 48
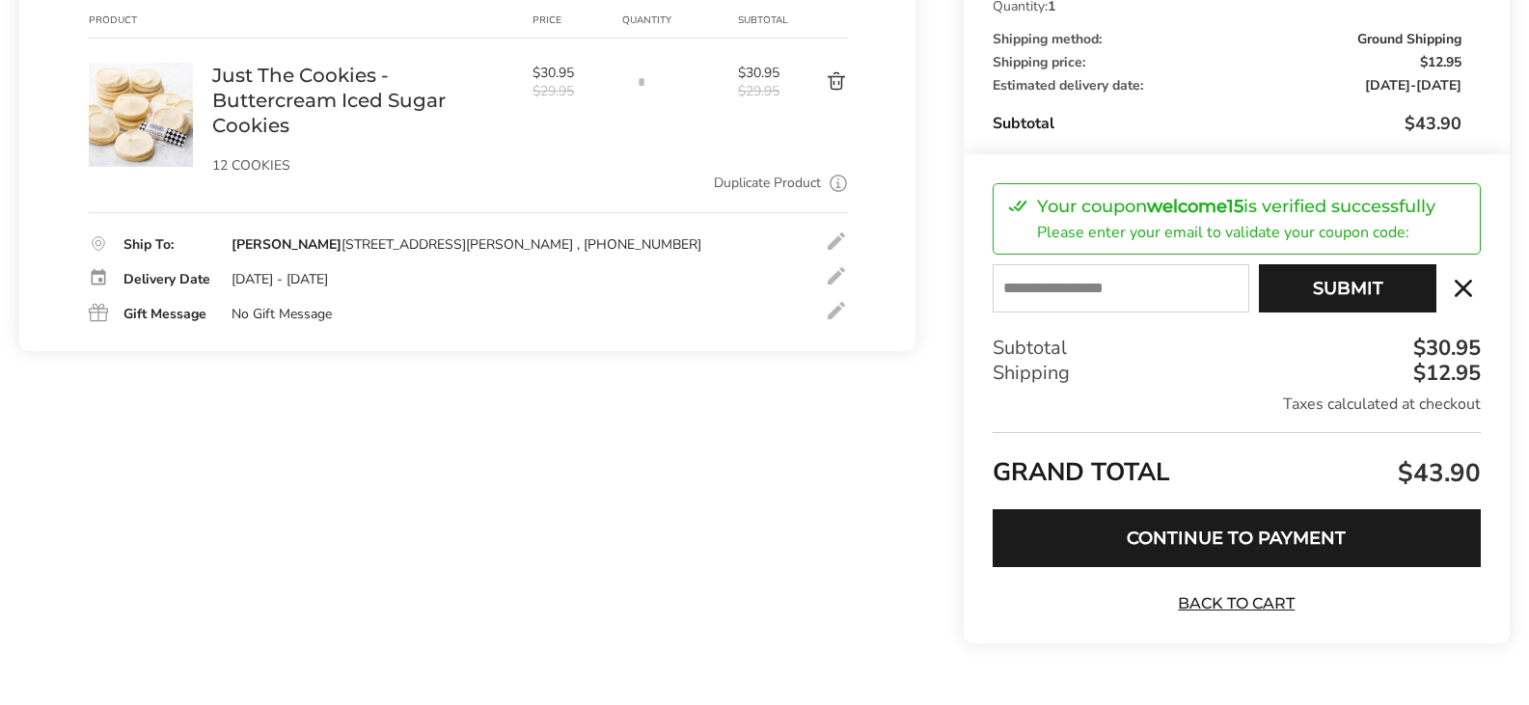
scroll to position [342, 0]
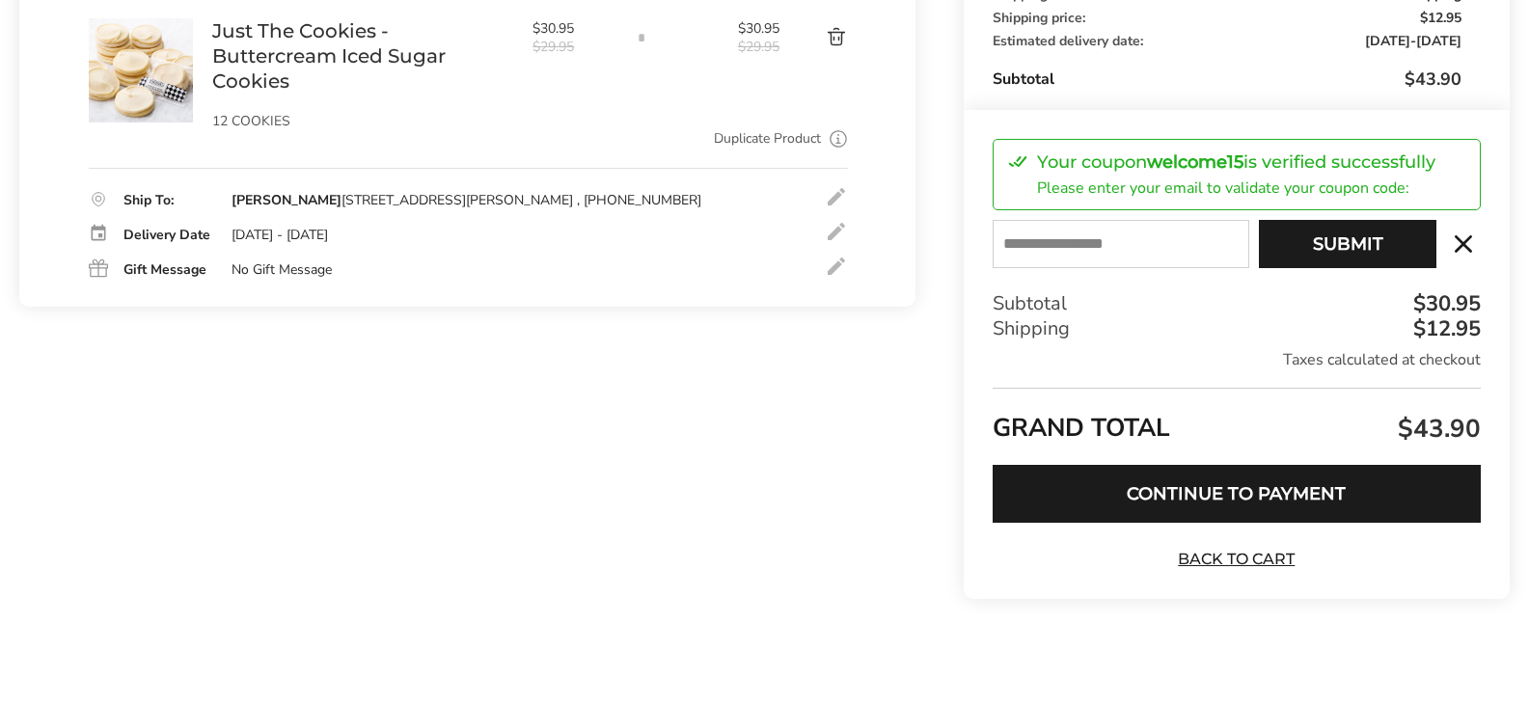
click at [1178, 490] on button "Continue to Payment" at bounding box center [1237, 494] width 488 height 58
